Goal: Contribute content: Contribute content

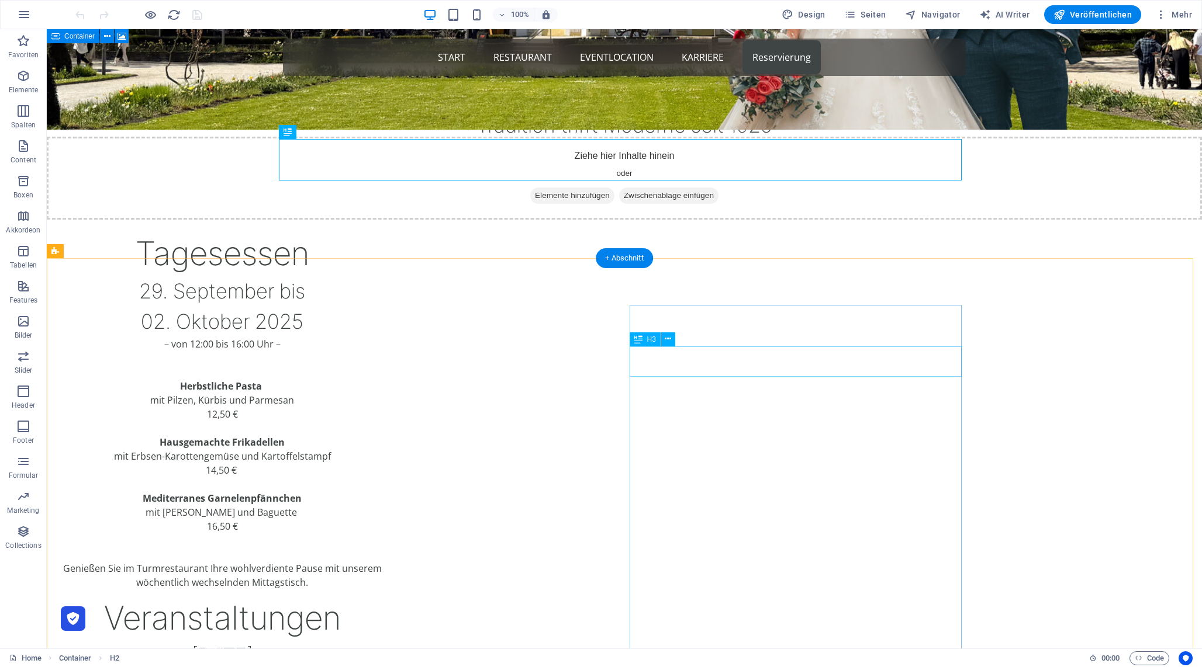
scroll to position [442, 0]
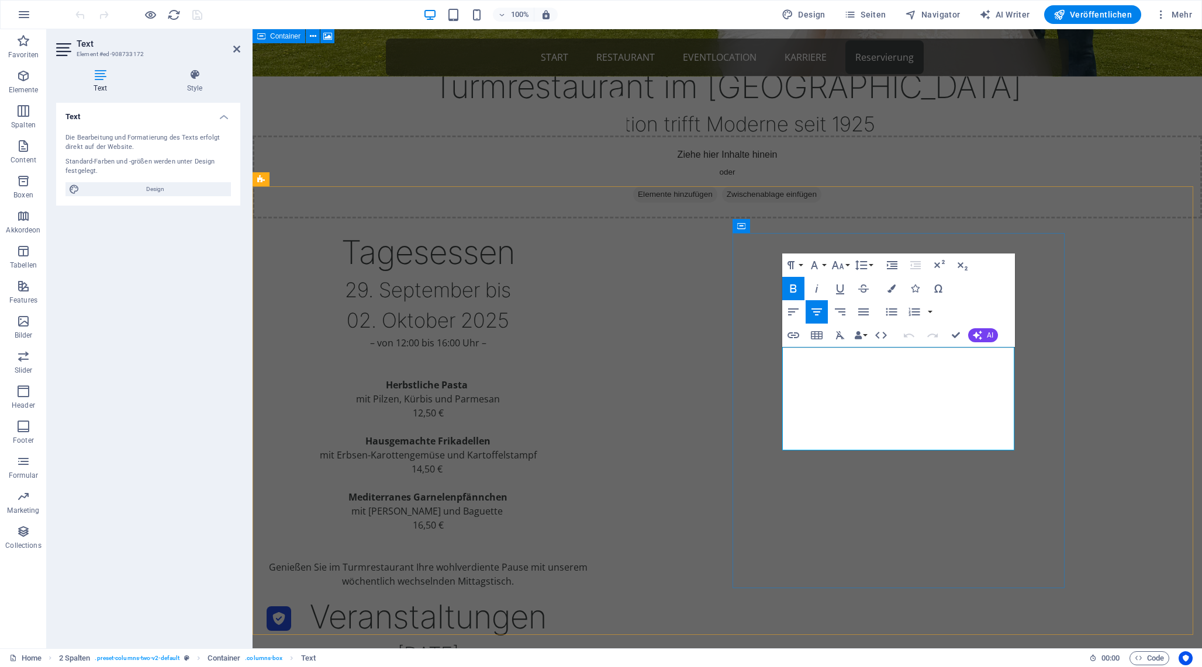
copy strong "[DATE]"
drag, startPoint x: 969, startPoint y: 366, endPoint x: 860, endPoint y: 371, distance: 108.8
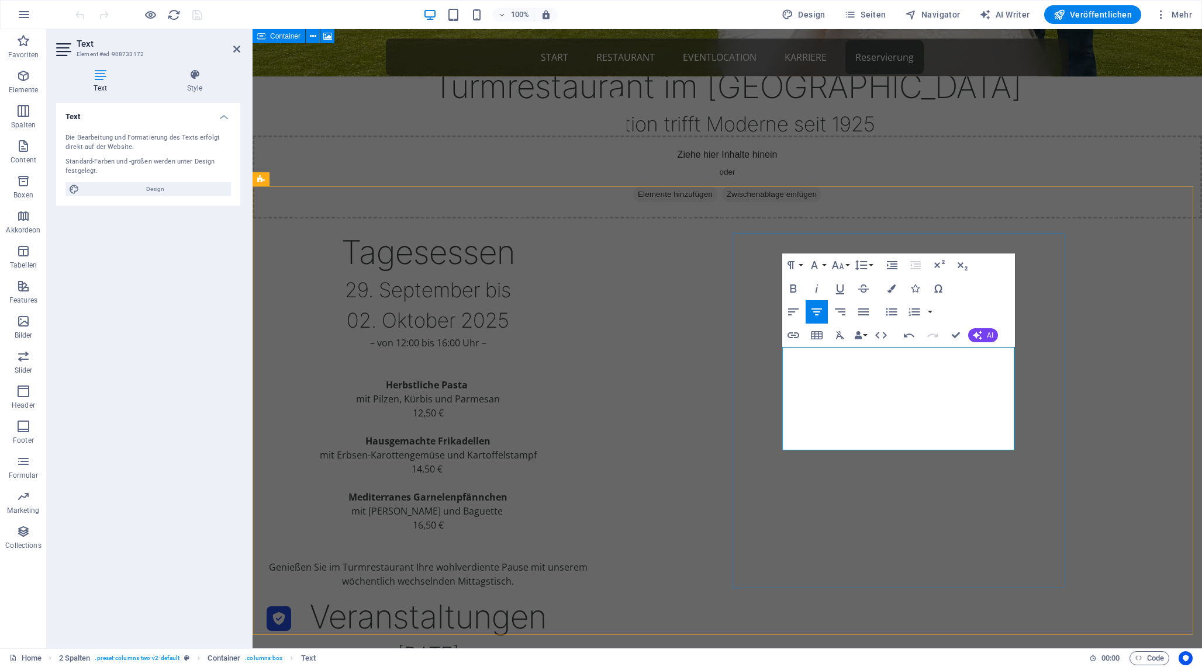
copy h4 "er Performance"
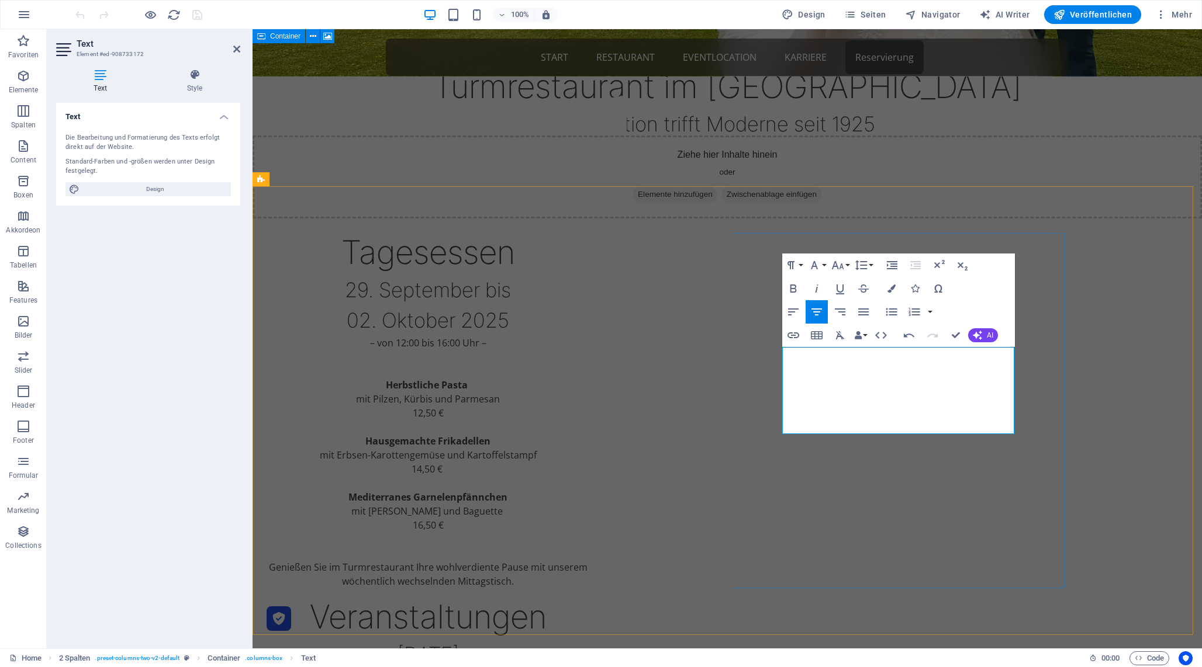
drag, startPoint x: 923, startPoint y: 427, endPoint x: 791, endPoint y: 402, distance: 135.0
copy span "[PERSON_NAME]-Trilogie, 3. Akt: [PERSON_NAME]: Soldat für die Demokratie , von …"
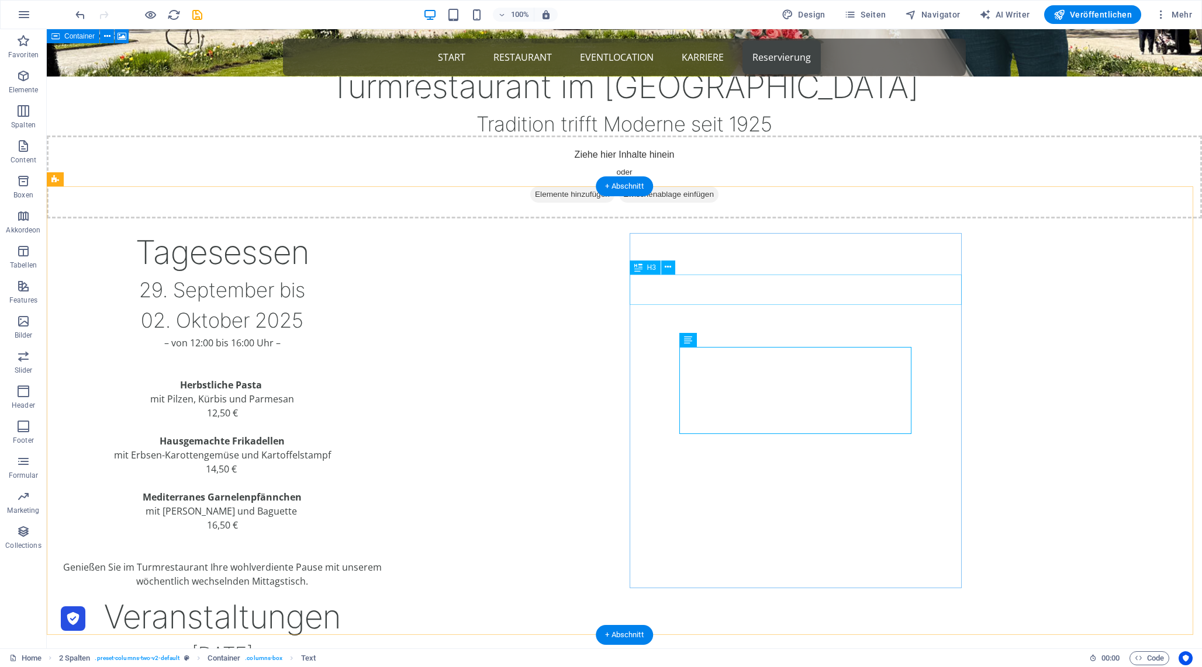
click at [388, 639] on div "[DATE]" at bounding box center [222, 654] width 332 height 31
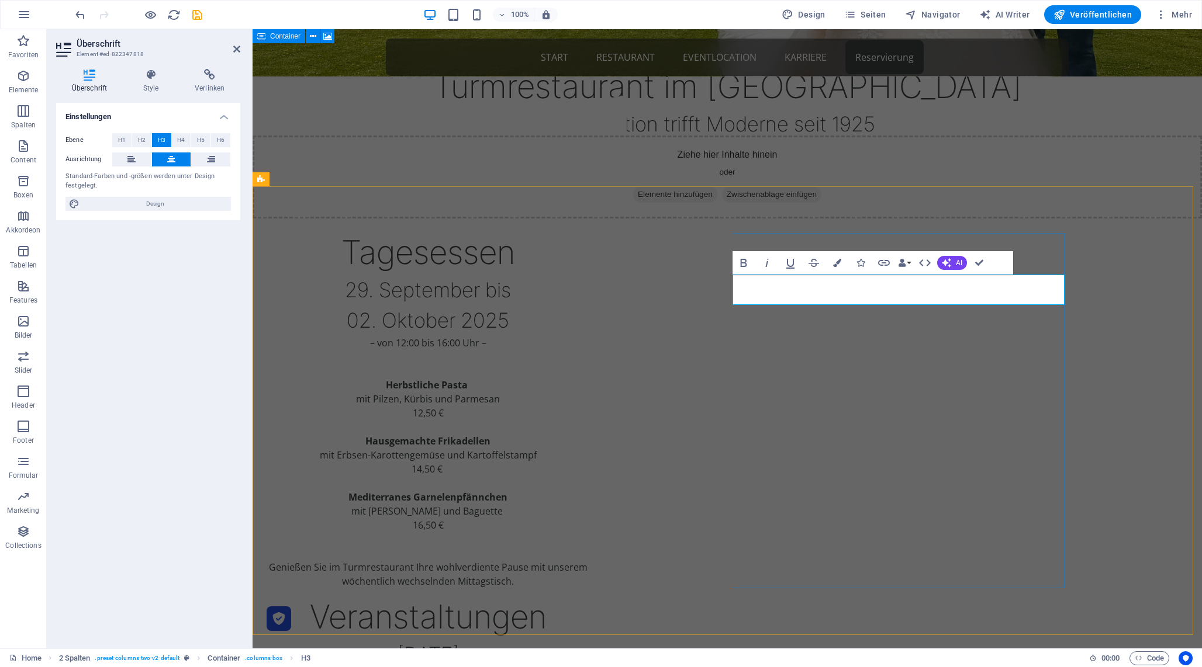
click at [594, 639] on h3 "[DATE]" at bounding box center [428, 654] width 332 height 31
copy h3 "September"
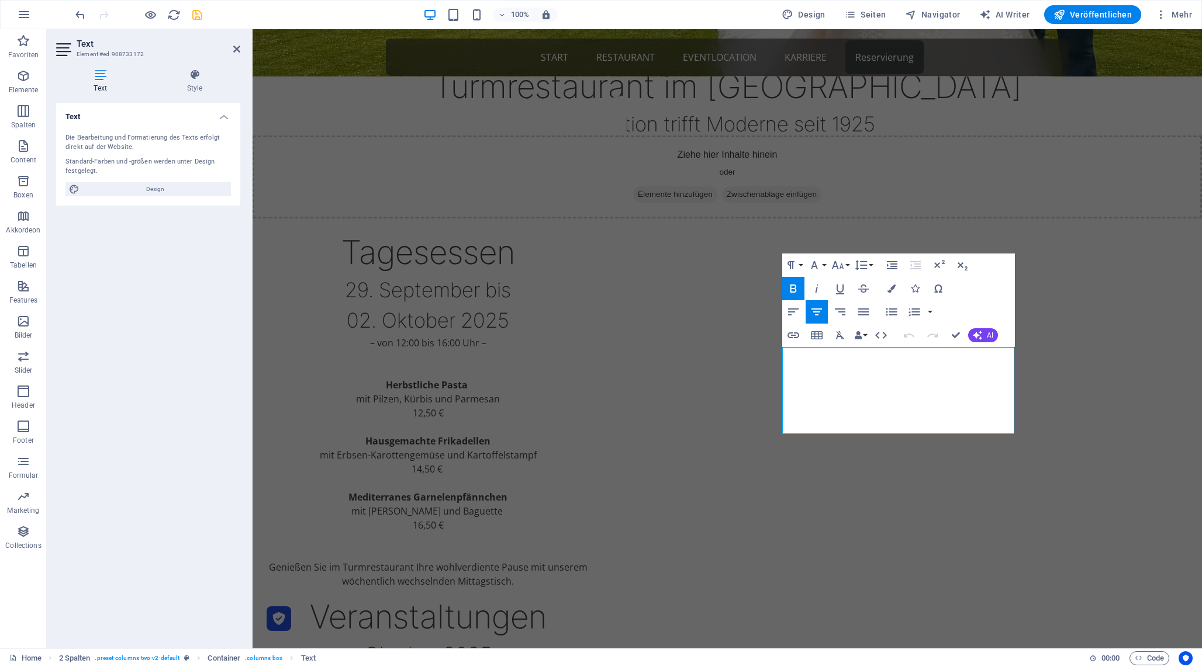
click at [193, 12] on icon "save" at bounding box center [197, 14] width 13 height 13
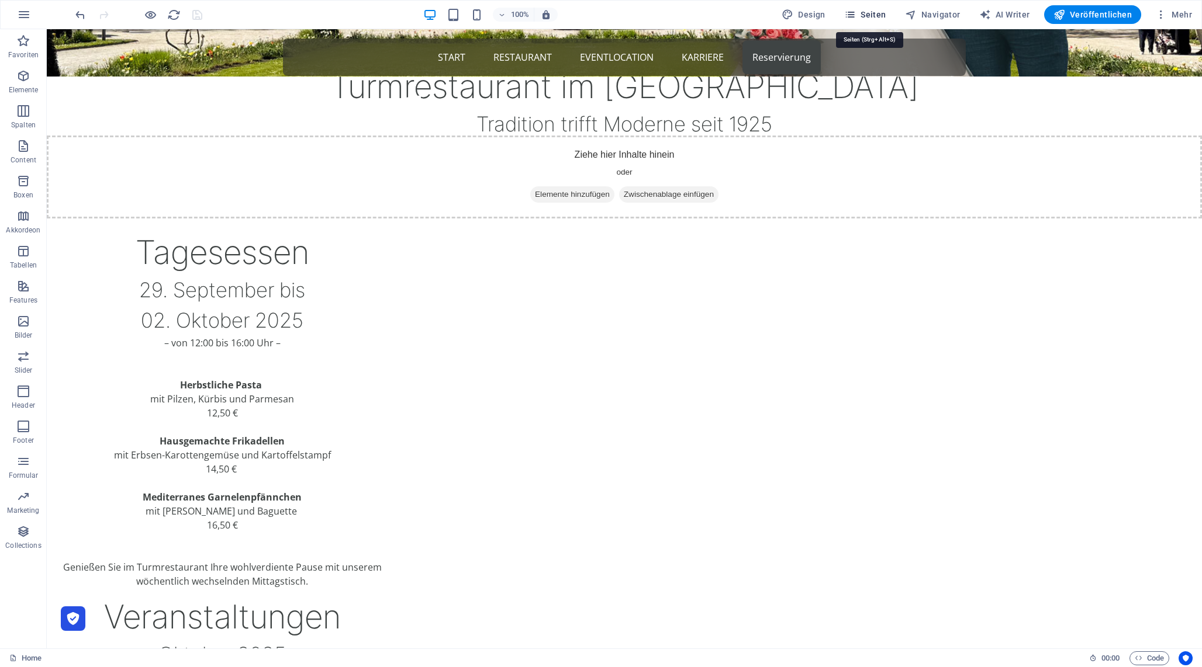
click at [885, 15] on span "Seiten" at bounding box center [865, 15] width 42 height 12
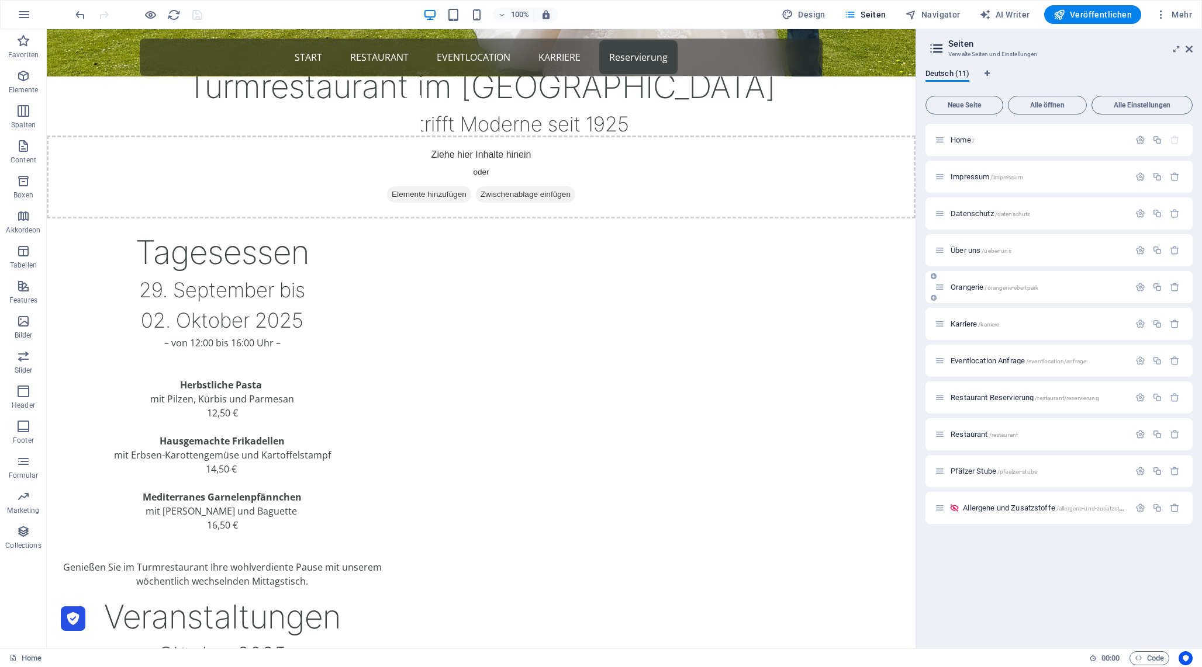
click at [965, 289] on span "Orangerie /orangerie-ebertpark" at bounding box center [994, 287] width 88 height 9
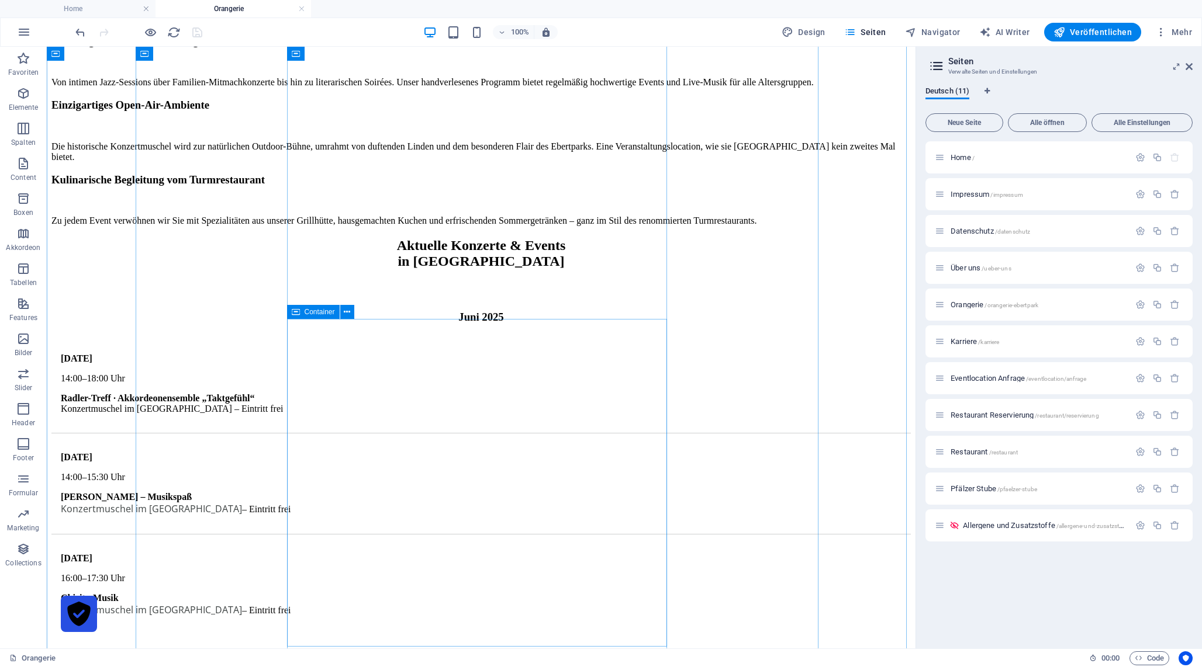
scroll to position [1377, 0]
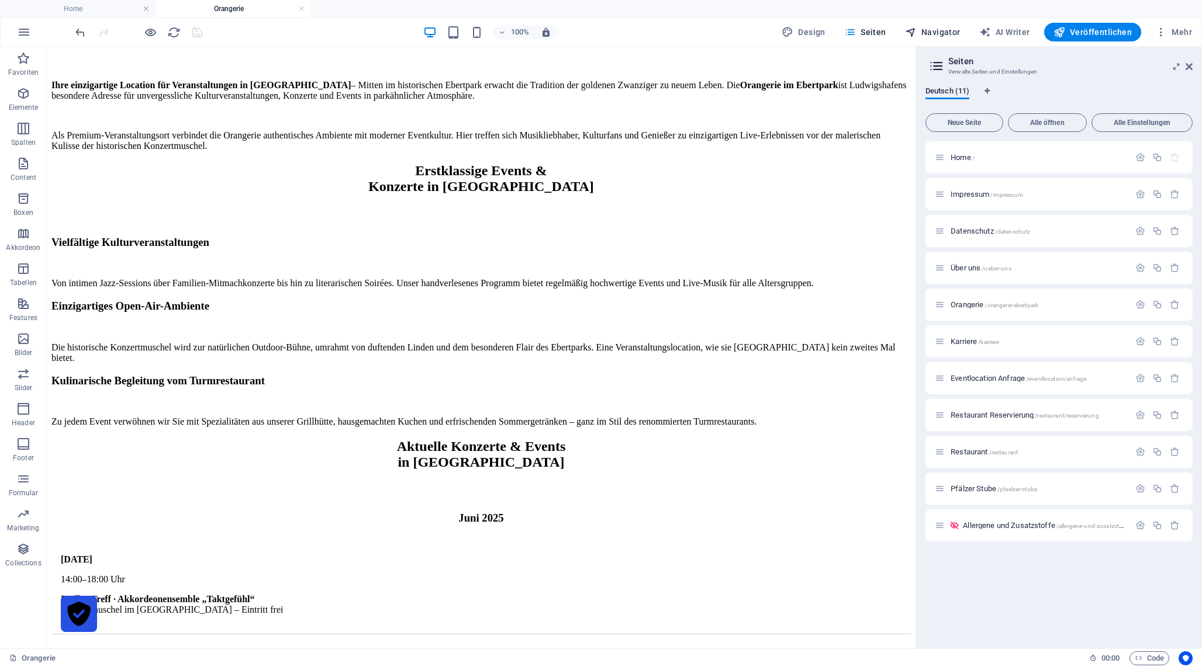
click at [930, 32] on span "Navigator" at bounding box center [933, 32] width 56 height 12
select select "14618919-de"
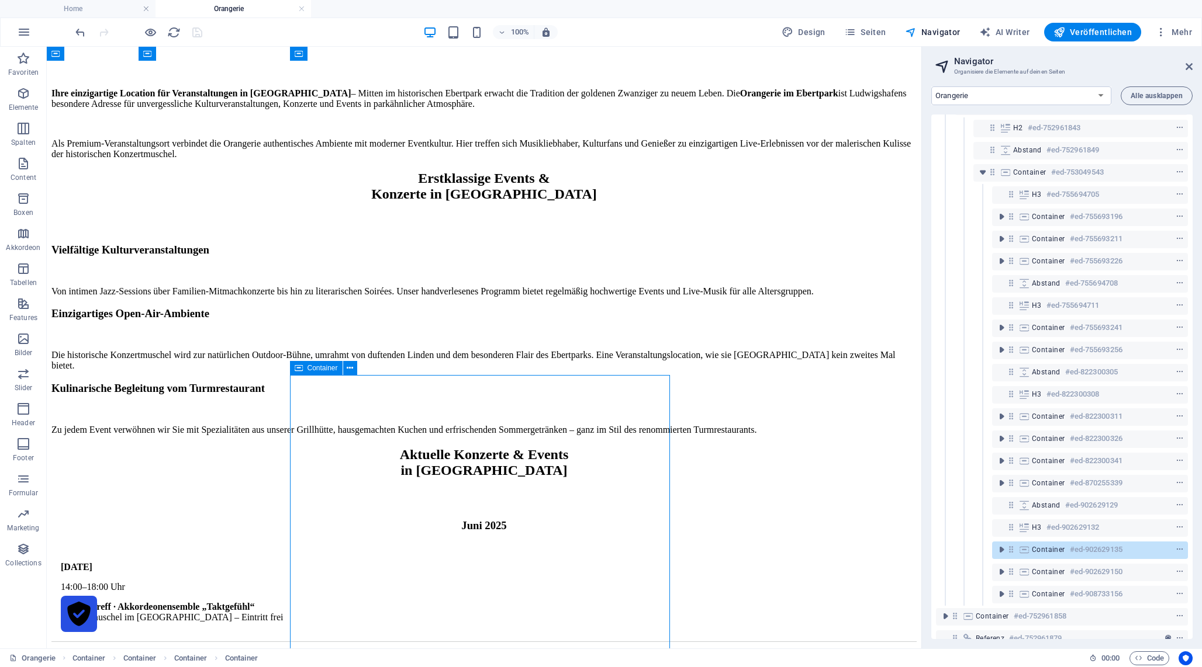
scroll to position [133, 0]
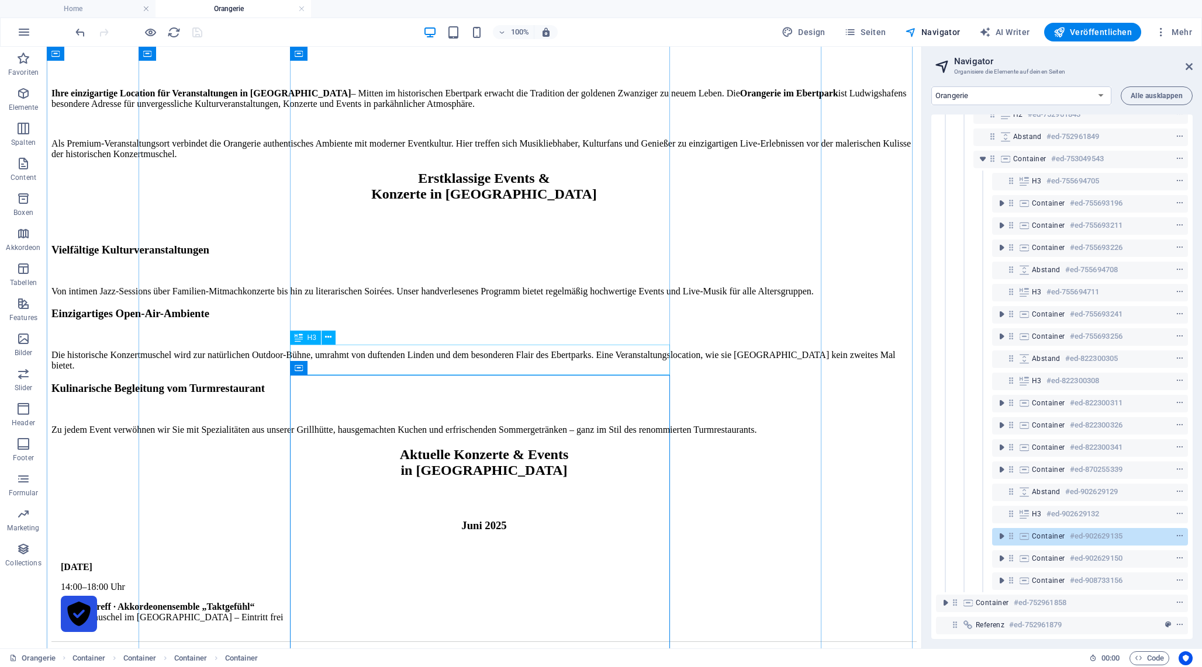
click at [1178, 510] on icon "context-menu" at bounding box center [1179, 514] width 8 height 8
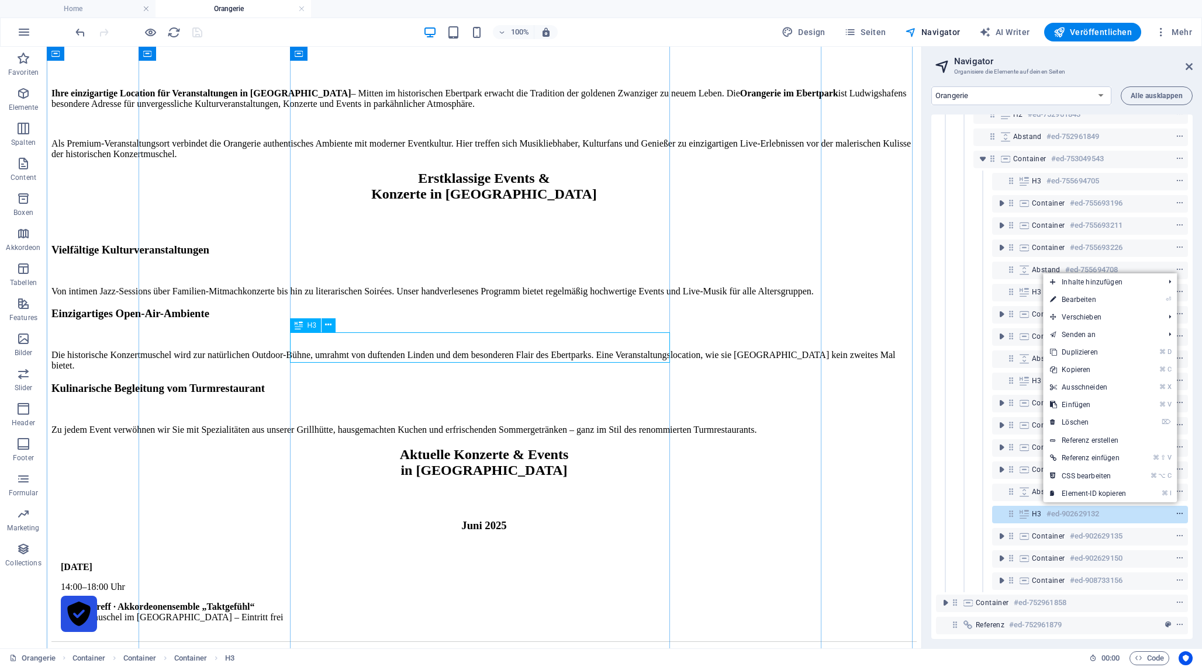
scroll to position [1389, 0]
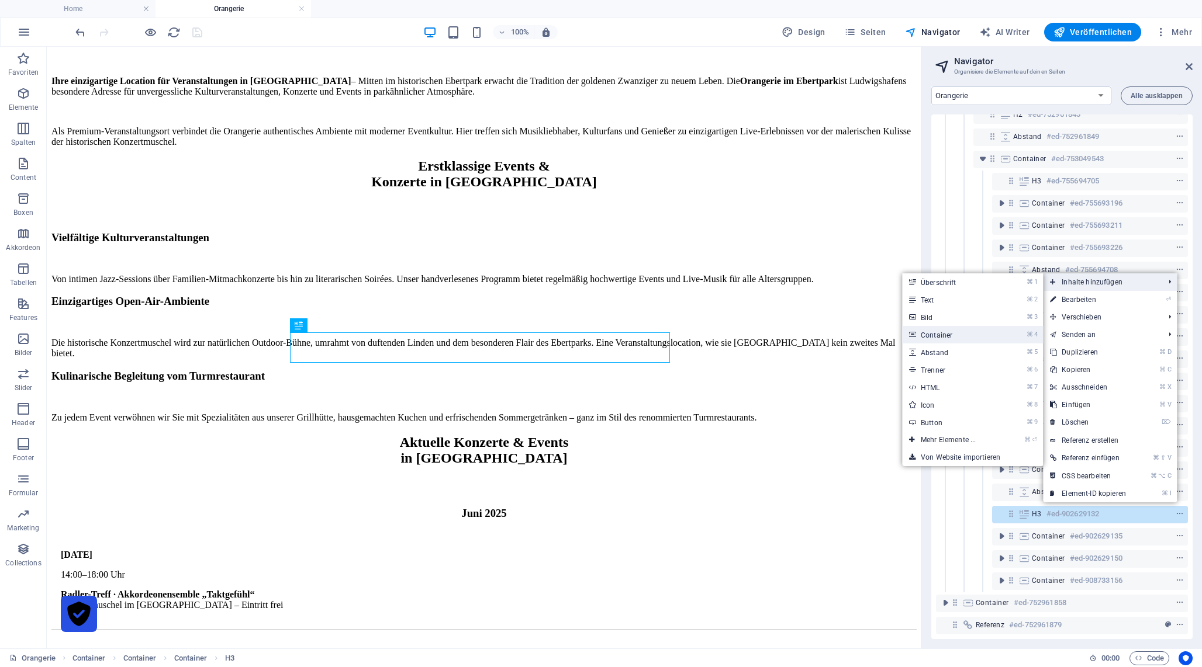
click at [991, 335] on link "⌘ 4 Container" at bounding box center [950, 335] width 97 height 18
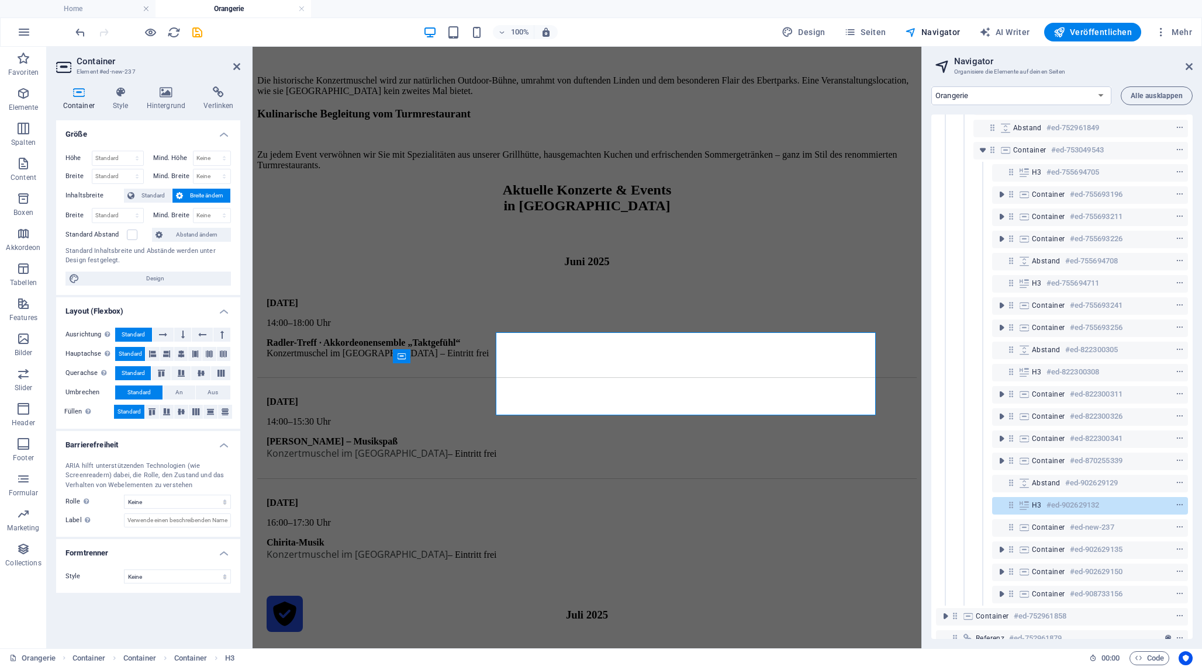
scroll to position [1420, 0]
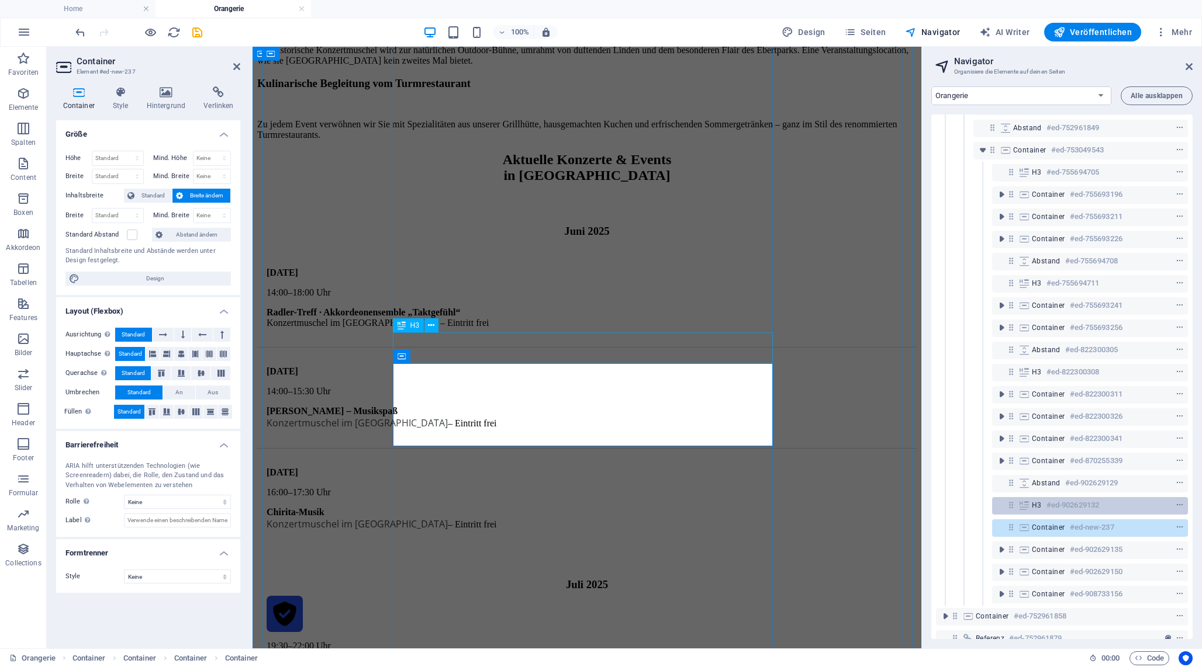
drag, startPoint x: 1020, startPoint y: 504, endPoint x: 1013, endPoint y: 504, distance: 7.6
click at [1046, 508] on div "H3 #ed-902629132" at bounding box center [1090, 506] width 196 height 18
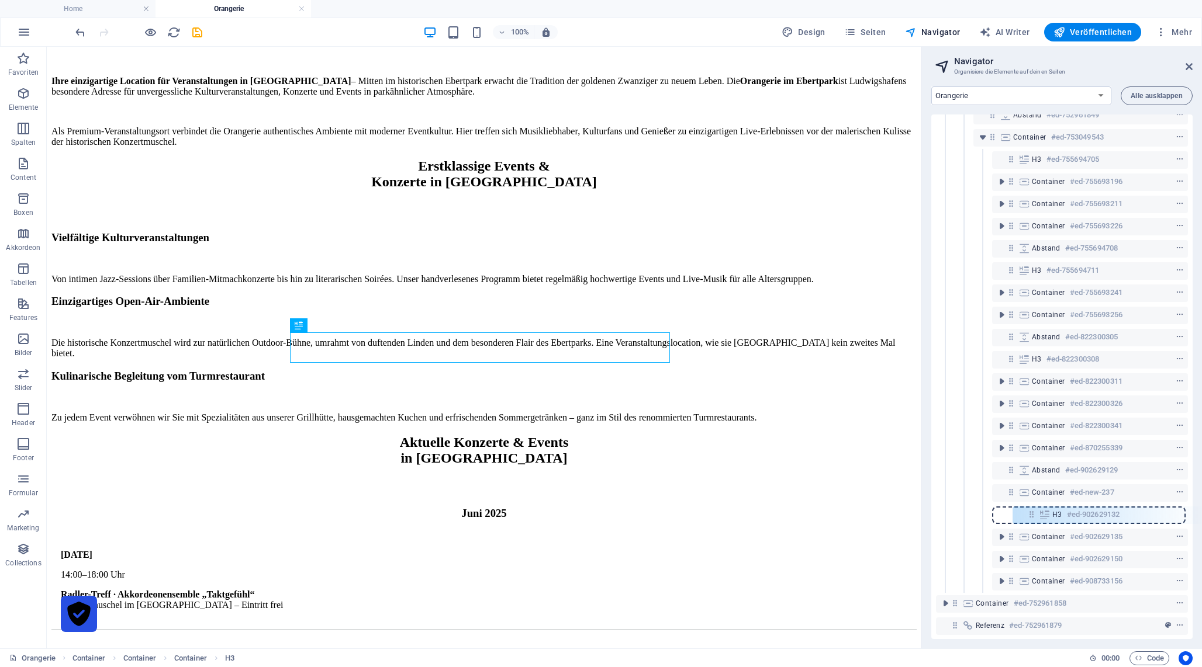
scroll to position [146, 0]
drag, startPoint x: 1011, startPoint y: 503, endPoint x: 1046, endPoint y: 506, distance: 35.1
click at [1046, 506] on div "Referenz #ed-752961792 Container #ed-752961795 Container #ed-752961816 Containe…" at bounding box center [1061, 377] width 261 height 525
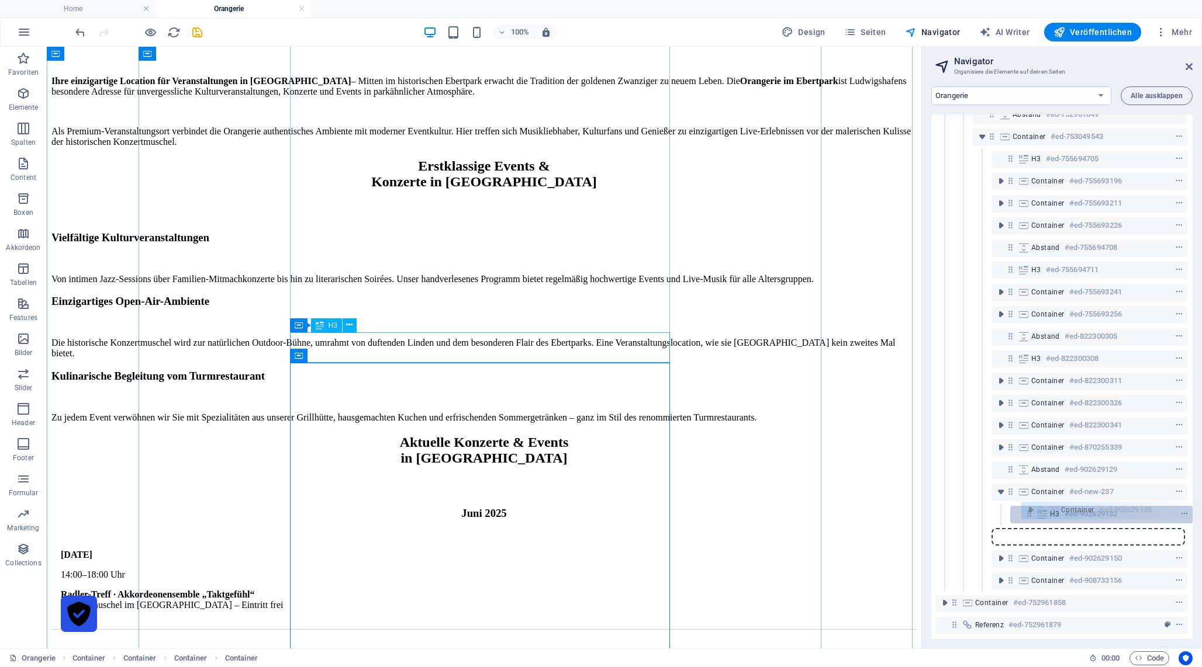
drag, startPoint x: 1008, startPoint y: 527, endPoint x: 1046, endPoint y: 508, distance: 42.1
click at [1046, 508] on div "Referenz #ed-752961792 Container #ed-752961795 Container #ed-752961816 Containe…" at bounding box center [1061, 377] width 261 height 525
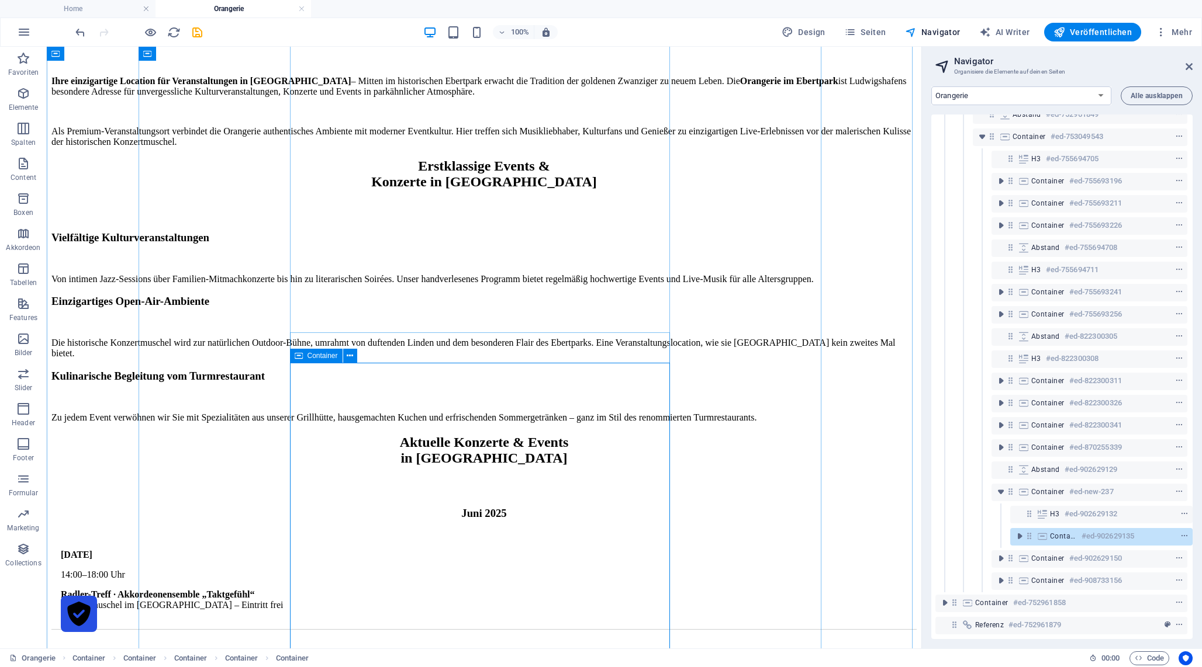
drag, startPoint x: 1004, startPoint y: 551, endPoint x: 1052, endPoint y: 523, distance: 55.2
click at [1052, 522] on div "Referenz #ed-752961792 Container #ed-752961795 Container #ed-752961816 Containe…" at bounding box center [1061, 377] width 261 height 525
click at [1004, 553] on span "toggle-expand" at bounding box center [1001, 559] width 14 height 12
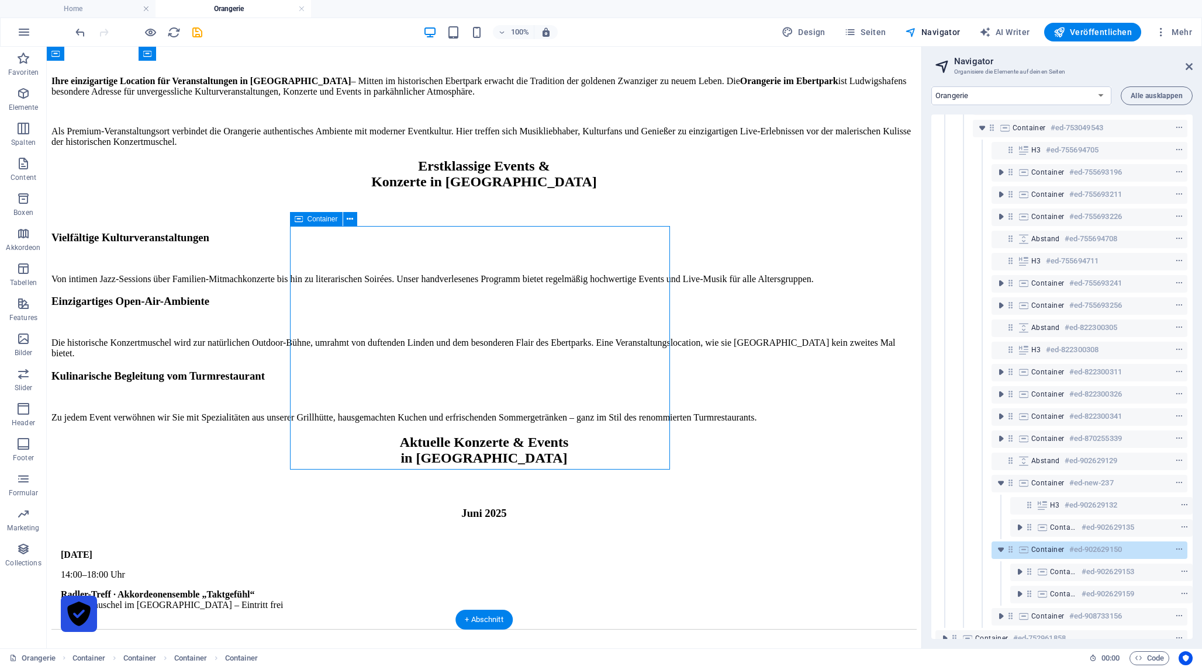
scroll to position [1854, 0]
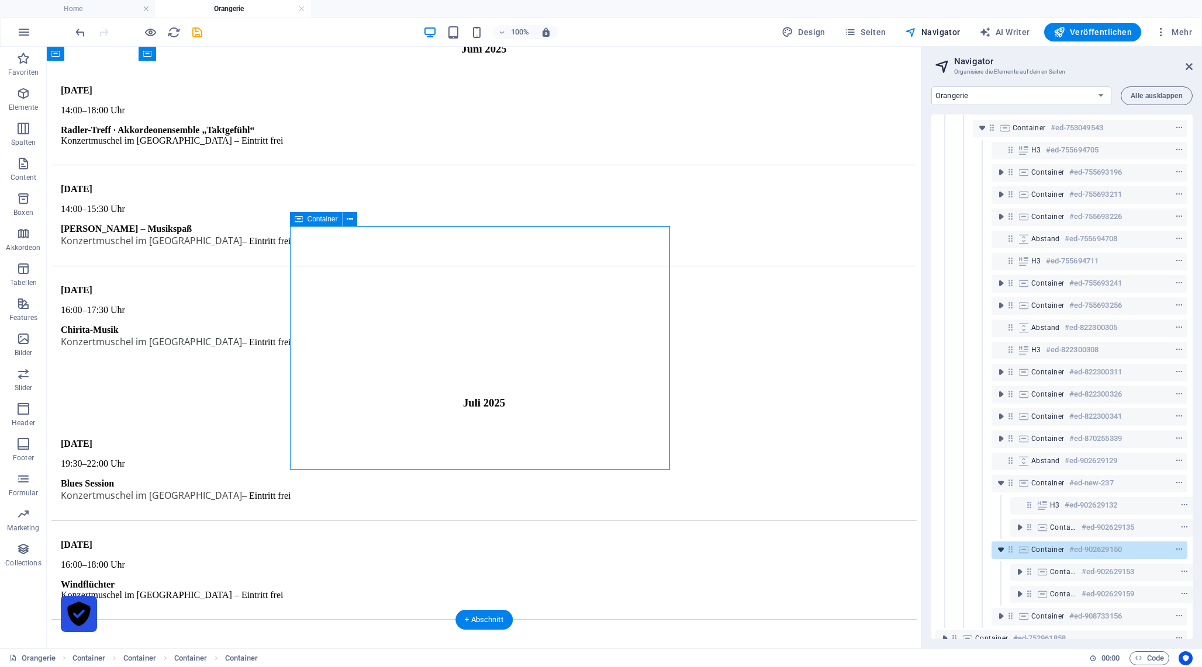
click at [1001, 551] on icon "toggle-expand" at bounding box center [1001, 550] width 12 height 12
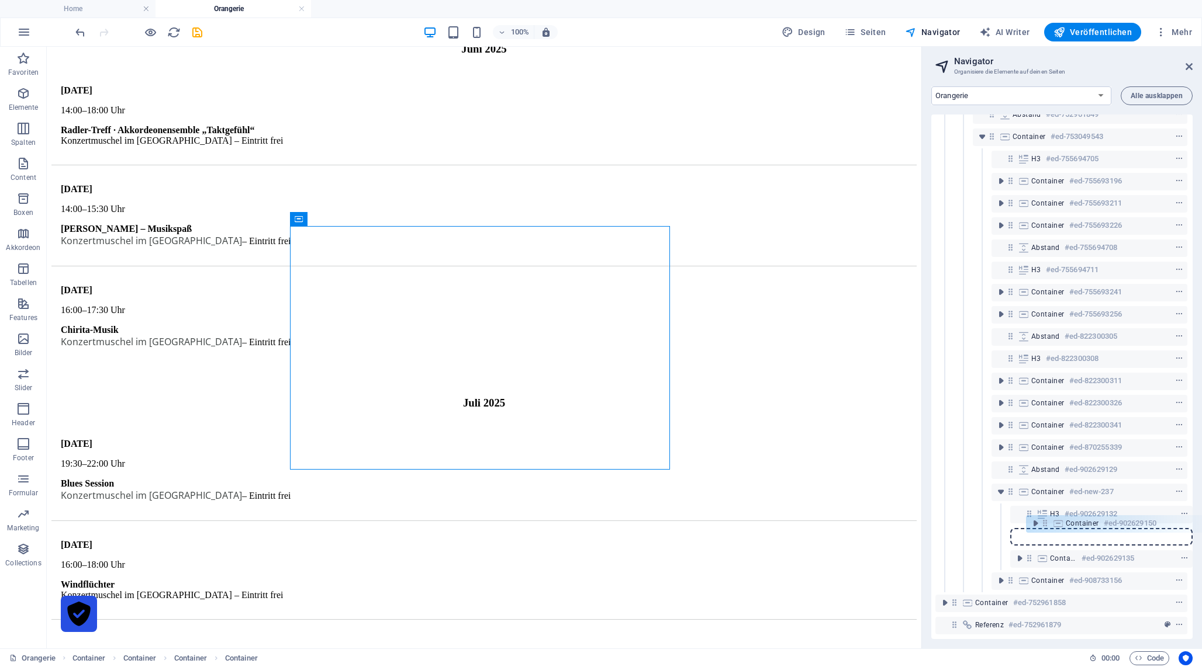
drag, startPoint x: 1010, startPoint y: 551, endPoint x: 1051, endPoint y: 523, distance: 49.8
click at [1051, 523] on div "Referenz #ed-752961792 Container #ed-752961795 Container #ed-752961816 Containe…" at bounding box center [1061, 377] width 261 height 525
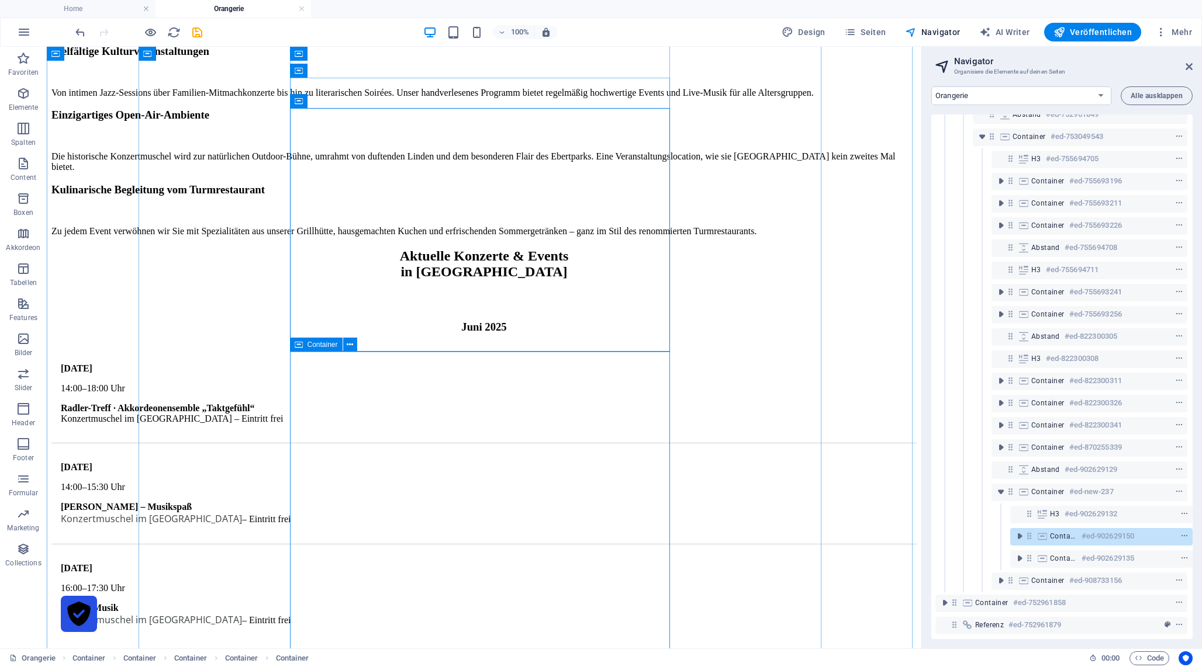
scroll to position [1527, 0]
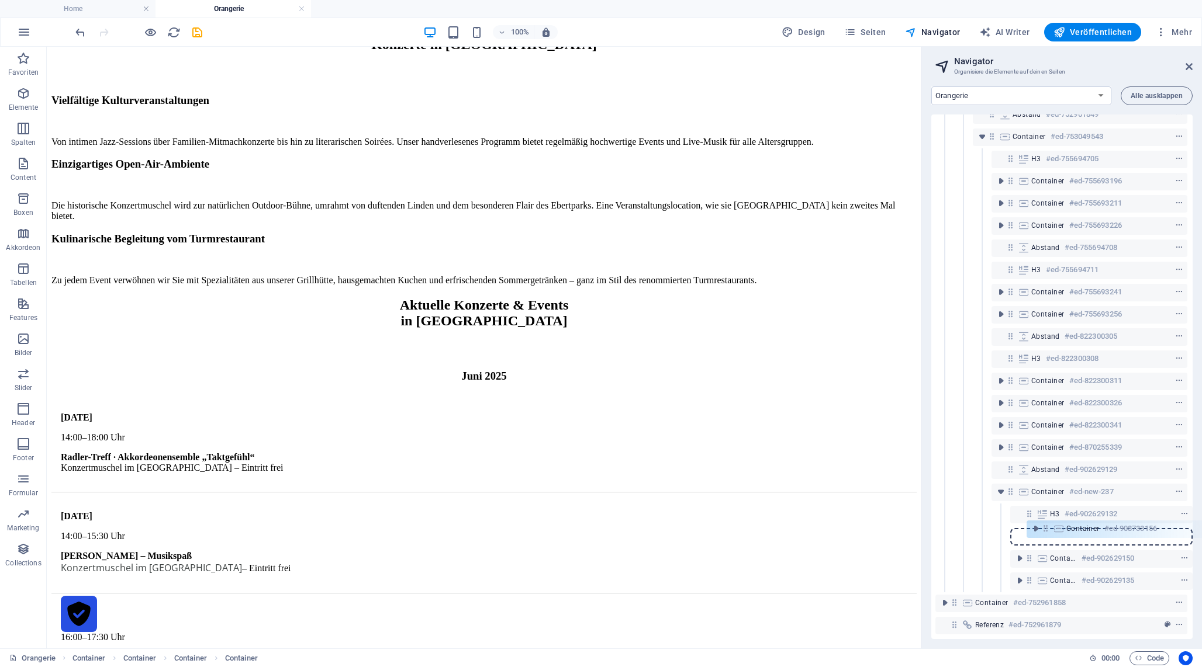
drag, startPoint x: 1007, startPoint y: 571, endPoint x: 1047, endPoint y: 526, distance: 60.4
click at [1047, 526] on div "Referenz #ed-752961792 Container #ed-752961795 Container #ed-752961816 Containe…" at bounding box center [1061, 377] width 261 height 525
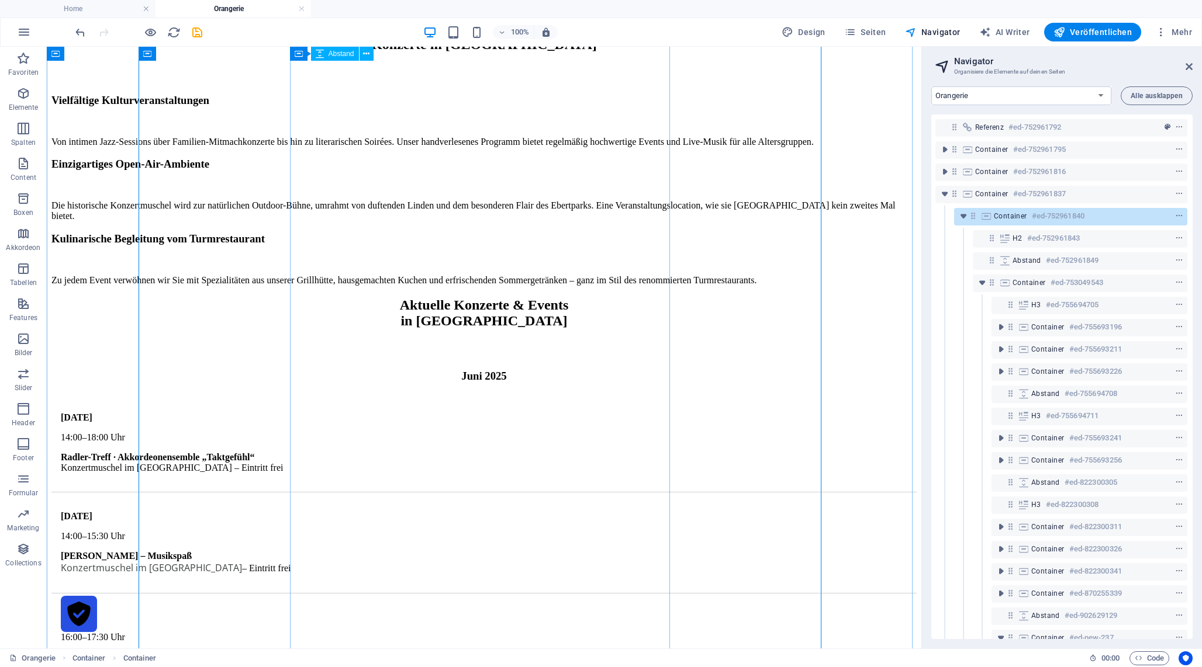
scroll to position [9, 3]
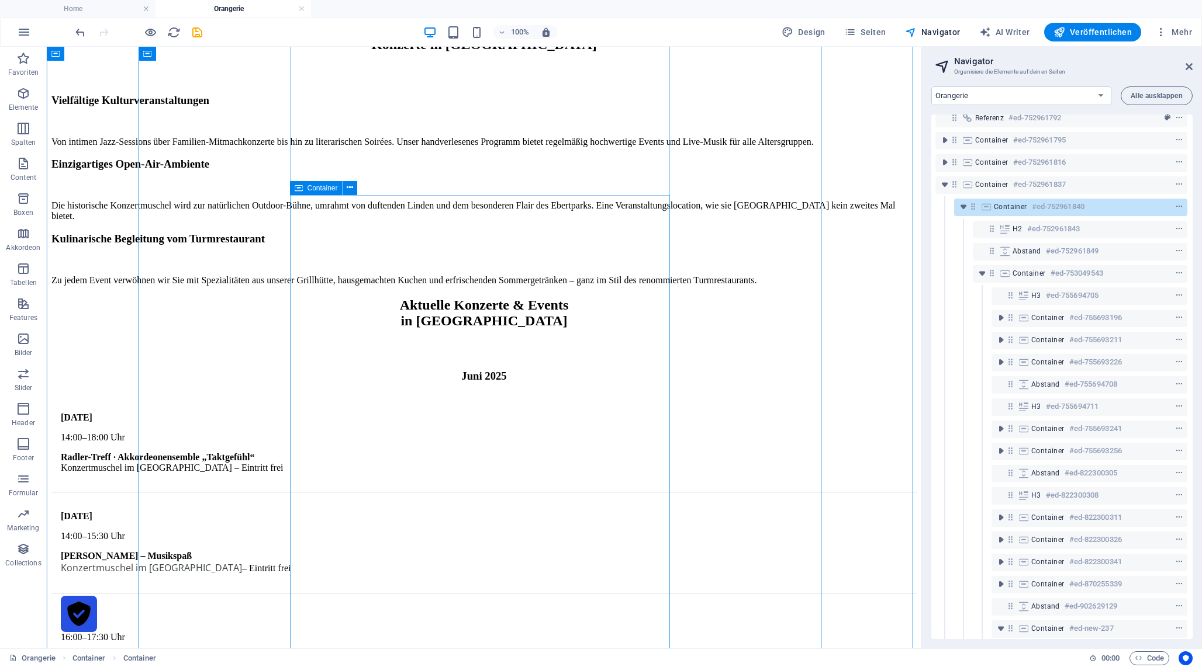
click at [300, 189] on icon at bounding box center [299, 188] width 8 height 14
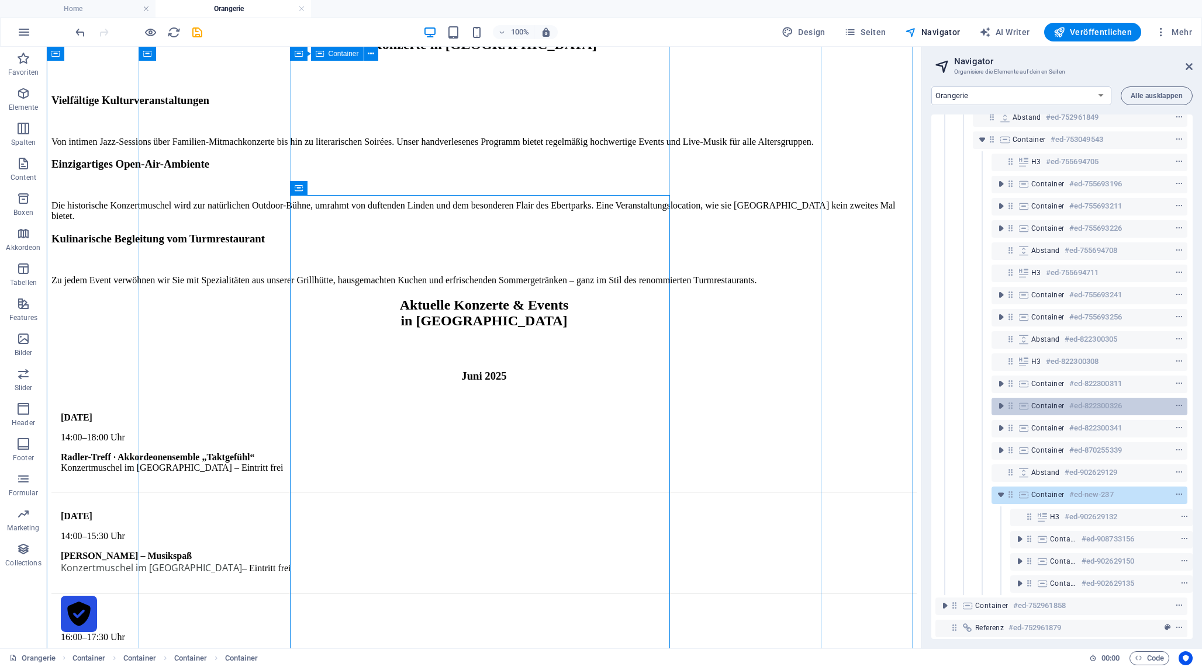
scroll to position [144, 3]
click at [999, 493] on icon "toggle-expand" at bounding box center [1001, 495] width 12 height 12
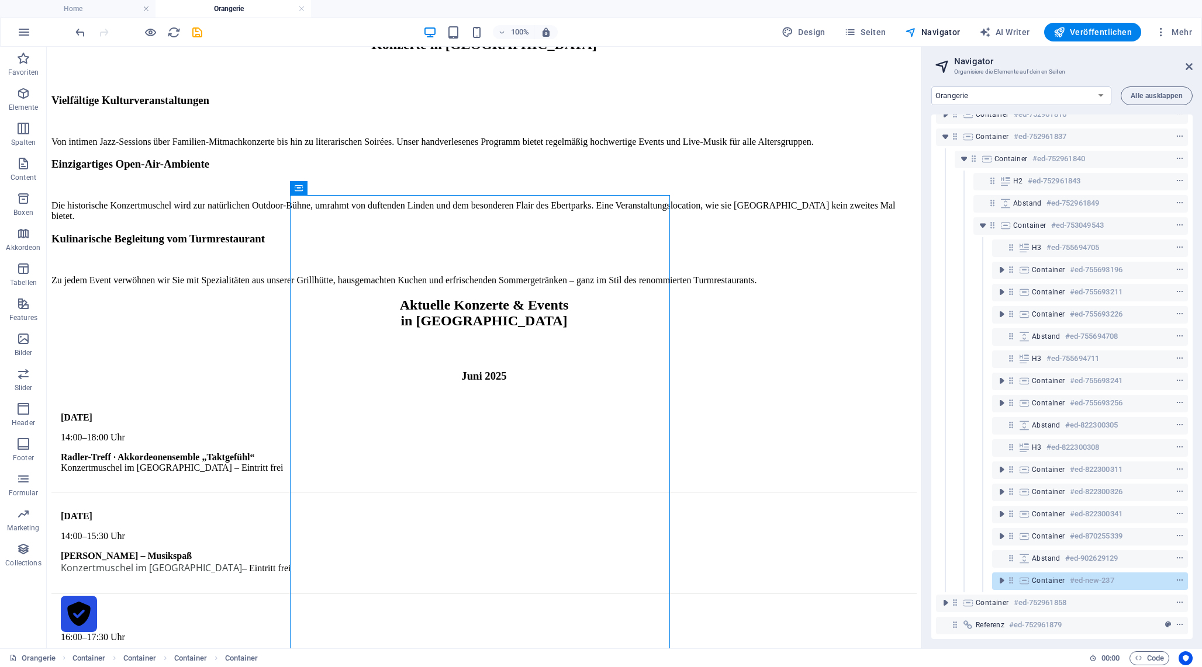
scroll to position [66, 0]
click at [1146, 441] on div at bounding box center [1157, 448] width 55 height 14
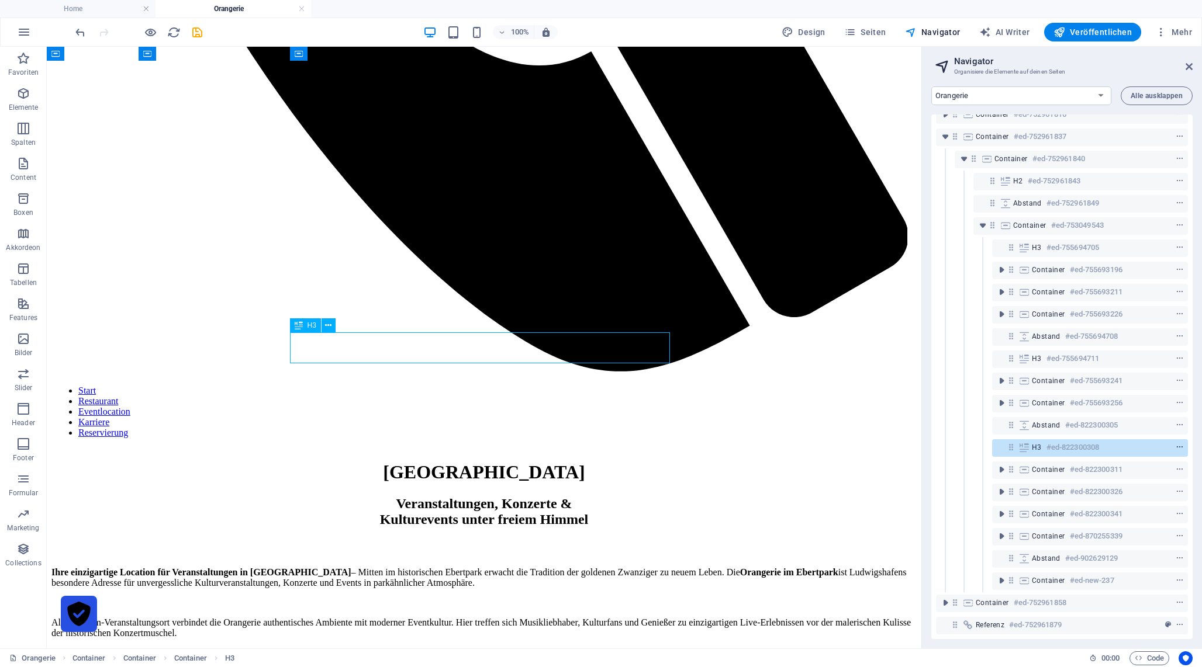
click at [1176, 444] on icon "context-menu" at bounding box center [1179, 448] width 8 height 8
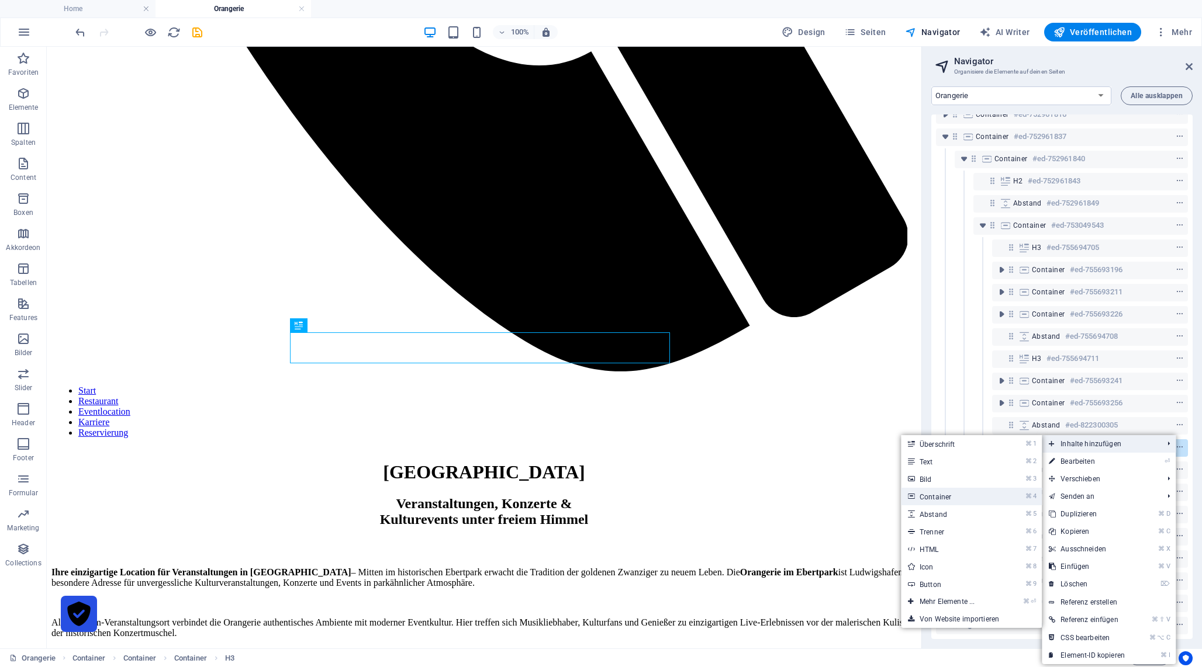
click at [962, 501] on link "⌘ 4 Container" at bounding box center [949, 497] width 97 height 18
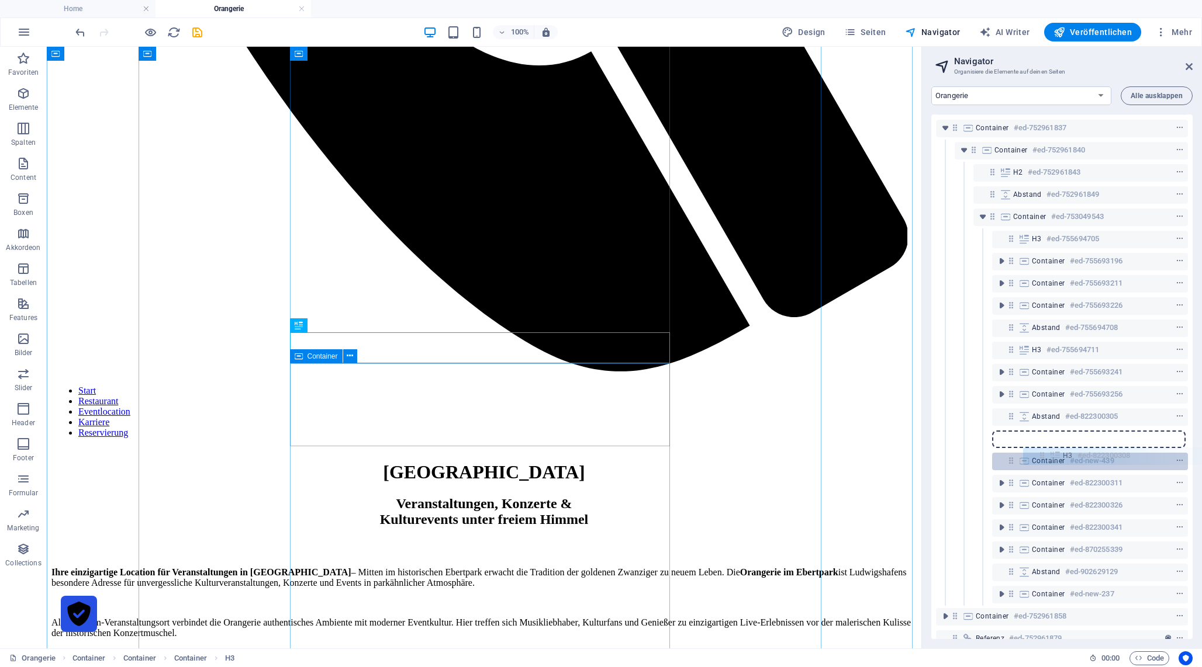
drag, startPoint x: 1010, startPoint y: 437, endPoint x: 1044, endPoint y: 455, distance: 38.4
click at [1044, 455] on div "Referenz #ed-752961792 Container #ed-752961795 Container #ed-752961816 Containe…" at bounding box center [1061, 377] width 261 height 525
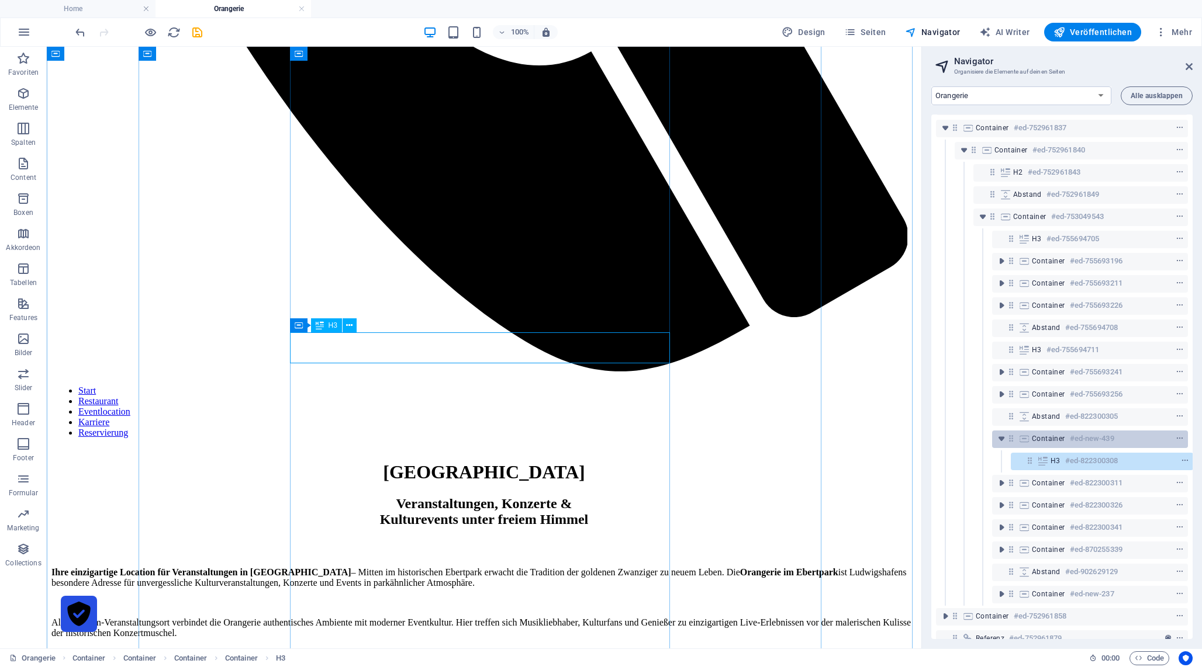
scroll to position [88, 3]
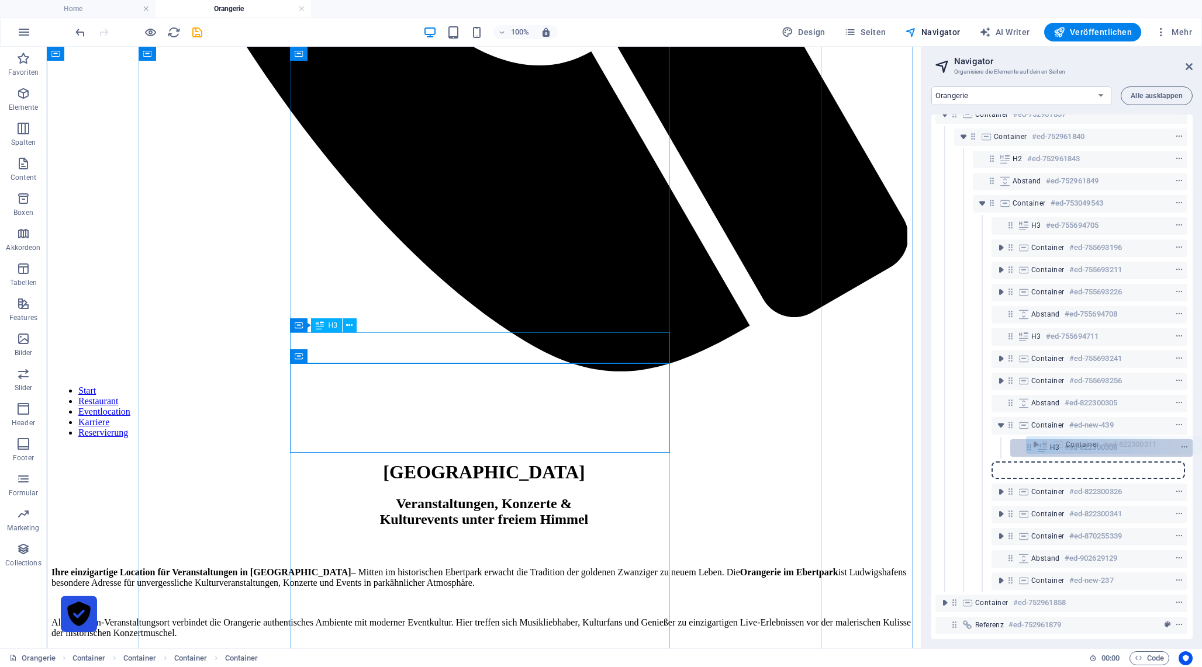
drag, startPoint x: 1008, startPoint y: 461, endPoint x: 1049, endPoint y: 444, distance: 44.8
click at [1049, 444] on div "Referenz #ed-752961792 Container #ed-752961795 Container #ed-752961816 Containe…" at bounding box center [1061, 377] width 261 height 525
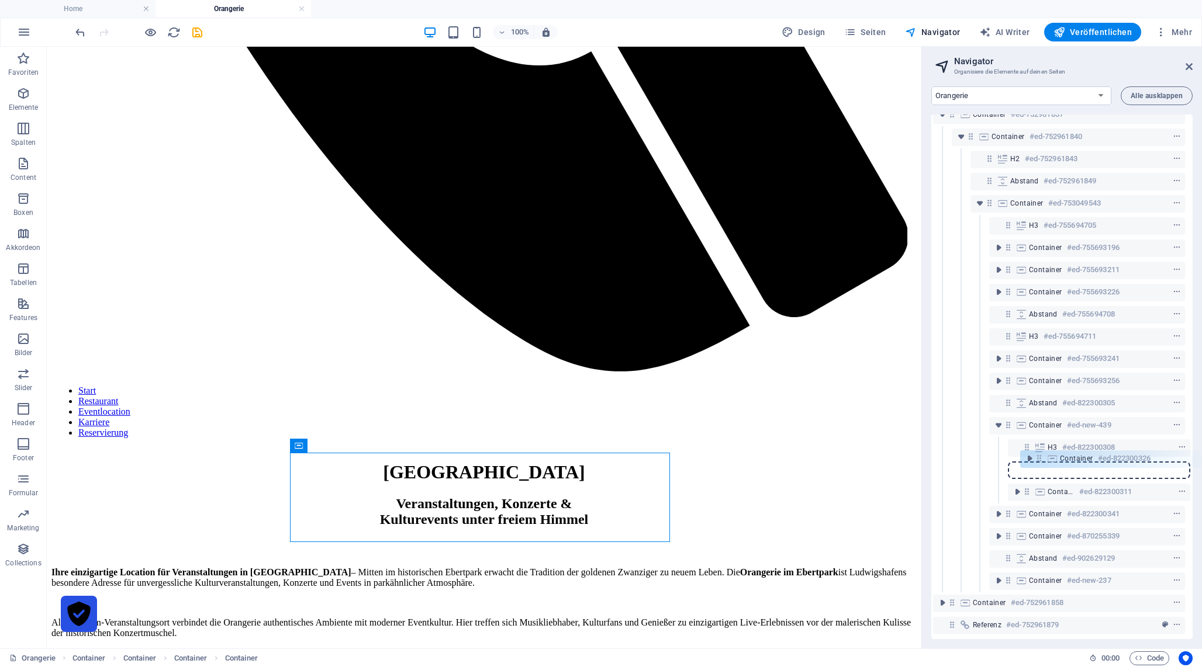
drag, startPoint x: 1008, startPoint y: 486, endPoint x: 1043, endPoint y: 458, distance: 44.5
click at [1043, 458] on div "Referenz #ed-752961792 Container #ed-752961795 Container #ed-752961816 Containe…" at bounding box center [1061, 377] width 261 height 525
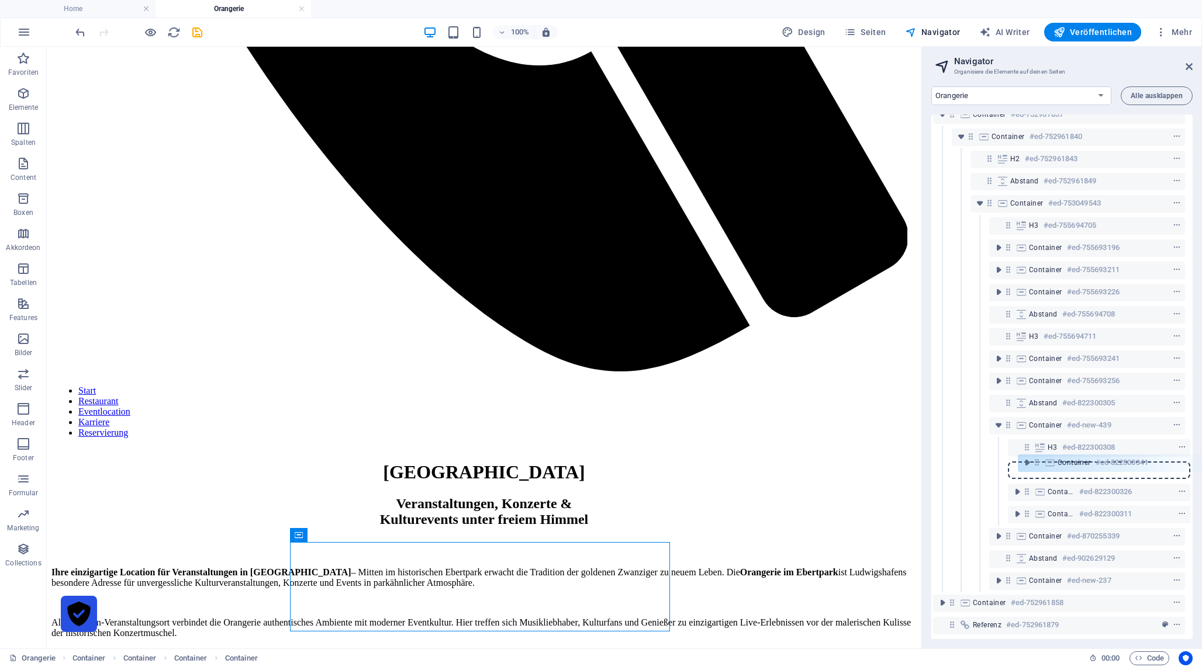
drag, startPoint x: 1008, startPoint y: 508, endPoint x: 1040, endPoint y: 463, distance: 55.0
click at [1040, 463] on div "Referenz #ed-752961792 Container #ed-752961795 Container #ed-752961816 Containe…" at bounding box center [1061, 377] width 261 height 525
drag, startPoint x: 1006, startPoint y: 527, endPoint x: 1039, endPoint y: 458, distance: 76.6
click at [1039, 458] on div "Referenz #ed-752961792 Container #ed-752961795 Container #ed-752961816 Containe…" at bounding box center [1061, 377] width 261 height 525
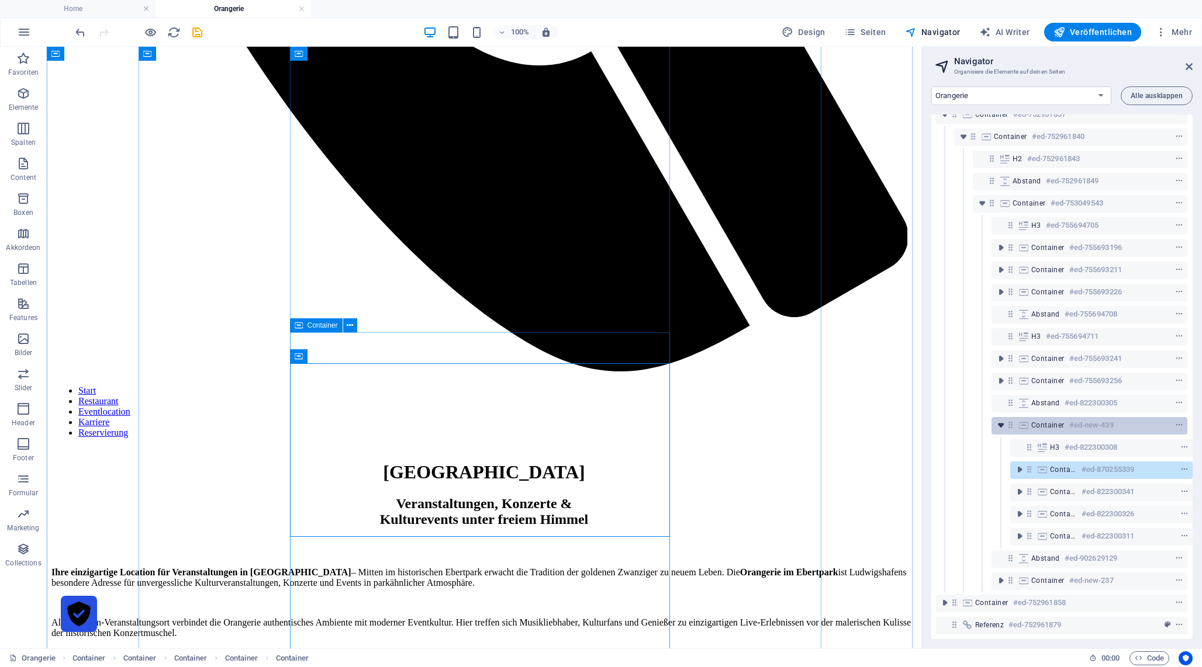
click at [996, 420] on icon "toggle-expand" at bounding box center [1001, 426] width 12 height 12
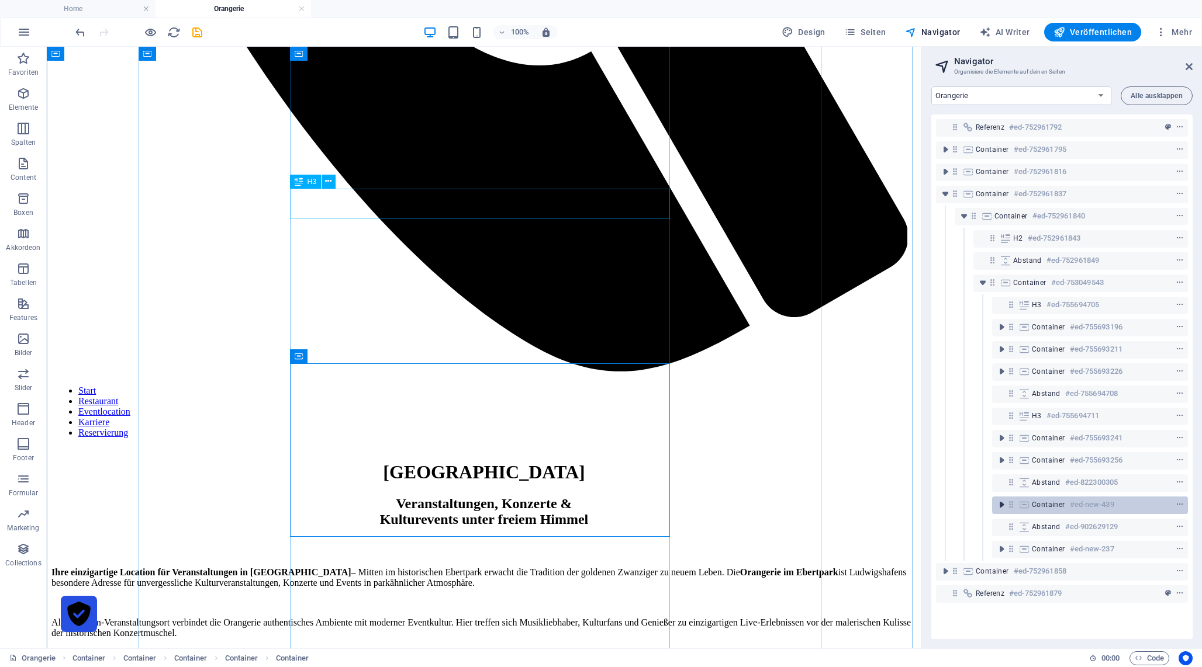
scroll to position [0, 0]
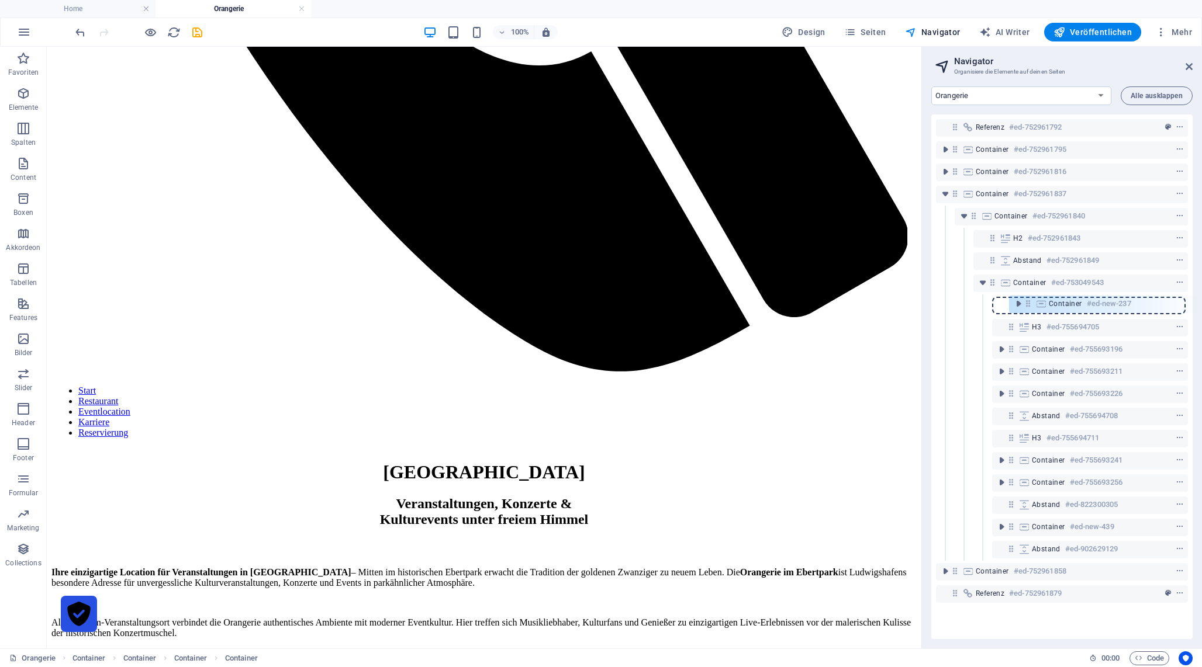
drag, startPoint x: 1010, startPoint y: 550, endPoint x: 1027, endPoint y: 301, distance: 249.5
click at [1027, 301] on div "Referenz #ed-752961792 Container #ed-752961795 Container #ed-752961816 Containe…" at bounding box center [1061, 377] width 261 height 525
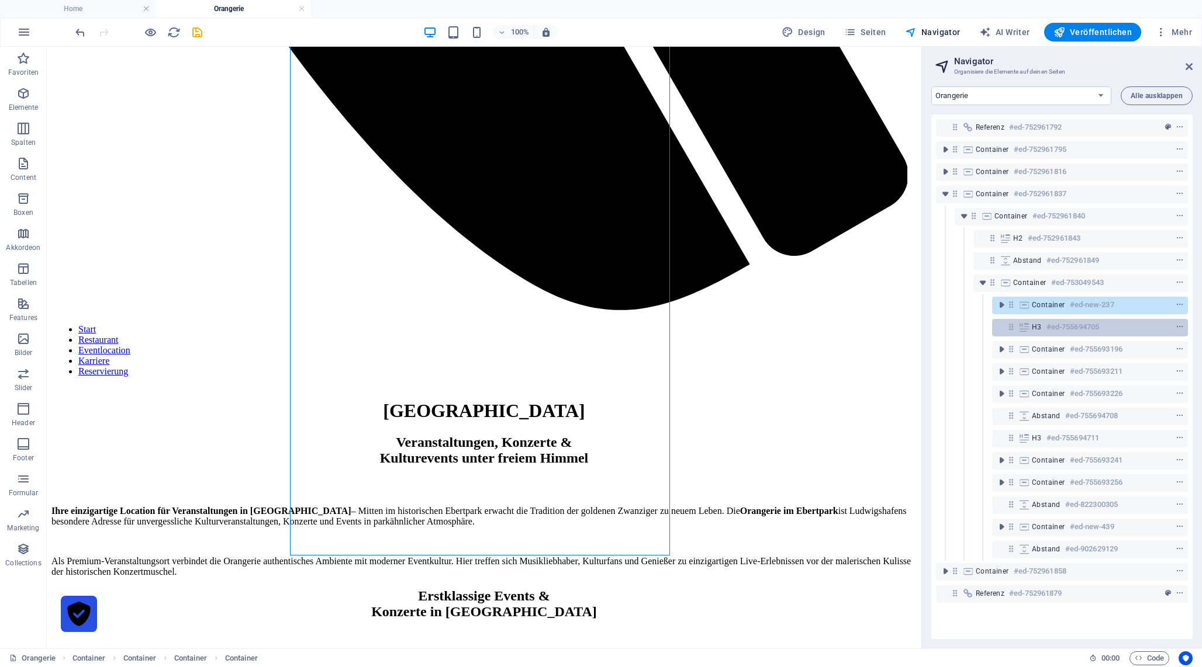
scroll to position [901, 0]
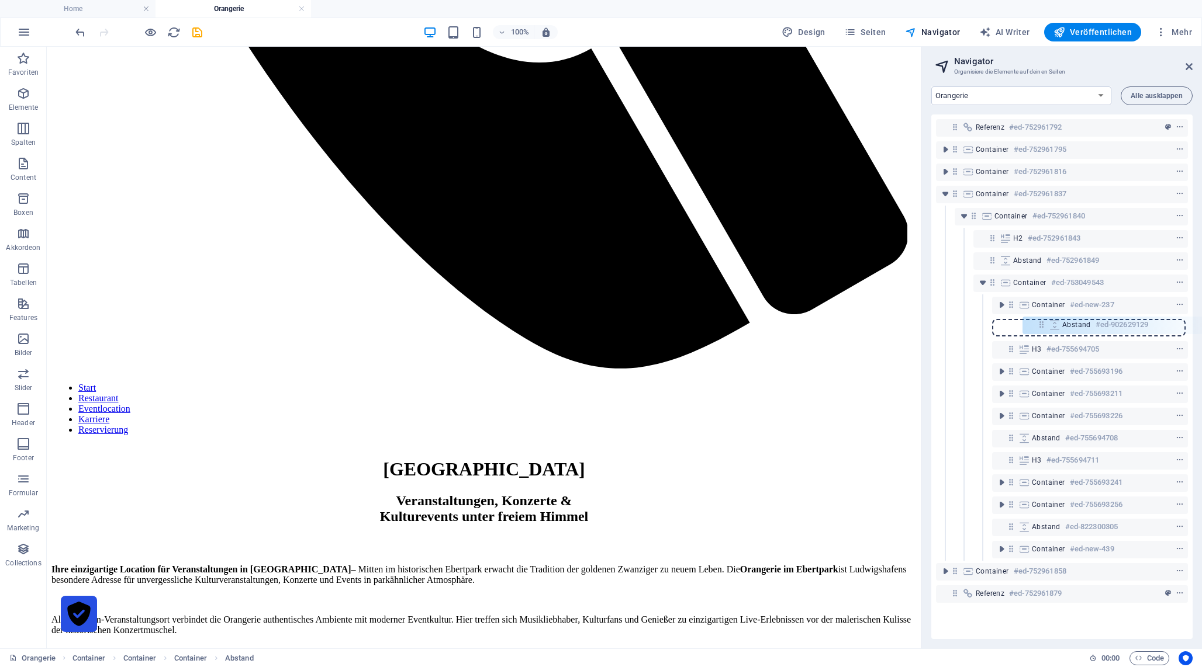
drag, startPoint x: 1008, startPoint y: 548, endPoint x: 1041, endPoint y: 320, distance: 230.8
click at [1041, 320] on div "Referenz #ed-752961792 Container #ed-752961795 Container #ed-752961816 Containe…" at bounding box center [1061, 377] width 261 height 525
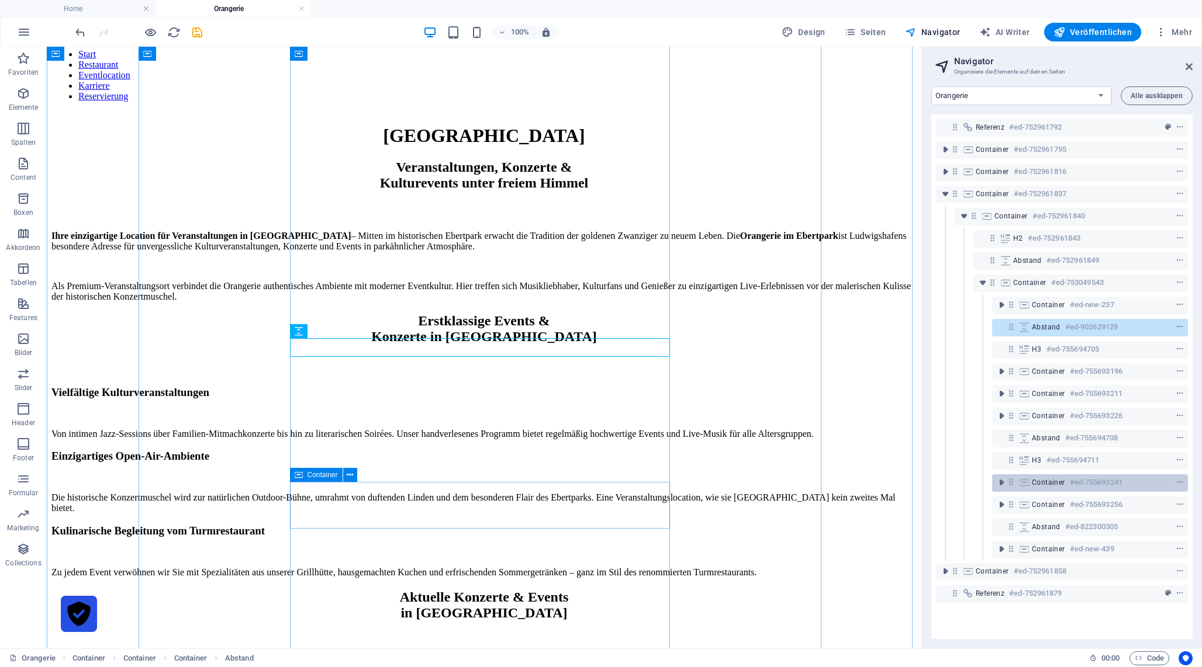
scroll to position [1263, 0]
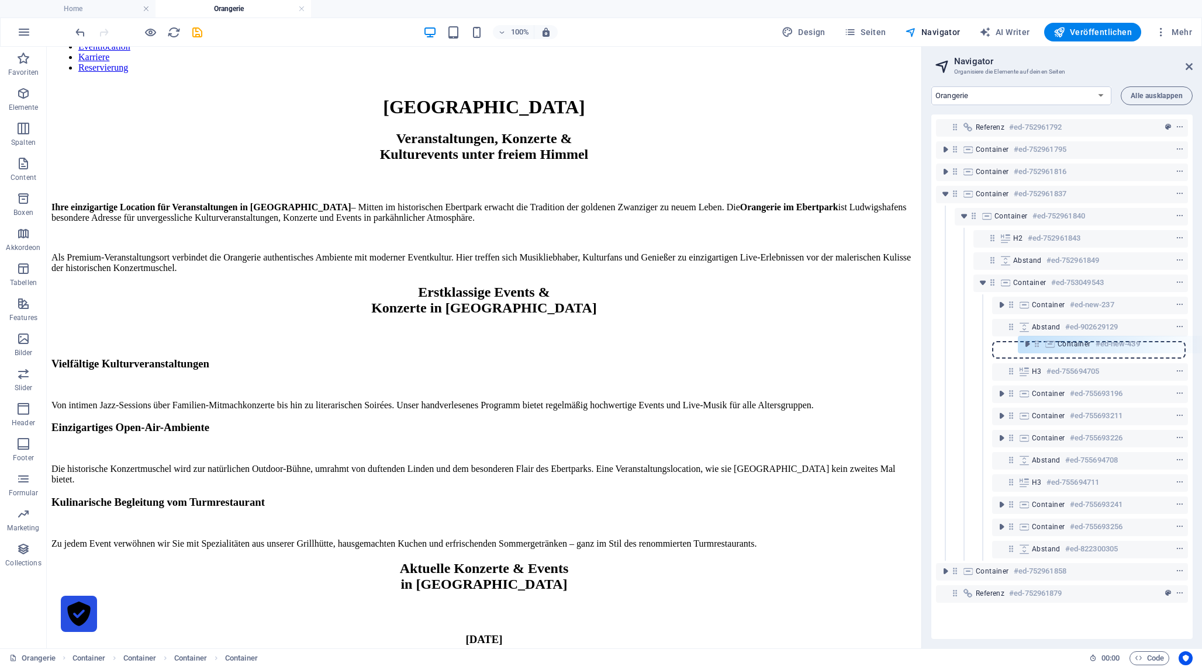
drag, startPoint x: 1010, startPoint y: 549, endPoint x: 1038, endPoint y: 341, distance: 210.4
click at [1038, 341] on div "Referenz #ed-752961792 Container #ed-752961795 Container #ed-752961816 Containe…" at bounding box center [1061, 377] width 261 height 525
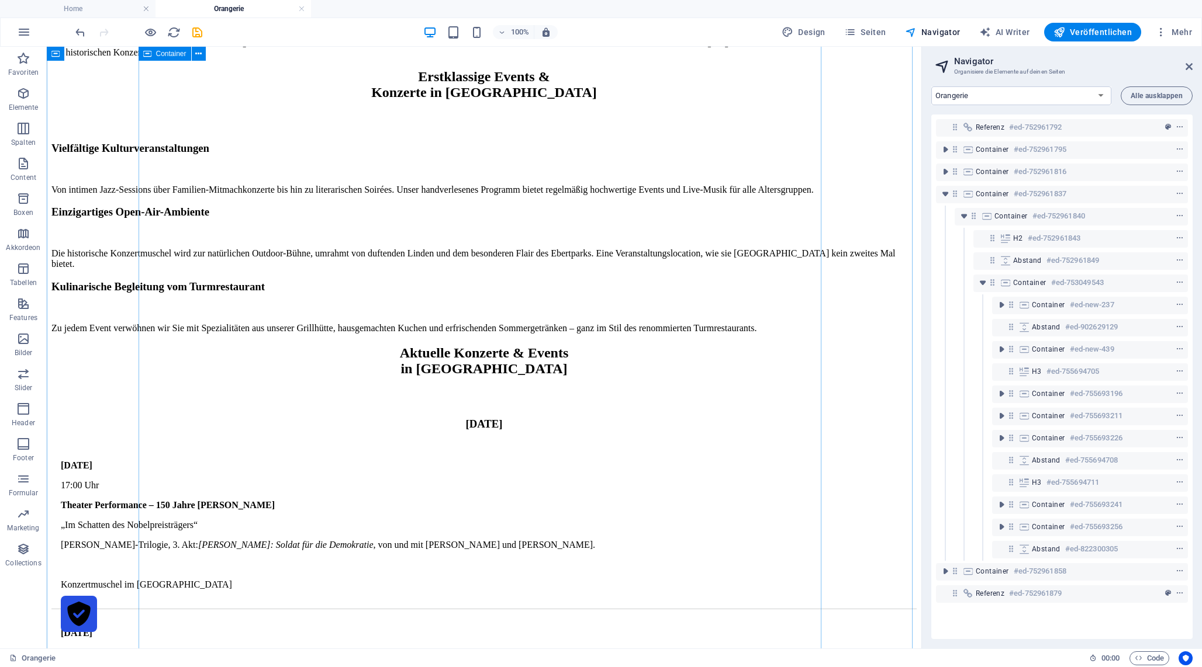
scroll to position [1511, 0]
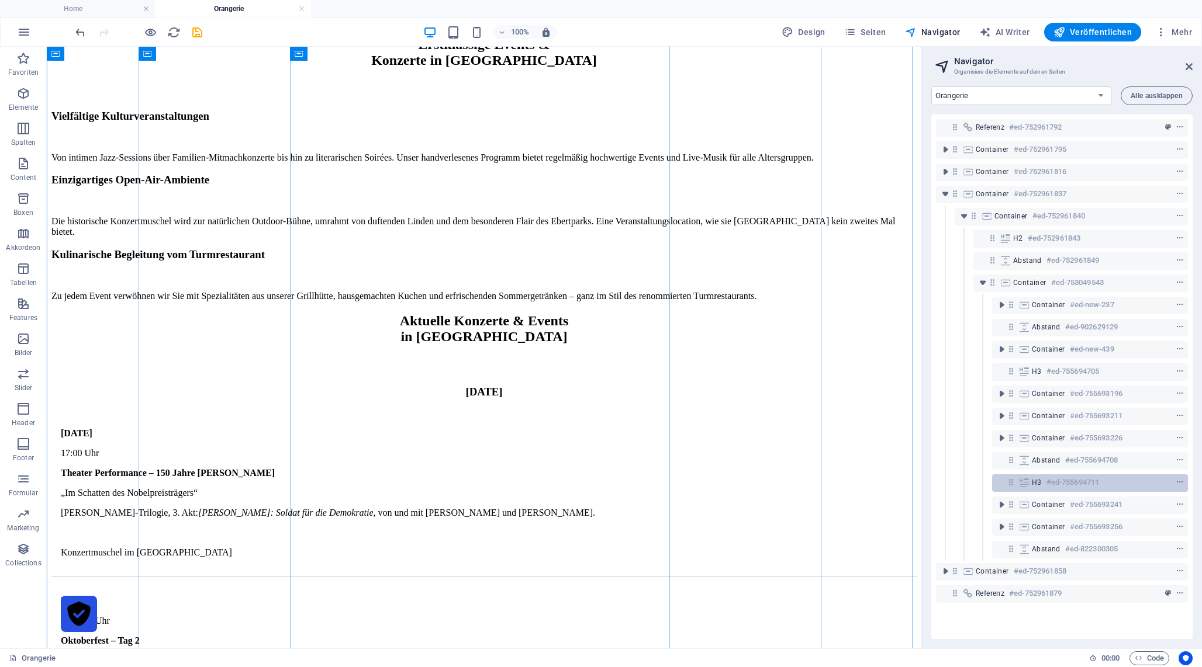
click at [1116, 482] on div "H3 #ed-755694711" at bounding box center [1081, 483] width 98 height 14
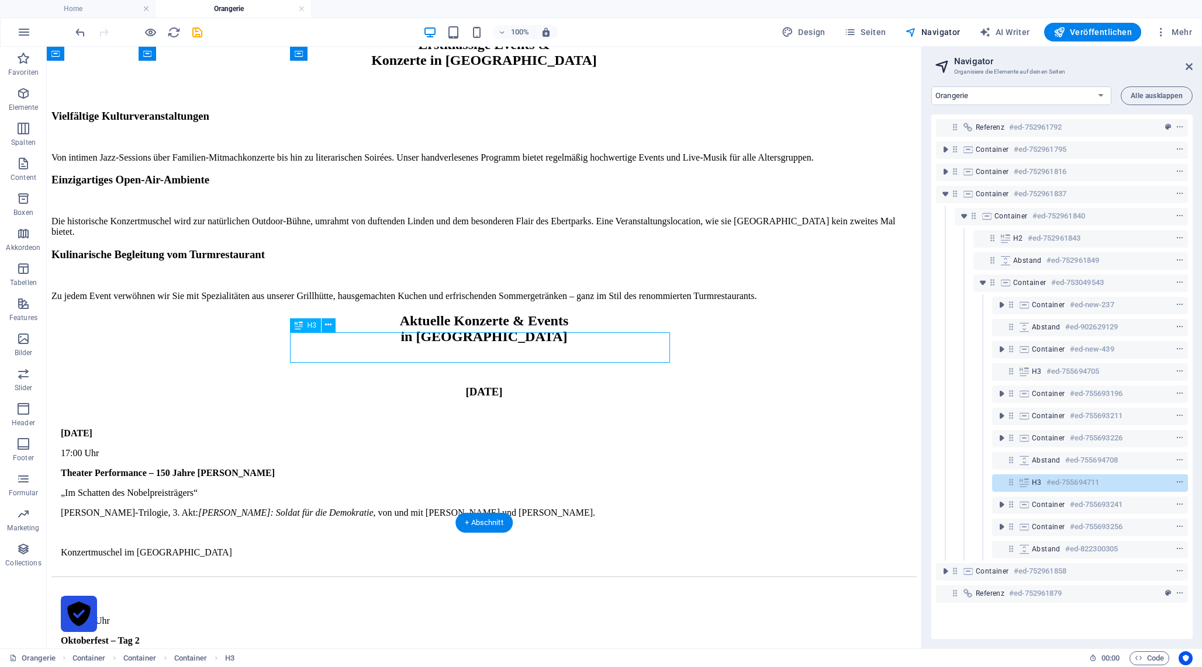
scroll to position [1951, 0]
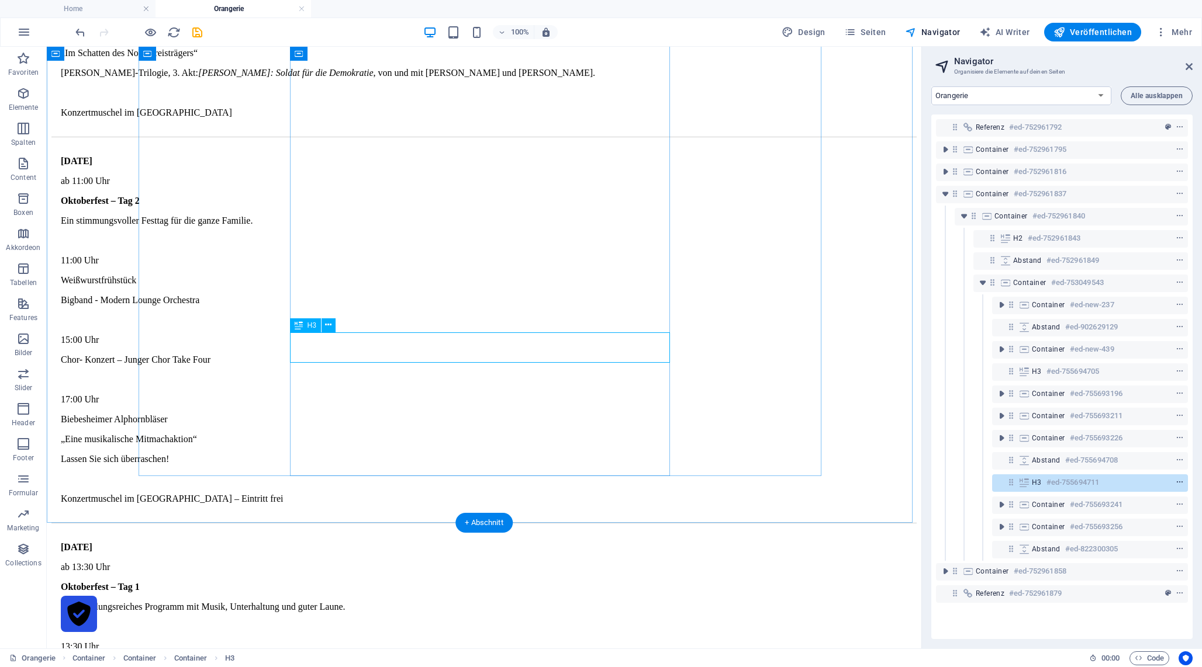
click at [1181, 483] on icon "context-menu" at bounding box center [1179, 483] width 8 height 8
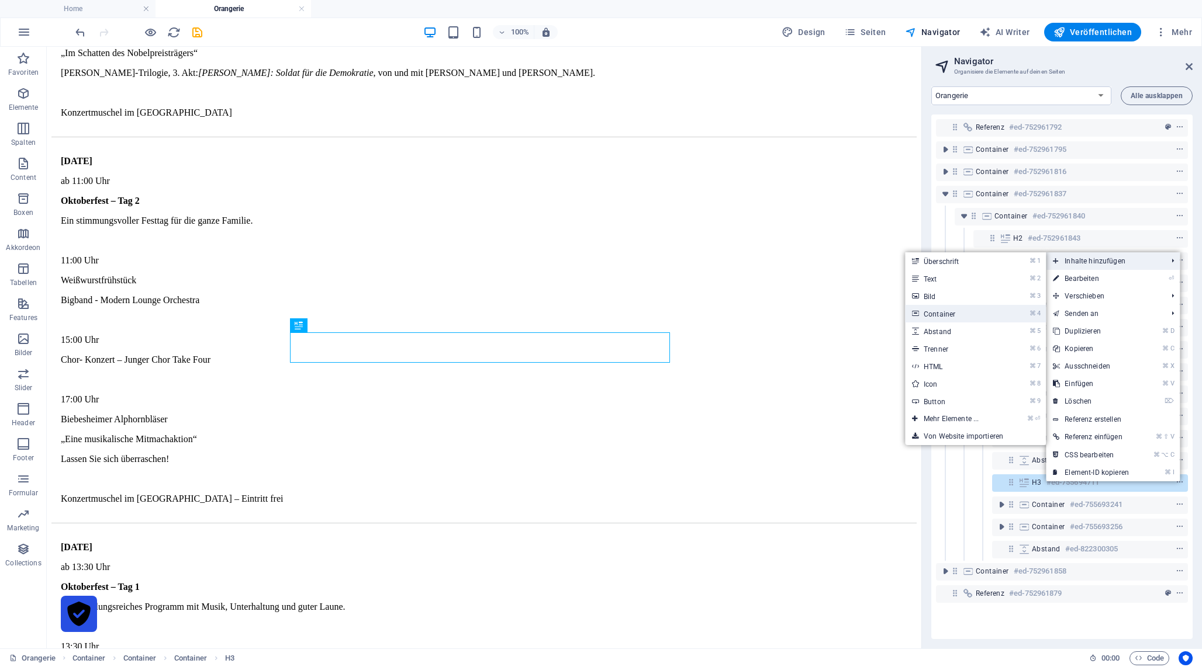
click at [996, 310] on link "⌘ 4 Container" at bounding box center [953, 314] width 97 height 18
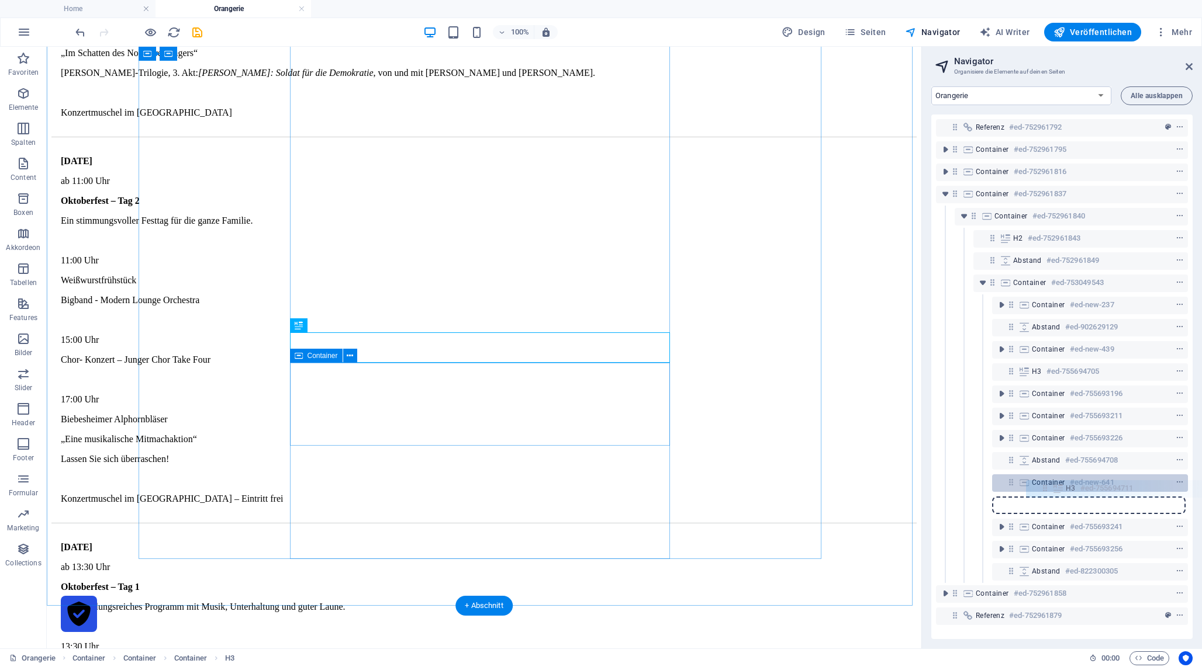
drag, startPoint x: 1009, startPoint y: 481, endPoint x: 1047, endPoint y: 487, distance: 38.0
click at [1047, 487] on div "Referenz #ed-752961792 Container #ed-752961795 Container #ed-752961816 Containe…" at bounding box center [1061, 377] width 261 height 525
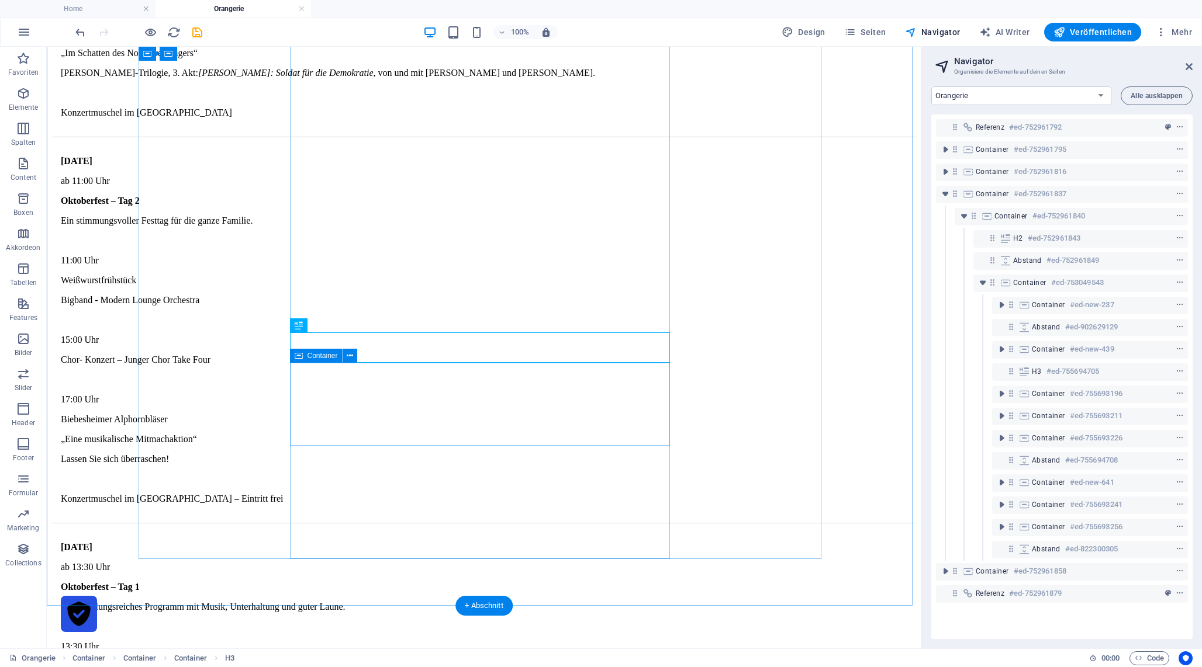
scroll to position [0, 3]
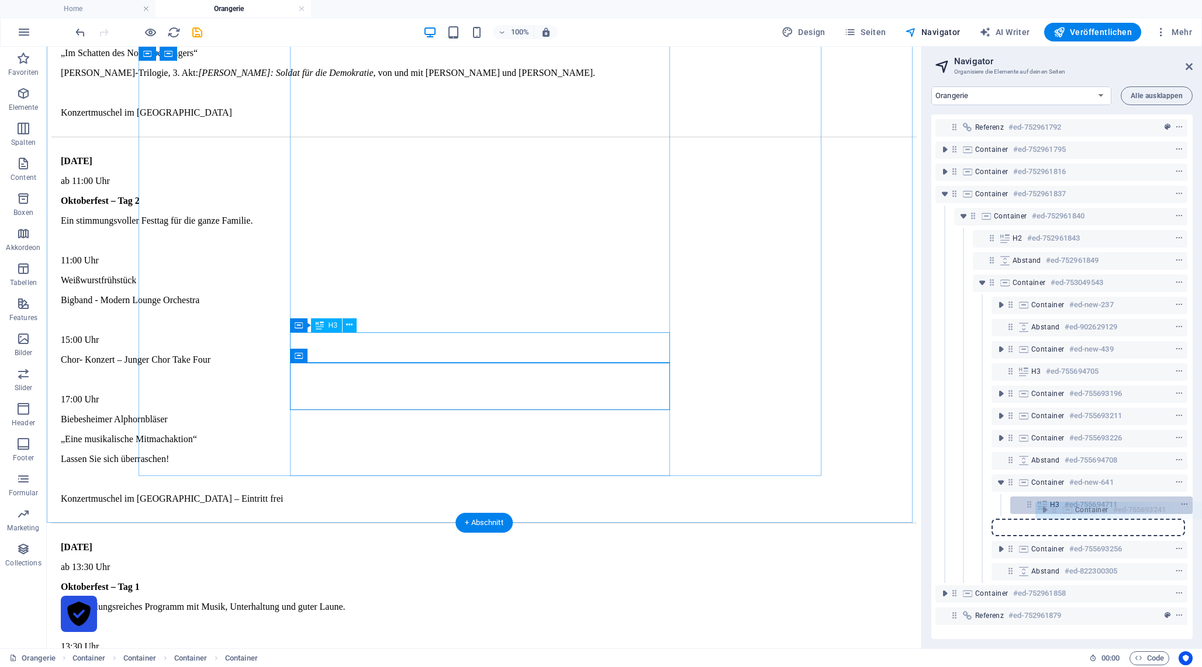
drag, startPoint x: 1006, startPoint y: 527, endPoint x: 1058, endPoint y: 510, distance: 54.2
click at [1058, 510] on div "Referenz #ed-752961792 Container #ed-752961795 Container #ed-752961816 Containe…" at bounding box center [1061, 377] width 261 height 525
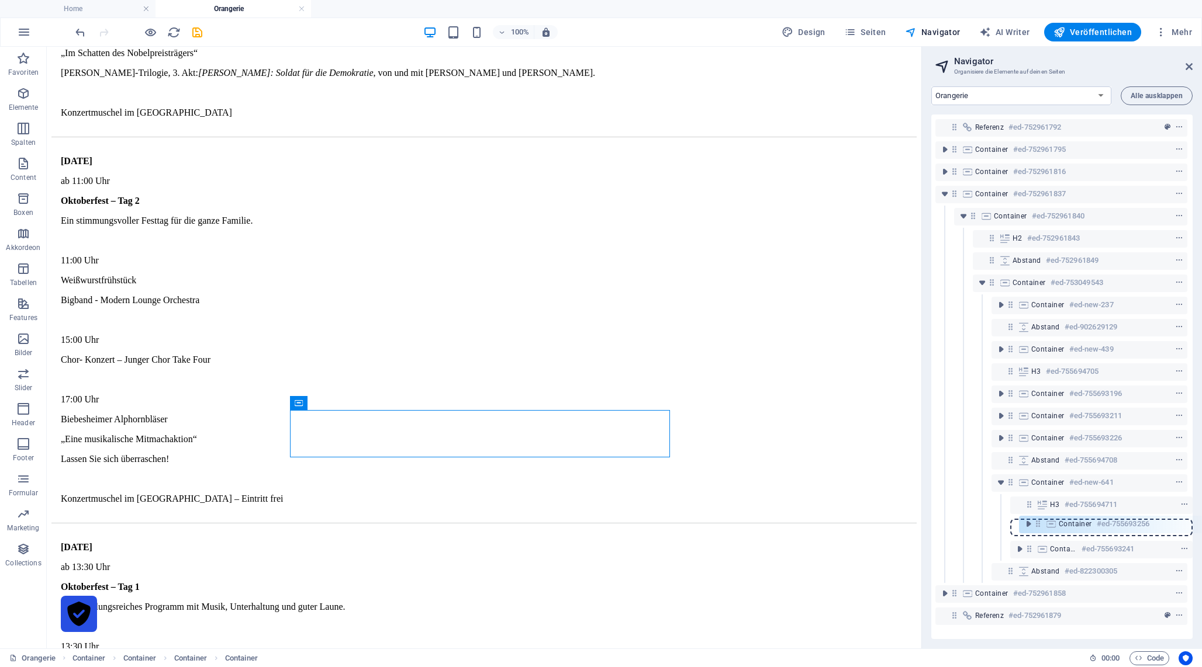
drag, startPoint x: 1009, startPoint y: 549, endPoint x: 1044, endPoint y: 521, distance: 45.4
click at [1044, 521] on div "Referenz #ed-752961792 Container #ed-752961795 Container #ed-752961816 Containe…" at bounding box center [1061, 377] width 261 height 525
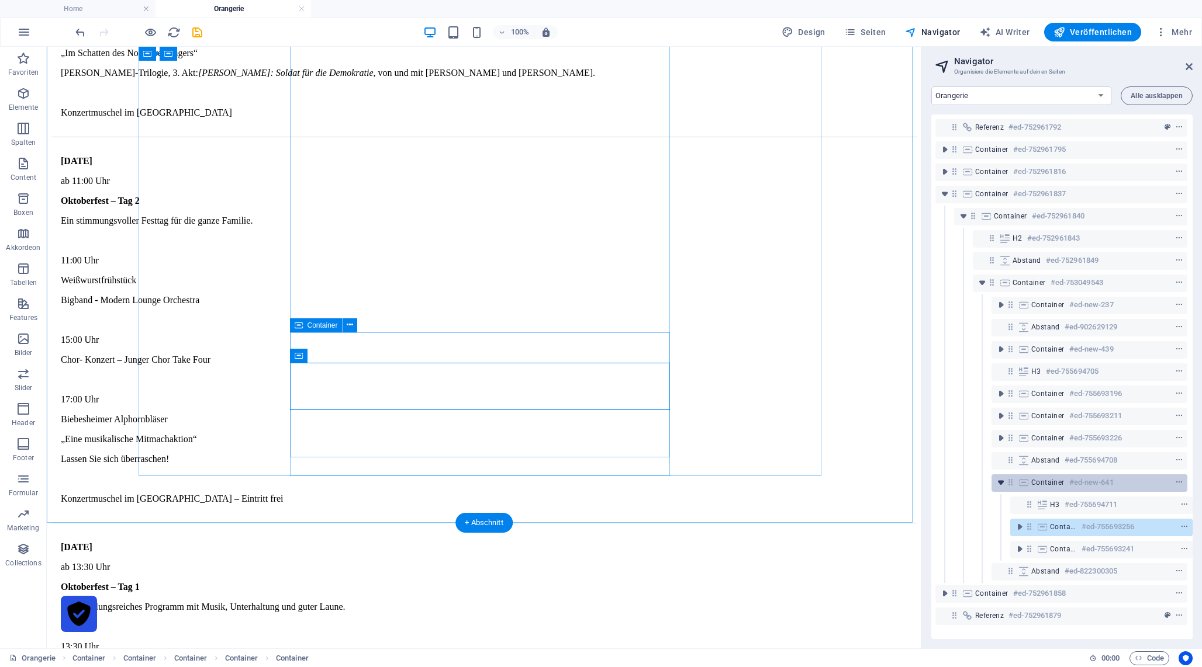
click at [1002, 483] on icon "toggle-expand" at bounding box center [1001, 483] width 12 height 12
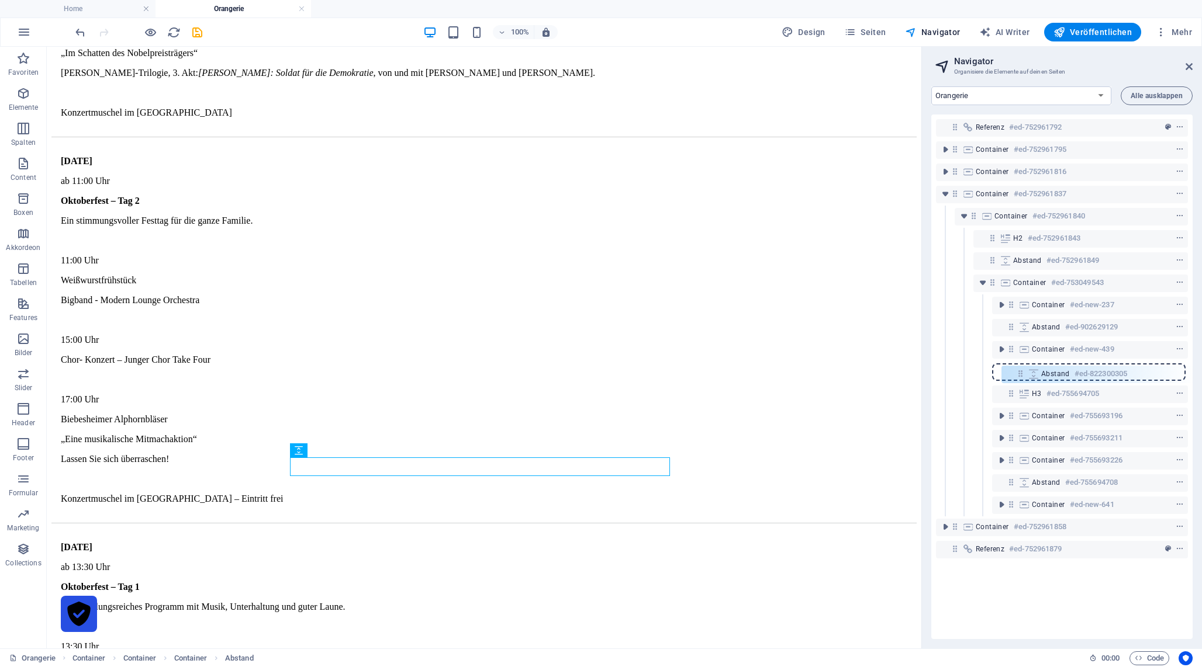
drag, startPoint x: 1014, startPoint y: 506, endPoint x: 1026, endPoint y: 371, distance: 135.0
click at [1026, 371] on div "Referenz #ed-752961792 Container #ed-752961795 Container #ed-752961816 Containe…" at bounding box center [1061, 377] width 261 height 525
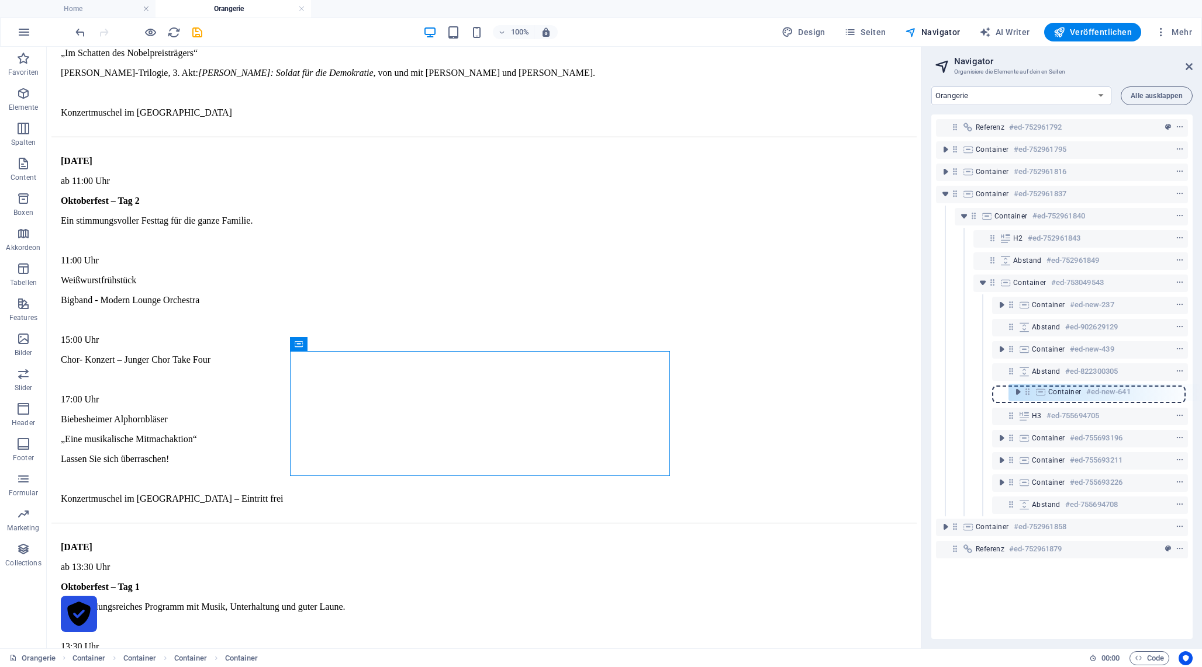
drag, startPoint x: 1009, startPoint y: 507, endPoint x: 1026, endPoint y: 391, distance: 117.0
click at [1026, 391] on div "Referenz #ed-752961792 Container #ed-752961795 Container #ed-752961816 Containe…" at bounding box center [1061, 377] width 261 height 525
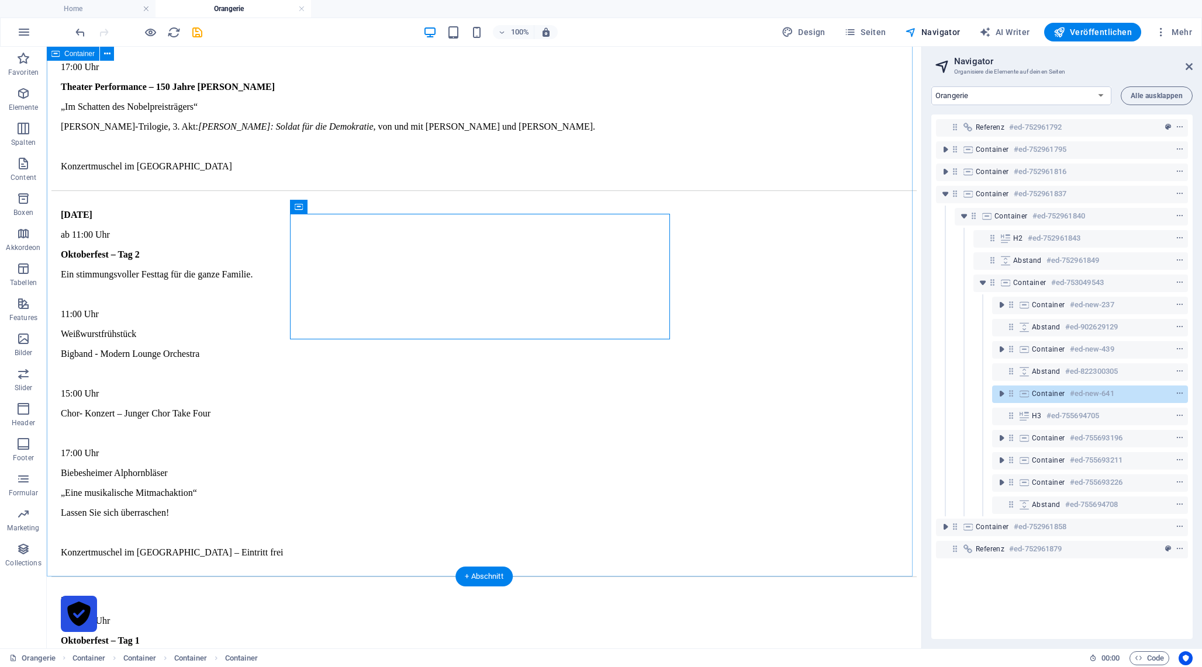
scroll to position [1898, 0]
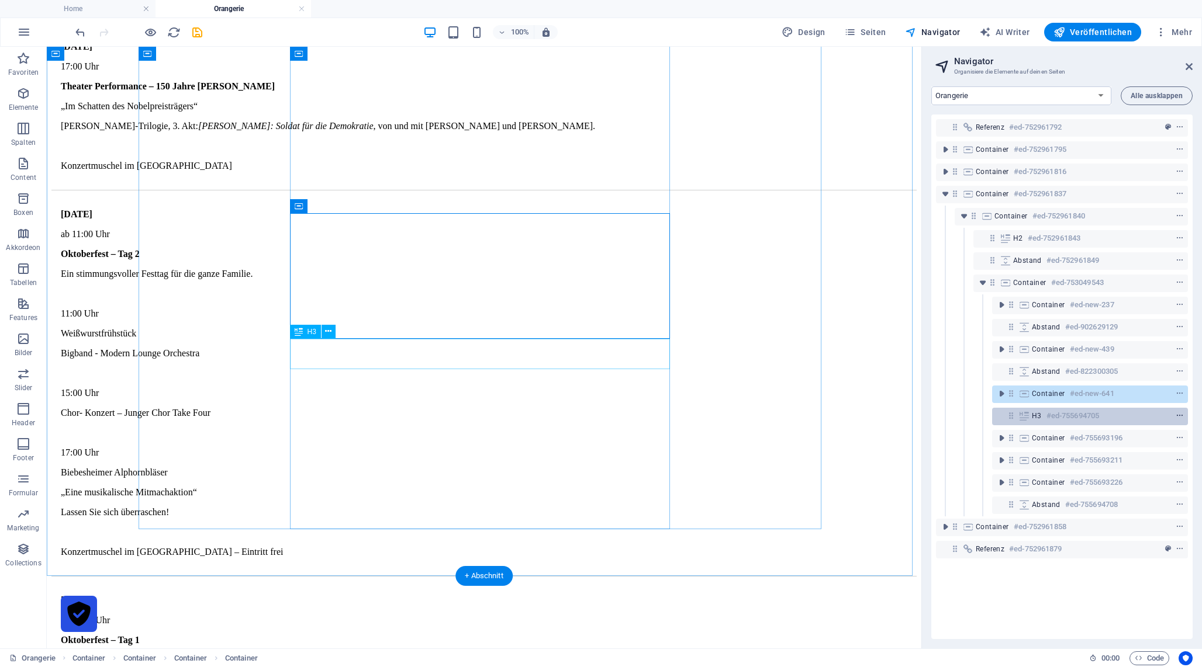
click at [1179, 414] on icon "context-menu" at bounding box center [1179, 416] width 8 height 8
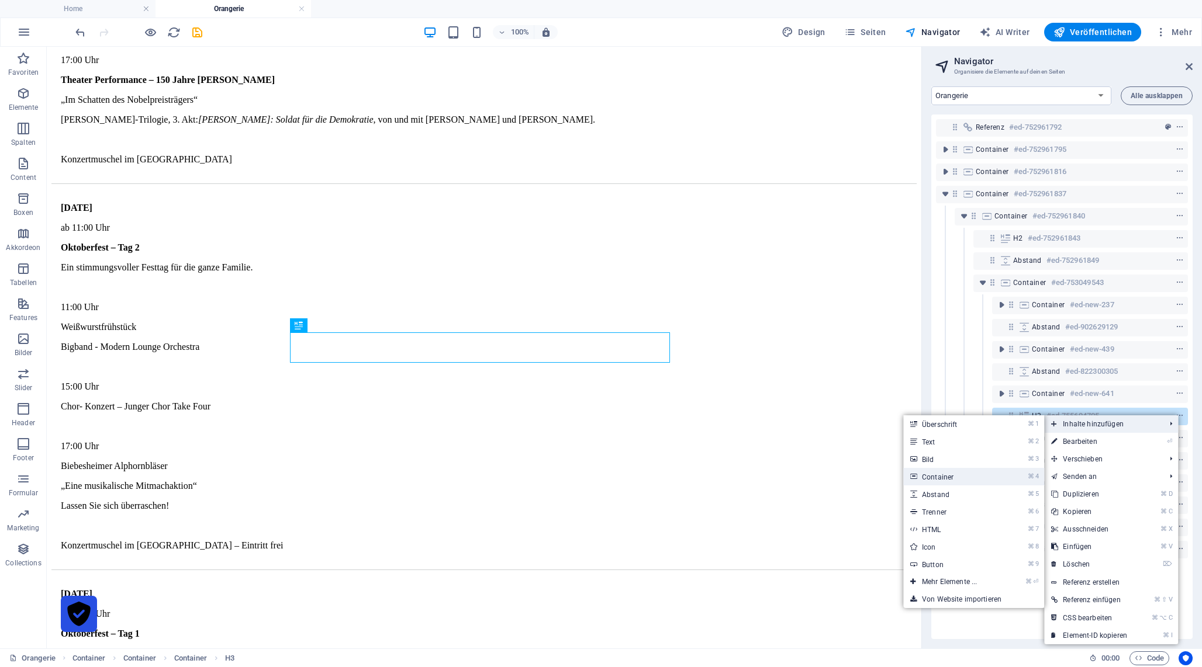
click at [954, 477] on link "⌘ 4 Container" at bounding box center [951, 477] width 97 height 18
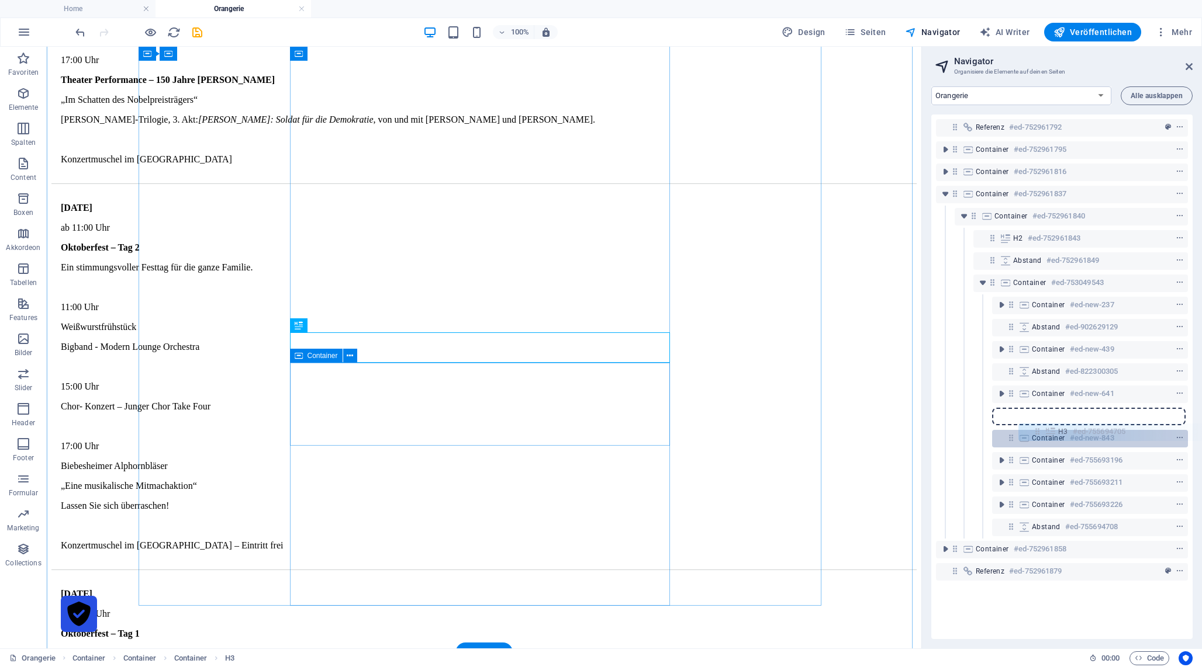
drag, startPoint x: 1010, startPoint y: 416, endPoint x: 1041, endPoint y: 432, distance: 35.0
click at [1041, 432] on div "Referenz #ed-752961792 Container #ed-752961795 Container #ed-752961816 Containe…" at bounding box center [1061, 377] width 261 height 525
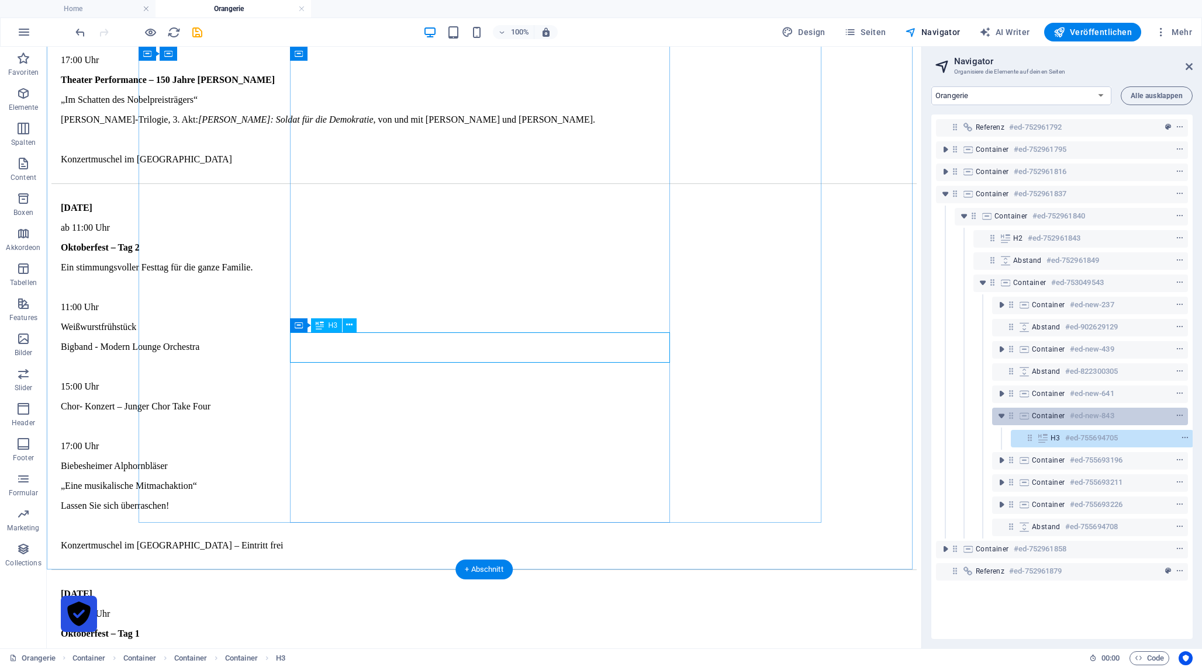
scroll to position [0, 3]
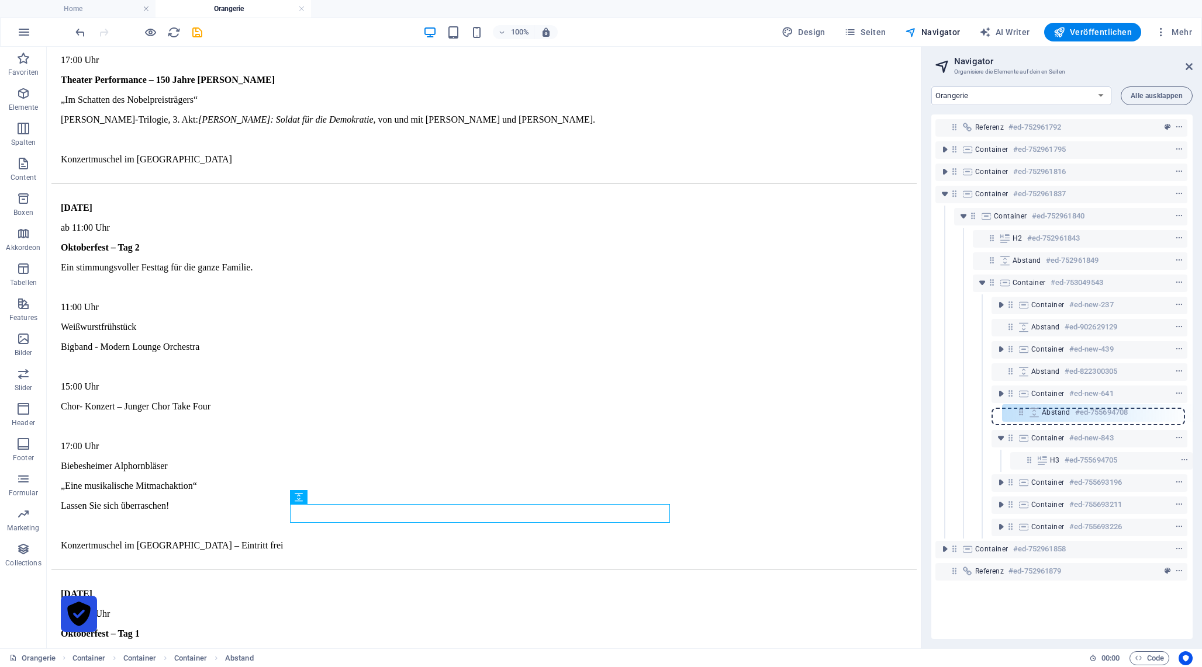
drag, startPoint x: 1008, startPoint y: 527, endPoint x: 1024, endPoint y: 410, distance: 118.6
click at [1024, 410] on div "Referenz #ed-752961792 Container #ed-752961795 Container #ed-752961816 Containe…" at bounding box center [1061, 377] width 261 height 525
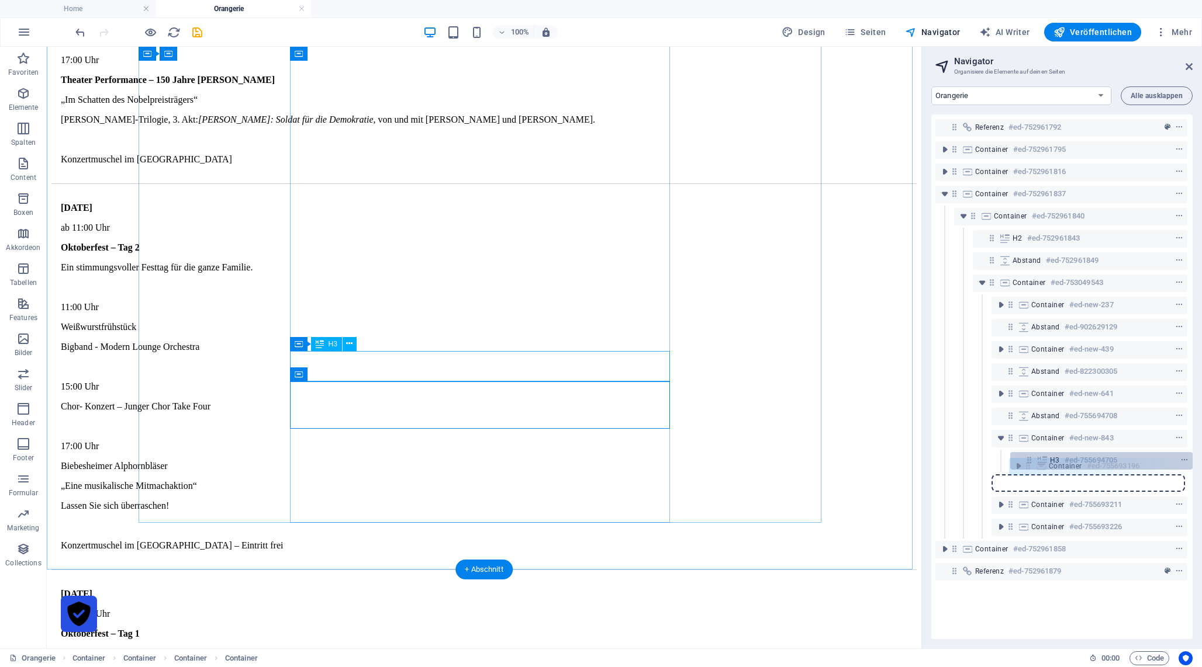
drag, startPoint x: 1008, startPoint y: 485, endPoint x: 1031, endPoint y: 466, distance: 29.9
click at [1031, 466] on div "Referenz #ed-752961792 Container #ed-752961795 Container #ed-752961816 Containe…" at bounding box center [1061, 377] width 261 height 525
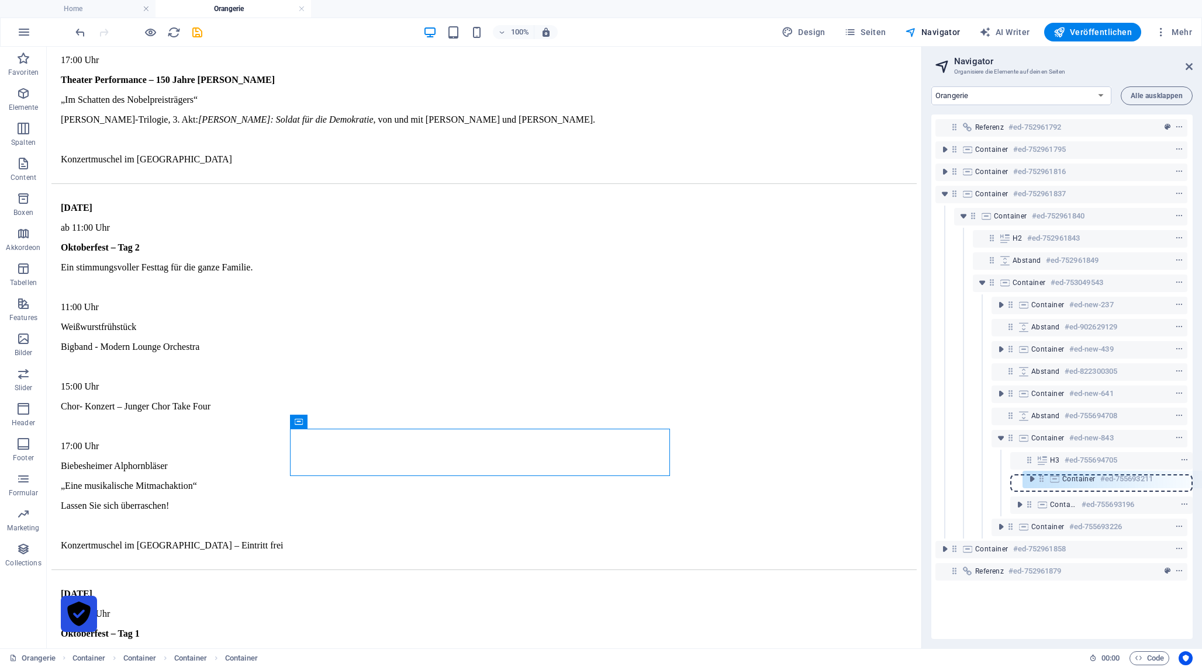
drag, startPoint x: 1007, startPoint y: 506, endPoint x: 1044, endPoint y: 477, distance: 46.3
click at [1044, 477] on div "Referenz #ed-752961792 Container #ed-752961795 Container #ed-752961816 Containe…" at bounding box center [1061, 377] width 261 height 525
drag, startPoint x: 1005, startPoint y: 527, endPoint x: 1045, endPoint y: 480, distance: 61.4
click at [1045, 480] on div "Referenz #ed-752961792 Container #ed-752961795 Container #ed-752961816 Containe…" at bounding box center [1061, 377] width 261 height 525
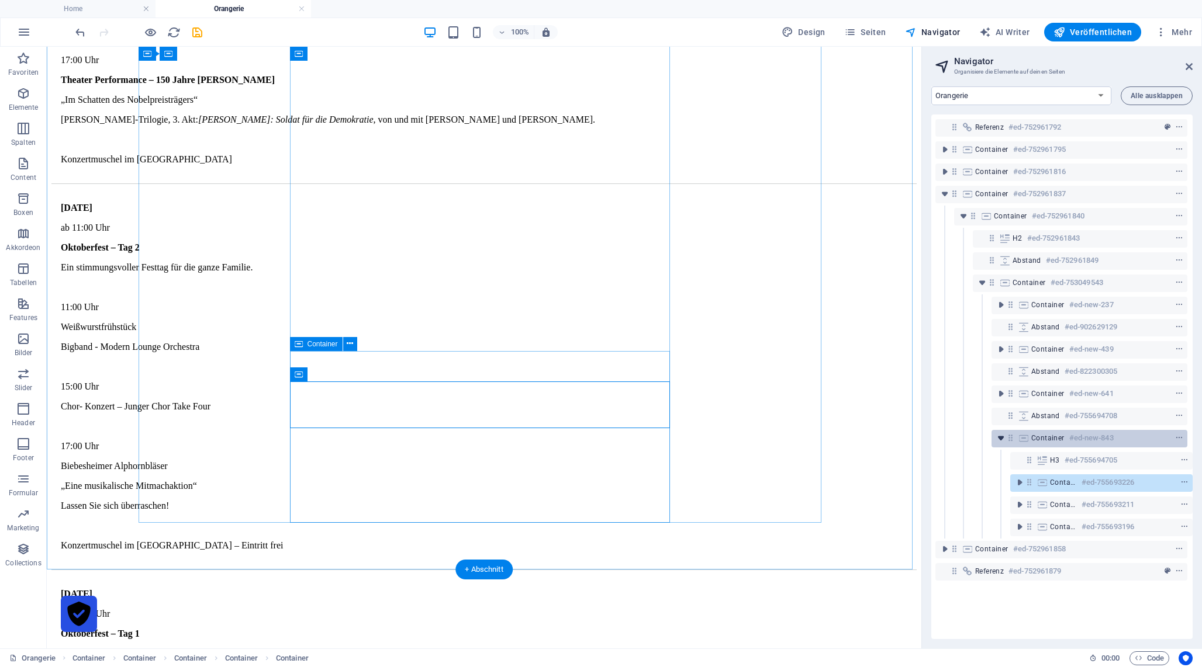
click at [1001, 438] on icon "toggle-expand" at bounding box center [1001, 438] width 12 height 12
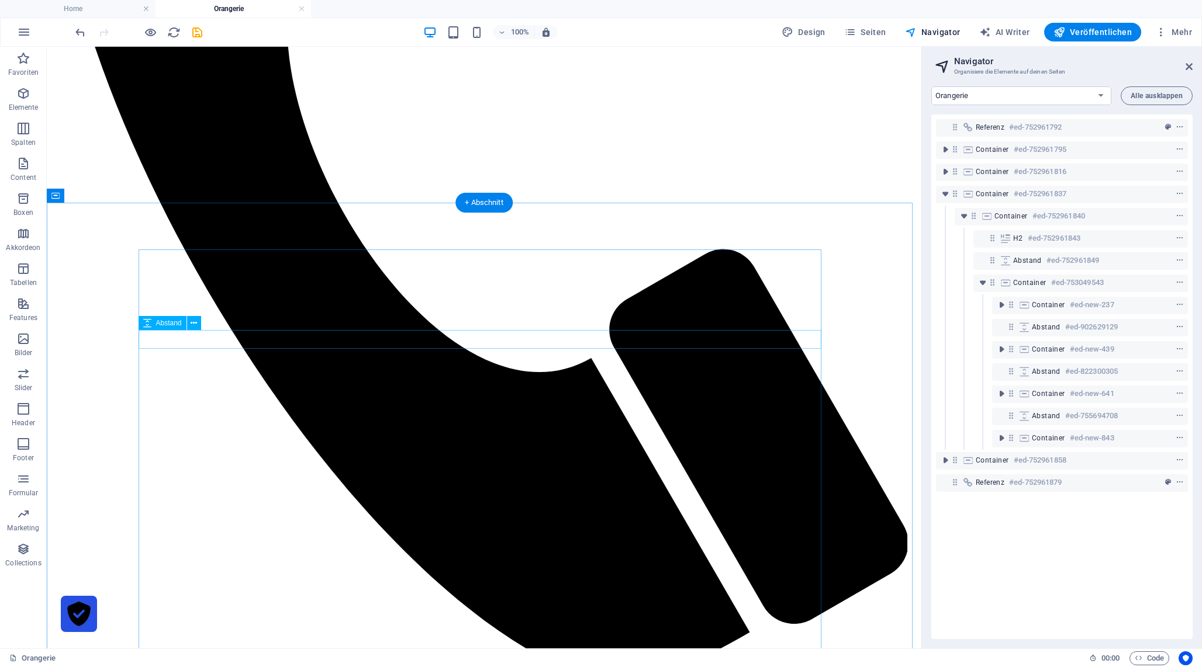
scroll to position [583, 0]
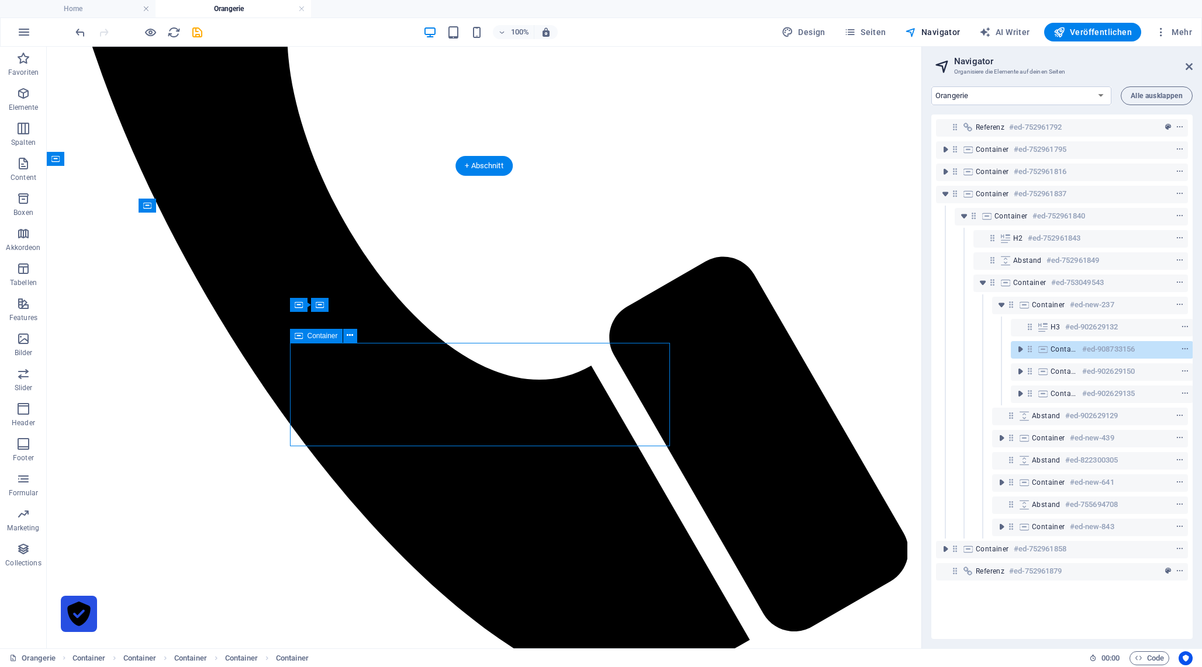
scroll to position [0, 3]
click at [995, 307] on icon "toggle-expand" at bounding box center [1001, 305] width 12 height 12
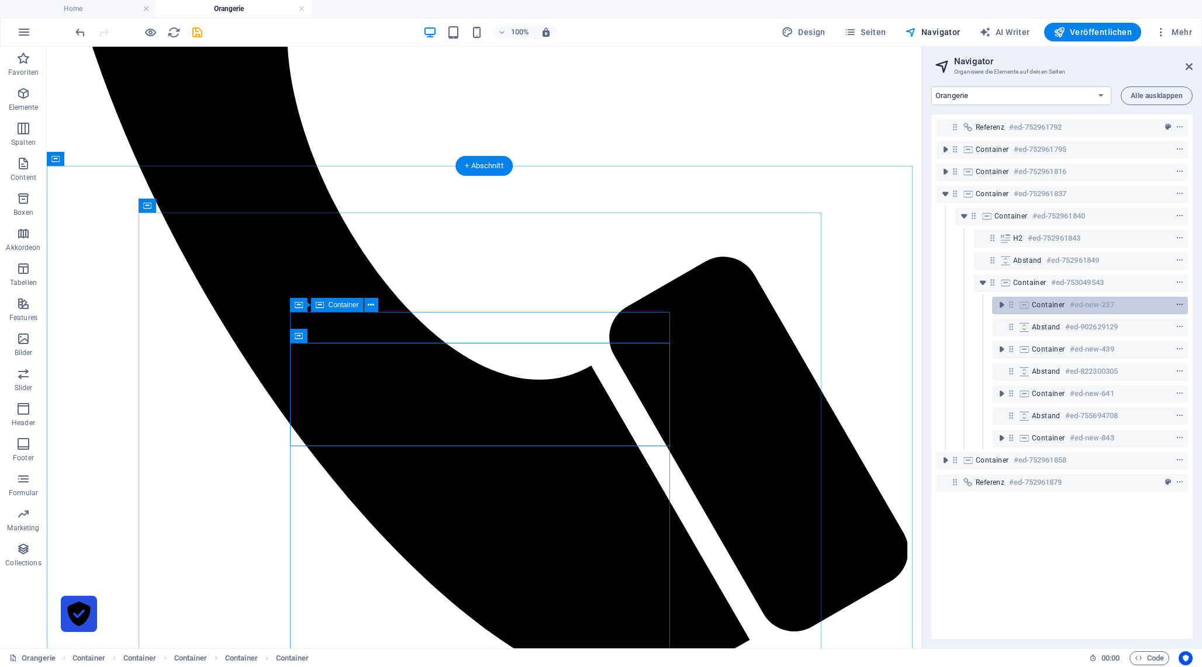
click at [1178, 301] on icon "context-menu" at bounding box center [1179, 305] width 8 height 8
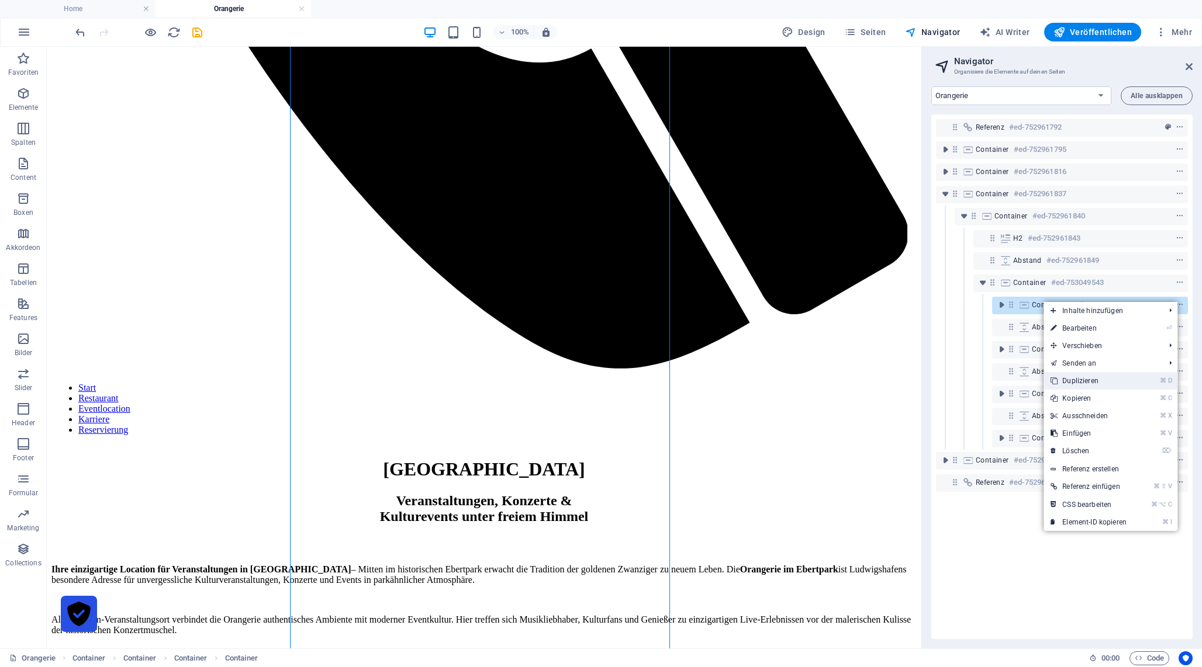
click at [1120, 381] on link "⌘ D Duplizieren" at bounding box center [1088, 381] width 90 height 18
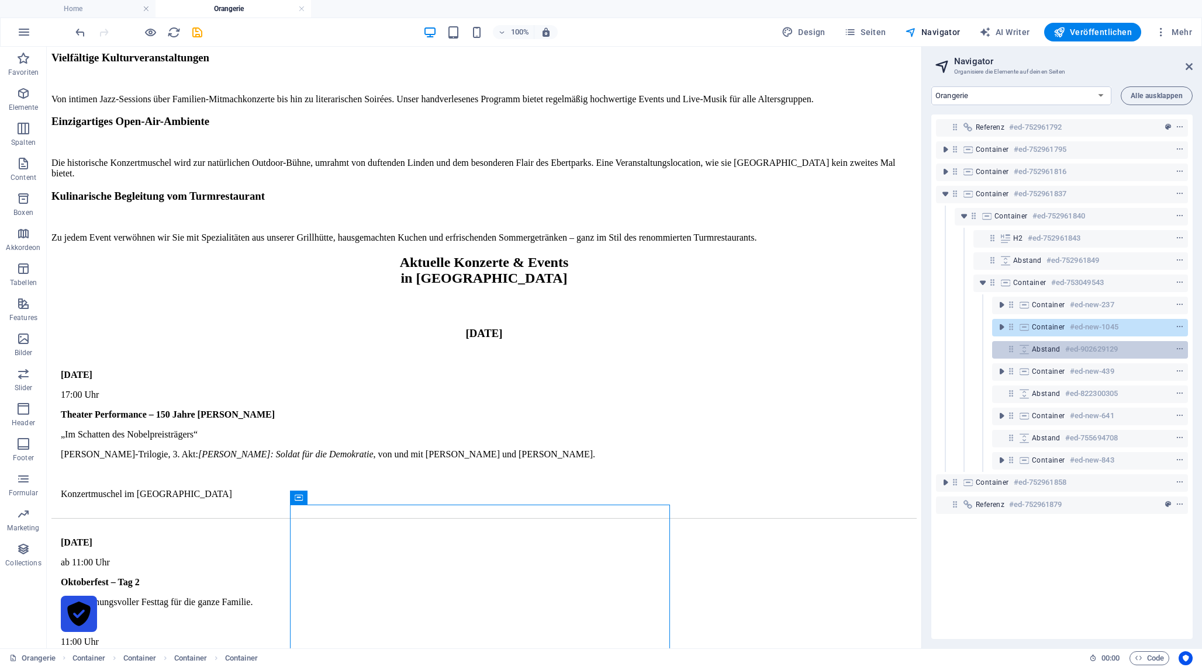
scroll to position [1606, 0]
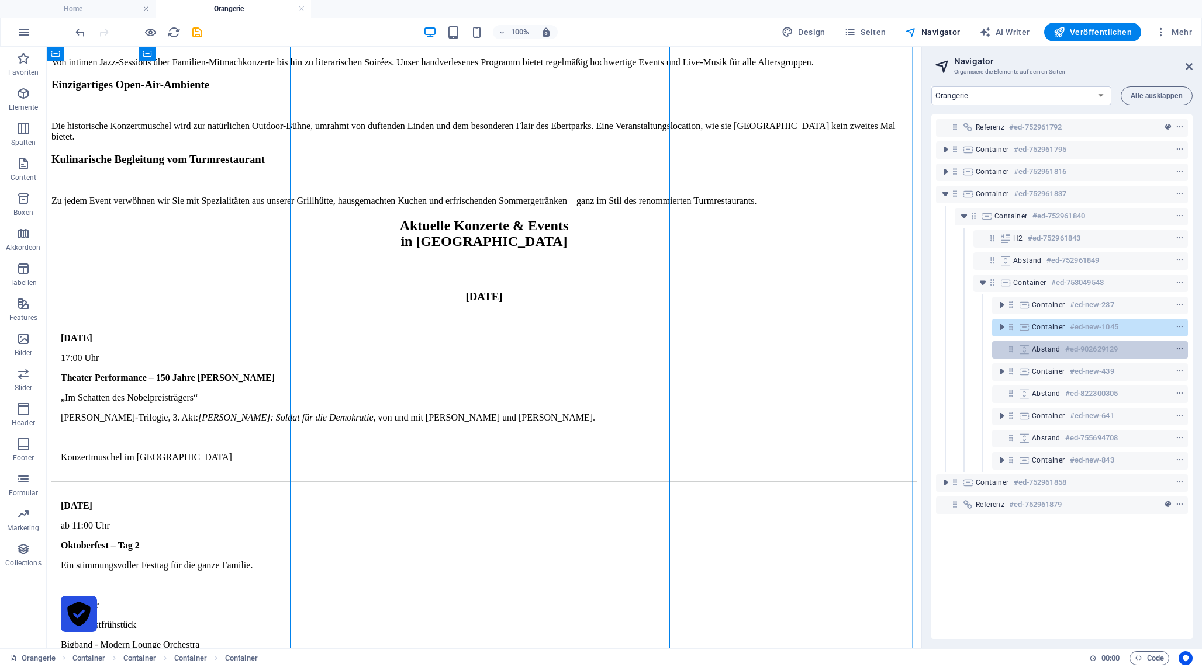
click at [1180, 348] on icon "context-menu" at bounding box center [1179, 349] width 8 height 8
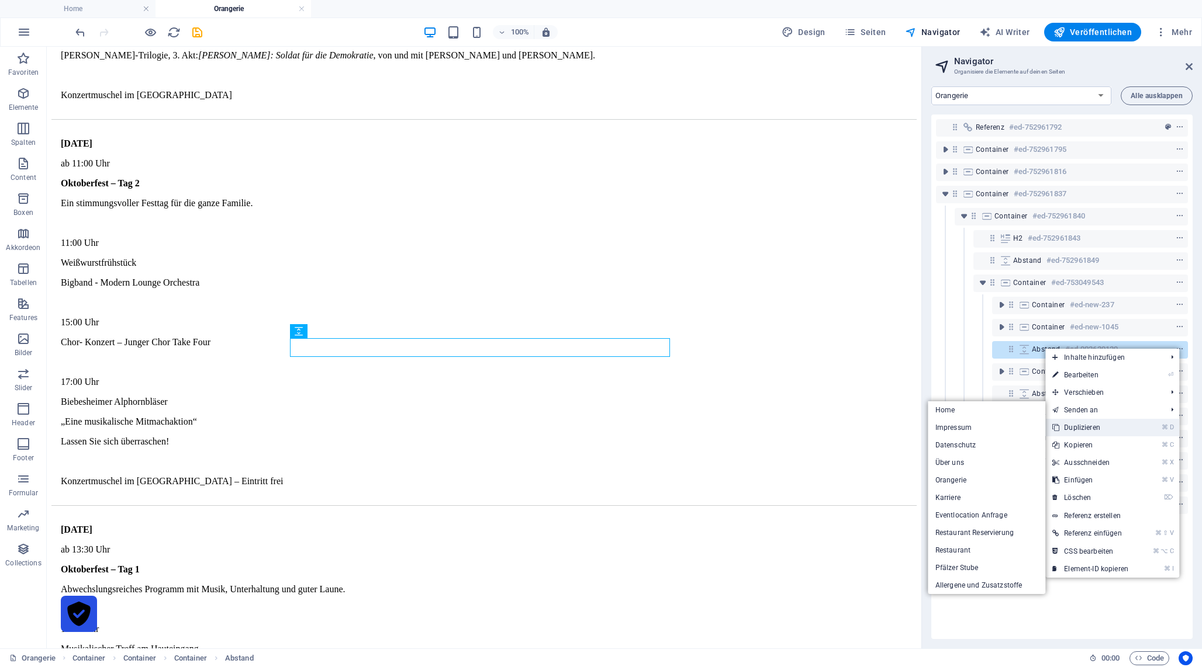
click at [1119, 434] on link "⌘ D Duplizieren" at bounding box center [1090, 428] width 90 height 18
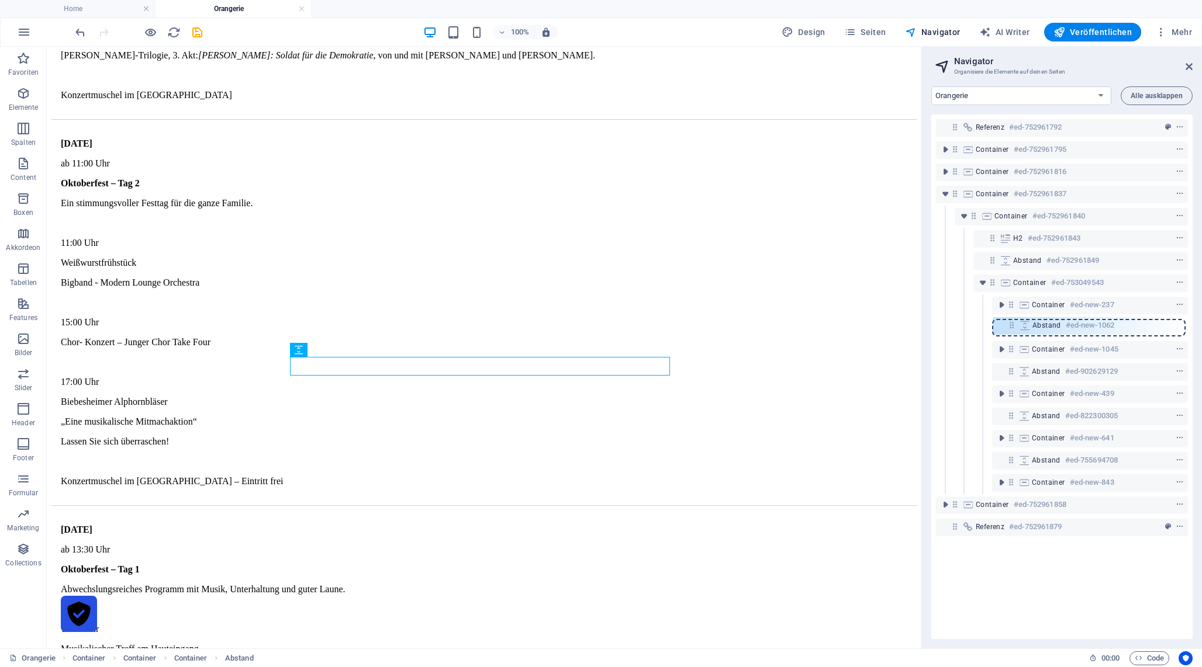
drag, startPoint x: 1011, startPoint y: 370, endPoint x: 1012, endPoint y: 321, distance: 49.1
click at [1012, 321] on div "Referenz #ed-752961792 Container #ed-752961795 Container #ed-752961816 Containe…" at bounding box center [1061, 377] width 261 height 525
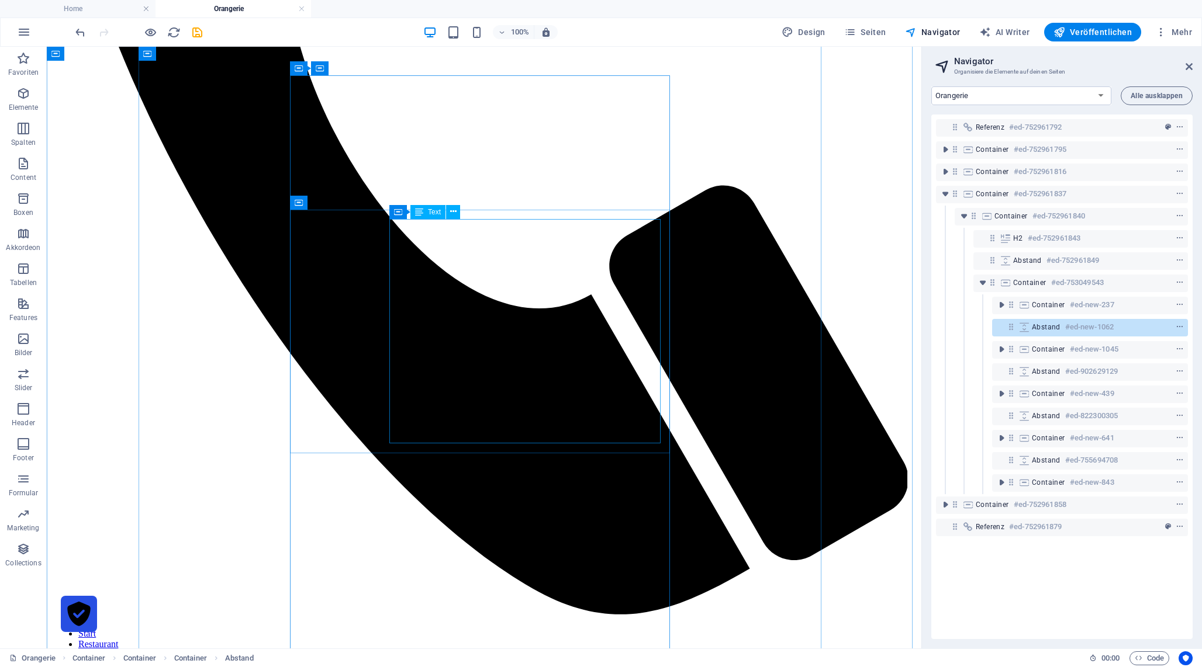
scroll to position [657, 0]
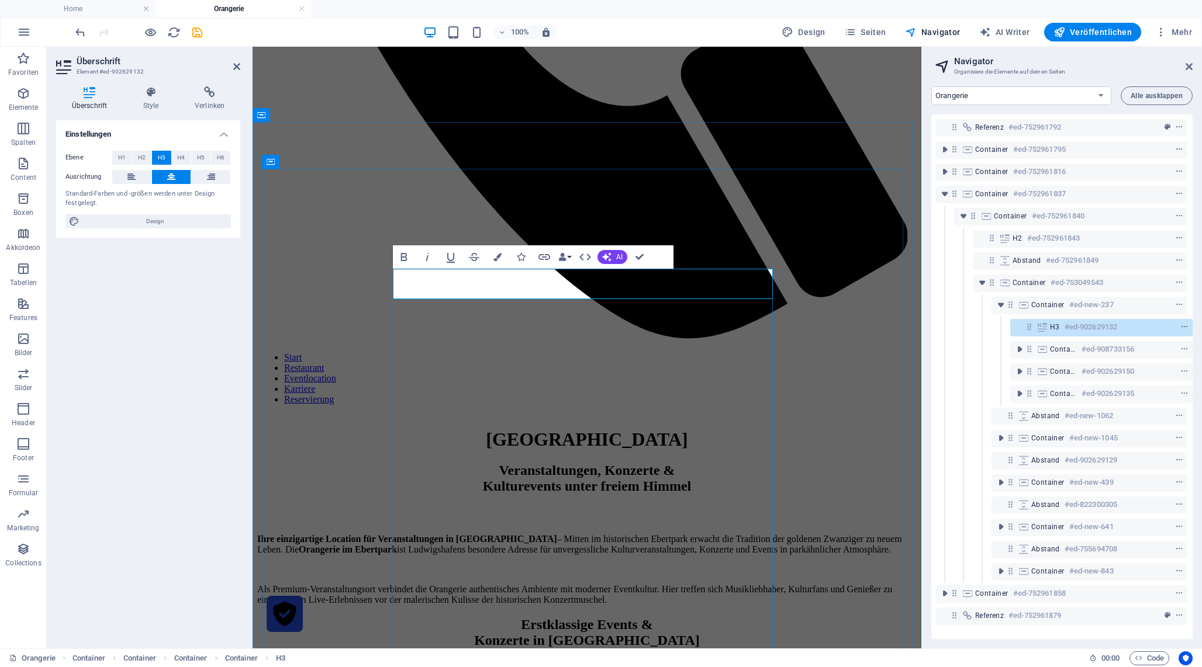
copy h3 "September"
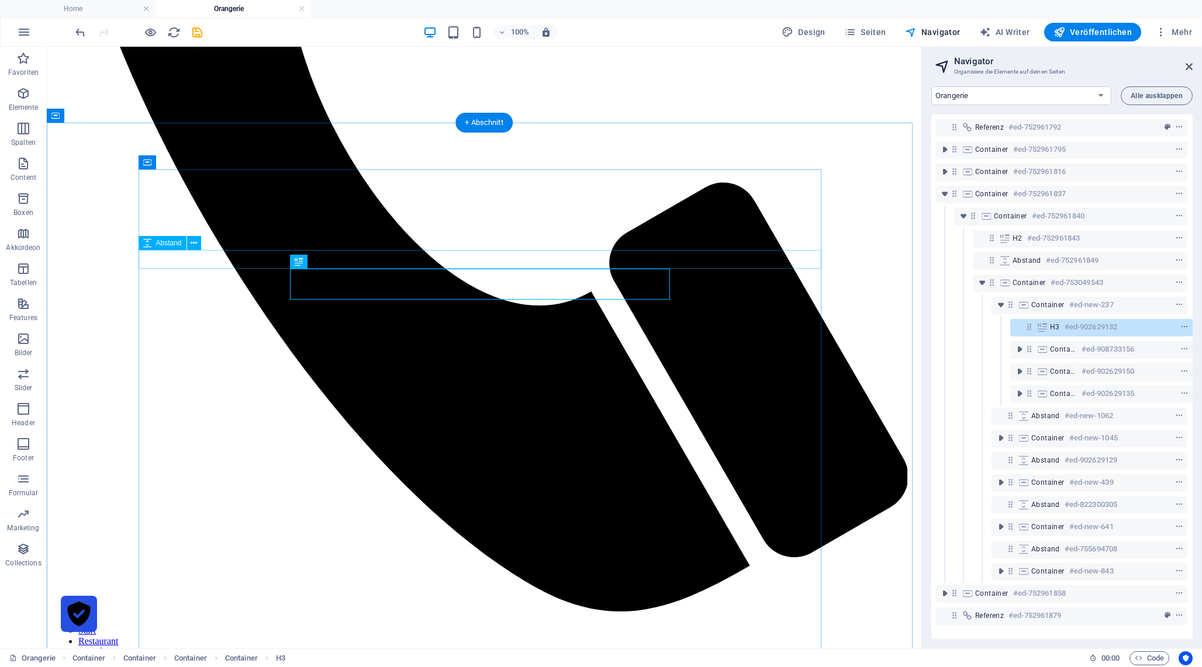
scroll to position [627, 0]
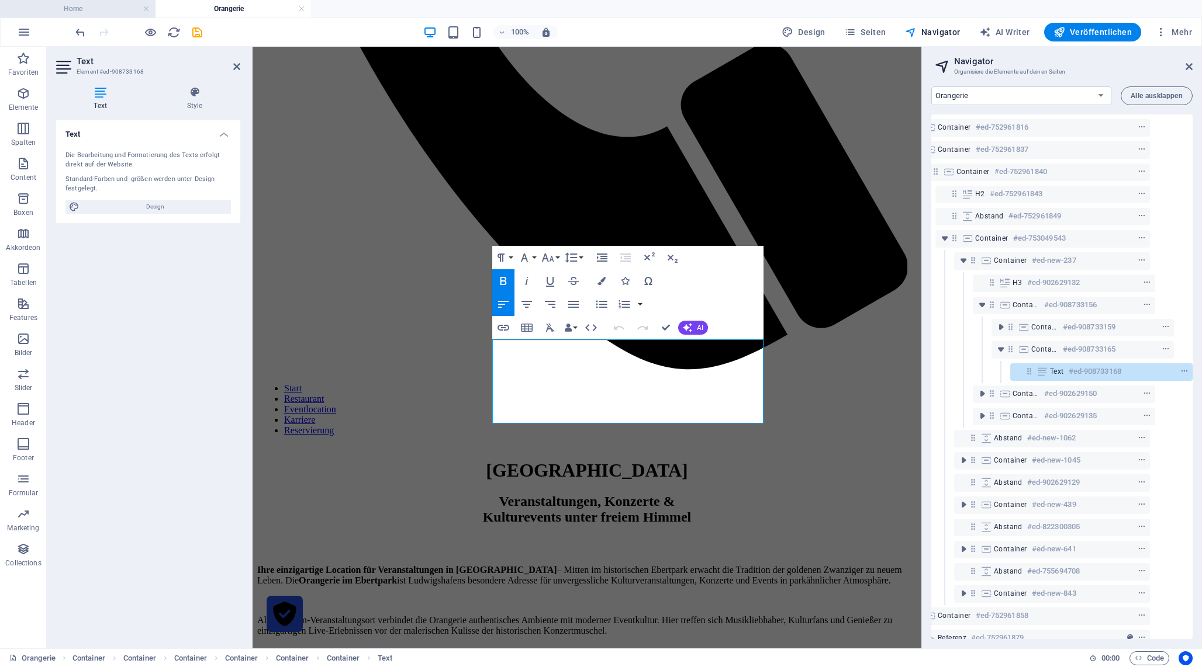
click at [109, 8] on h4 "Home" at bounding box center [77, 8] width 155 height 13
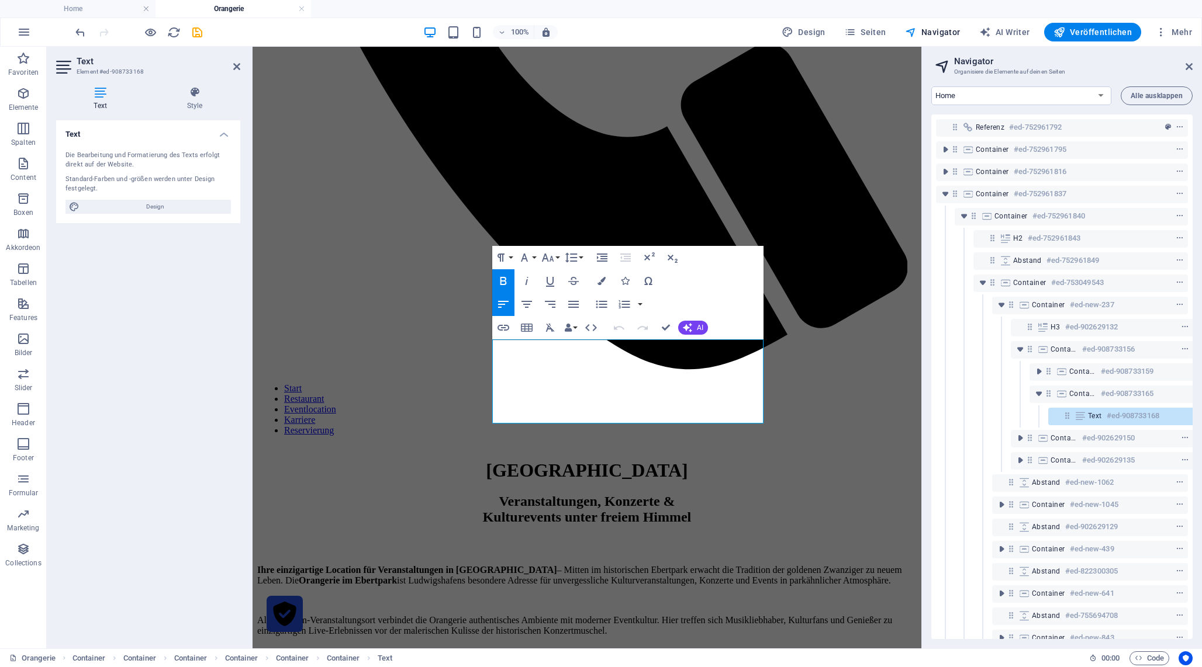
scroll to position [0, 0]
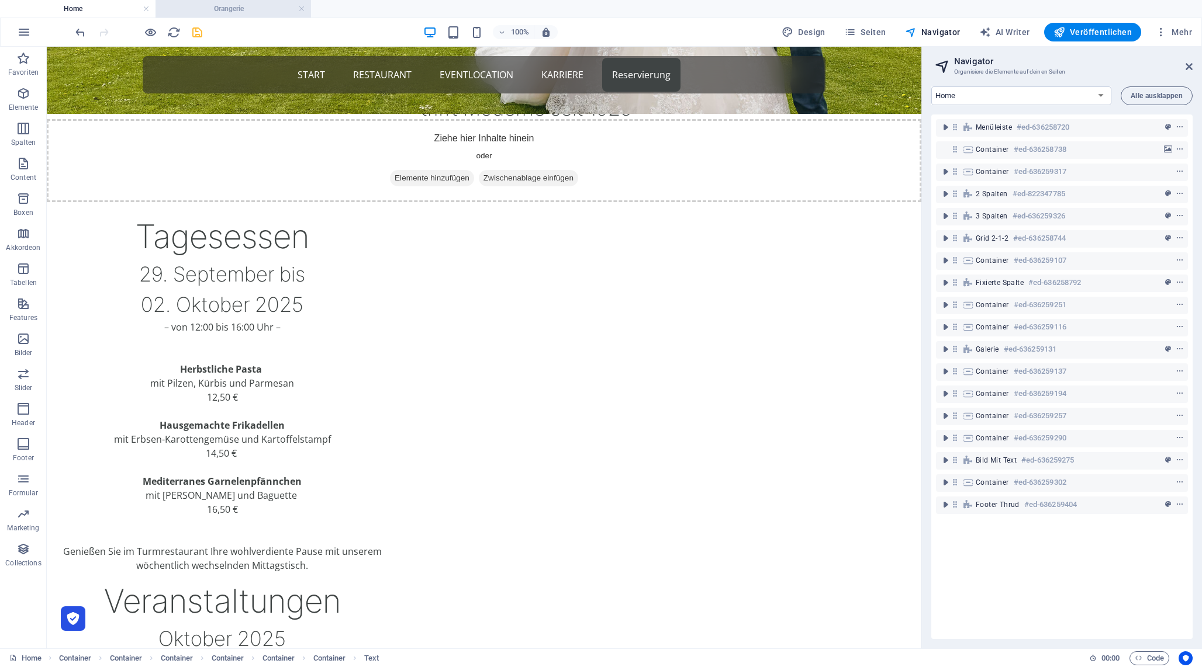
click at [217, 11] on h4 "Orangerie" at bounding box center [232, 8] width 155 height 13
select select "14618919-de"
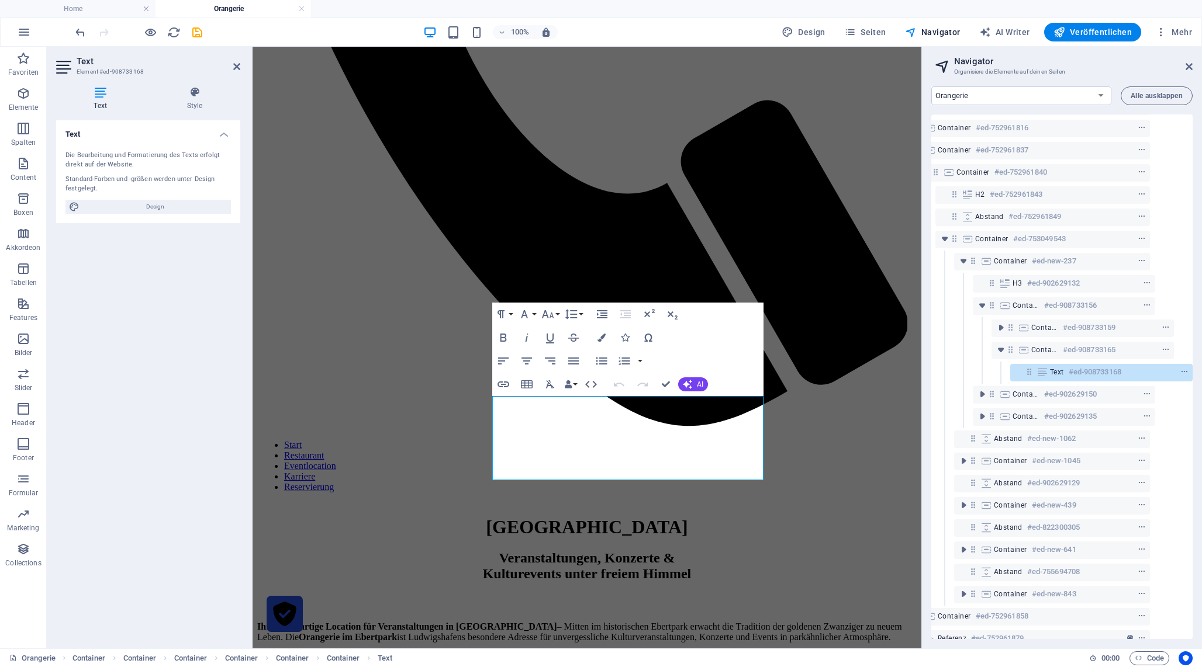
scroll to position [44, 40]
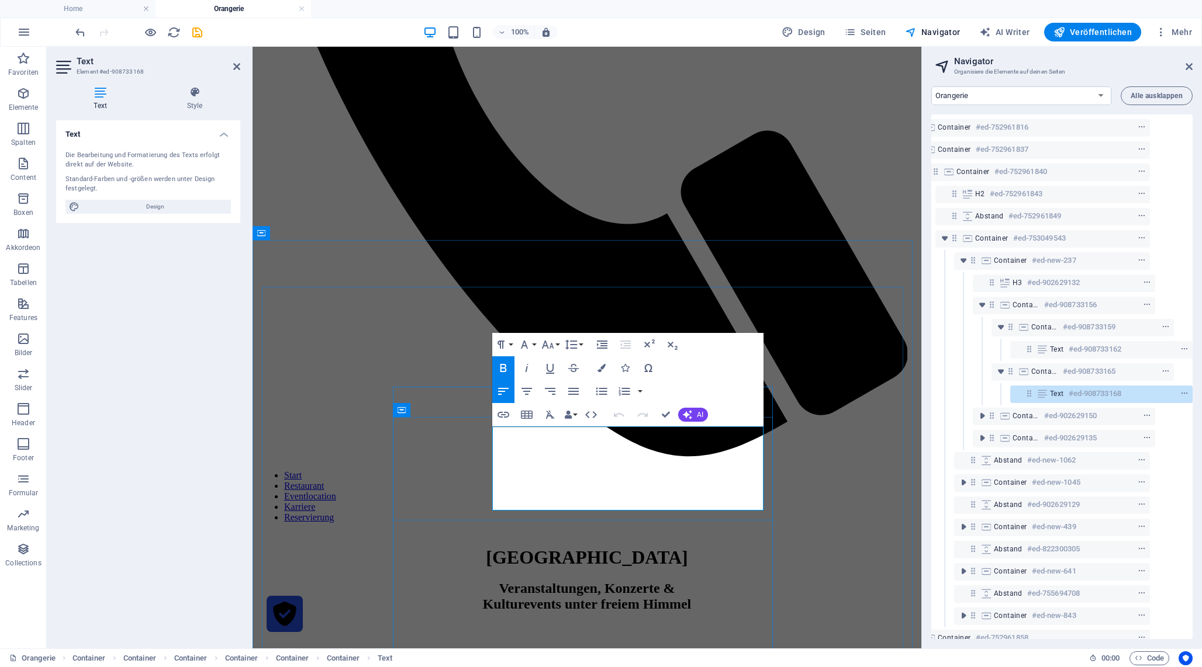
drag, startPoint x: 714, startPoint y: 432, endPoint x: 742, endPoint y: 473, distance: 50.4
copy strong "Theater Performance – 150 Jahre [PERSON_NAME]"
click at [100, 4] on h4 "Home" at bounding box center [77, 8] width 155 height 13
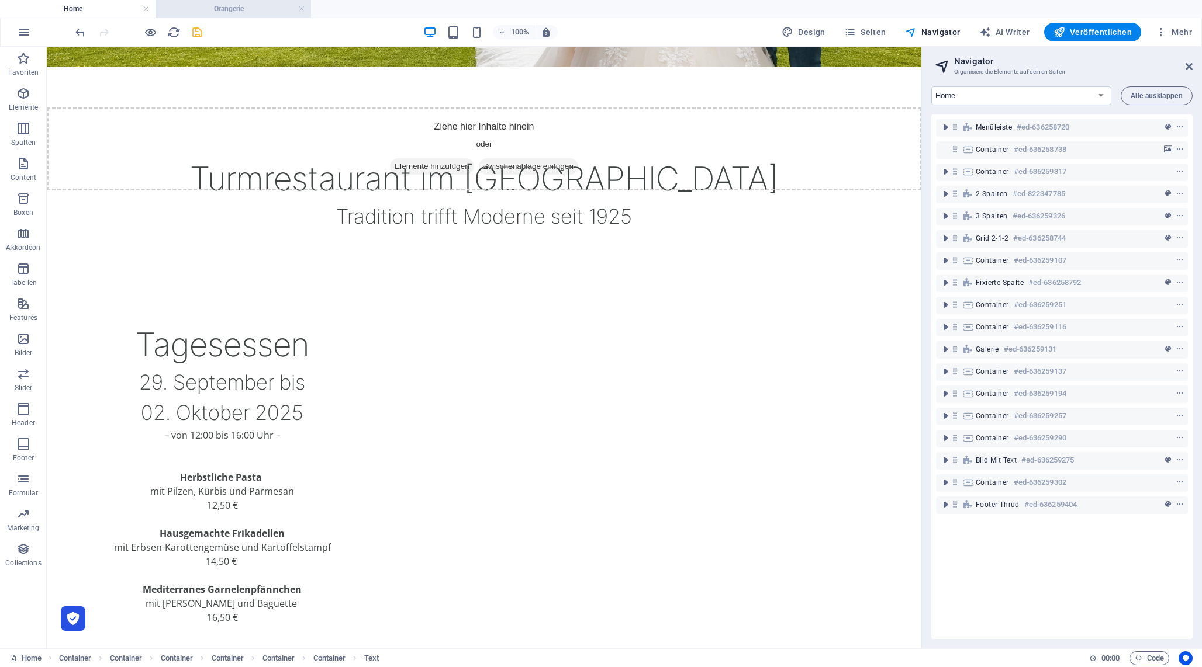
scroll to position [0, 0]
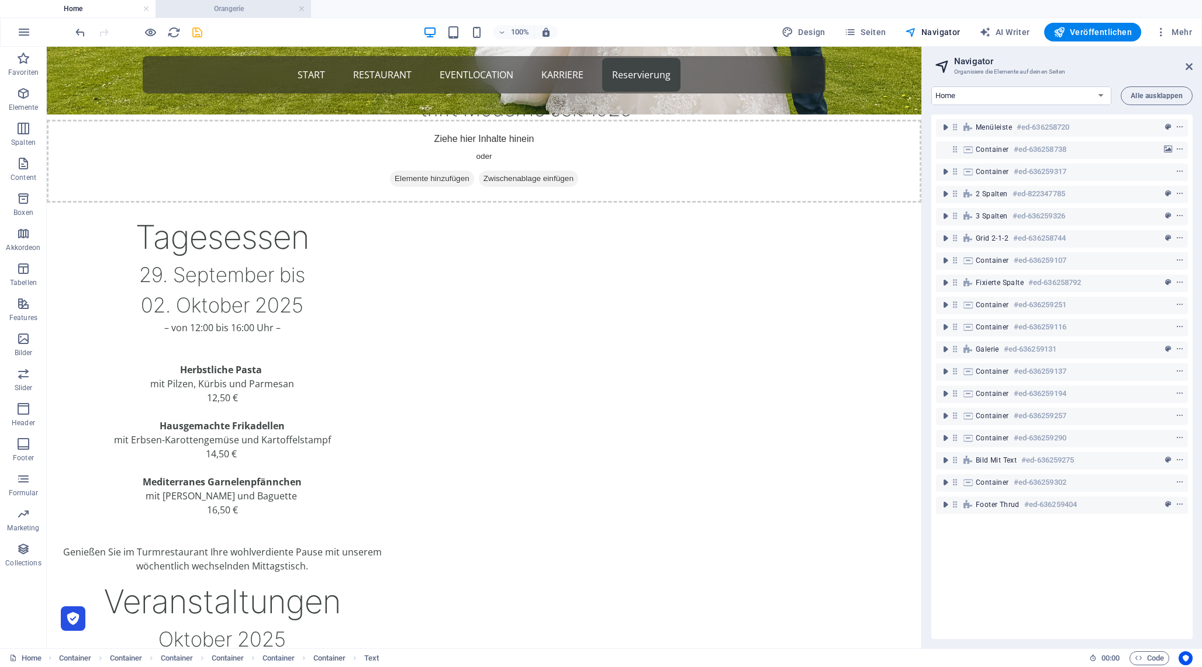
click at [235, 11] on h4 "Orangerie" at bounding box center [232, 8] width 155 height 13
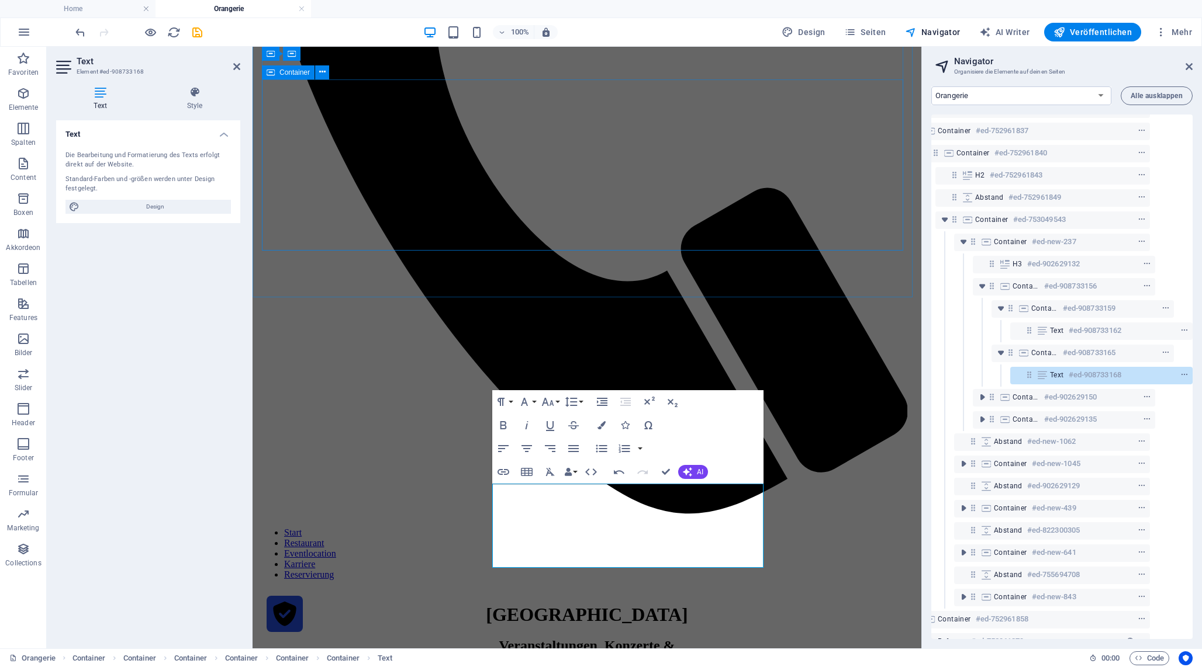
scroll to position [67, 40]
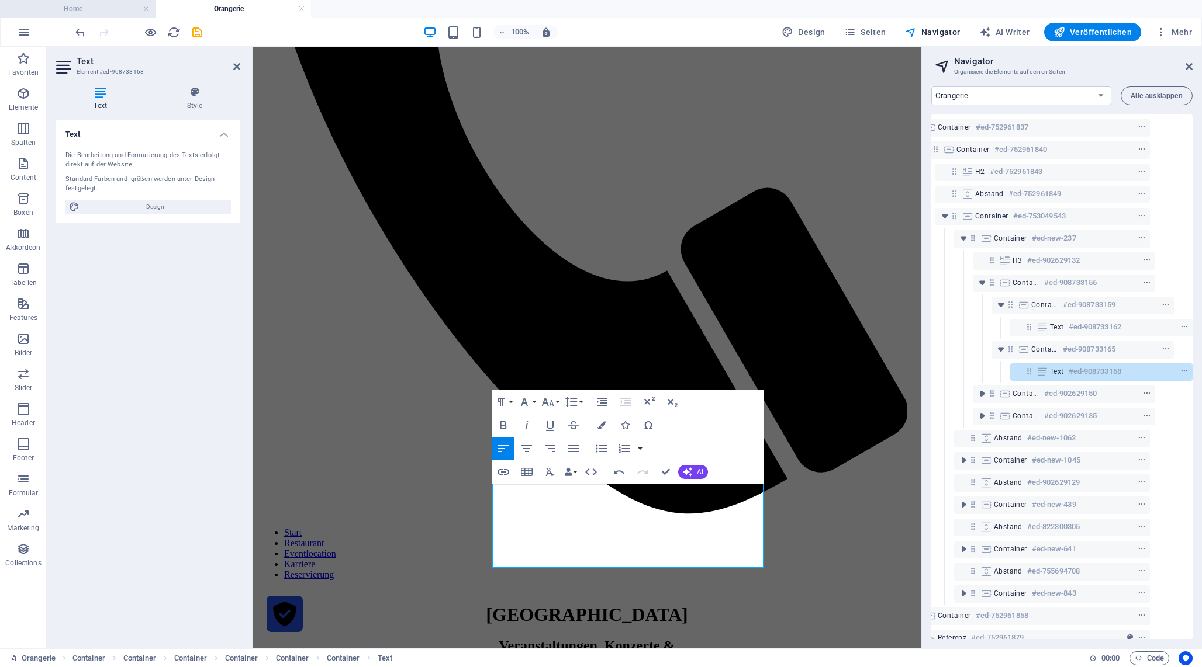
click at [85, 9] on h4 "Home" at bounding box center [77, 8] width 155 height 13
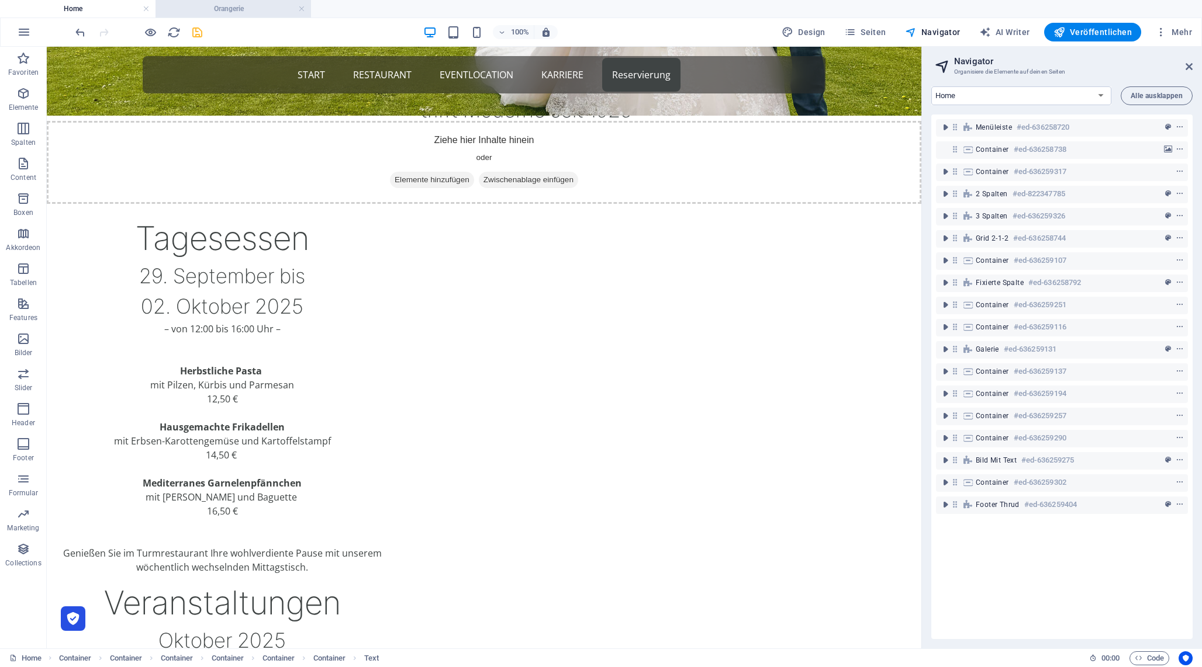
click at [238, 12] on h4 "Orangerie" at bounding box center [232, 8] width 155 height 13
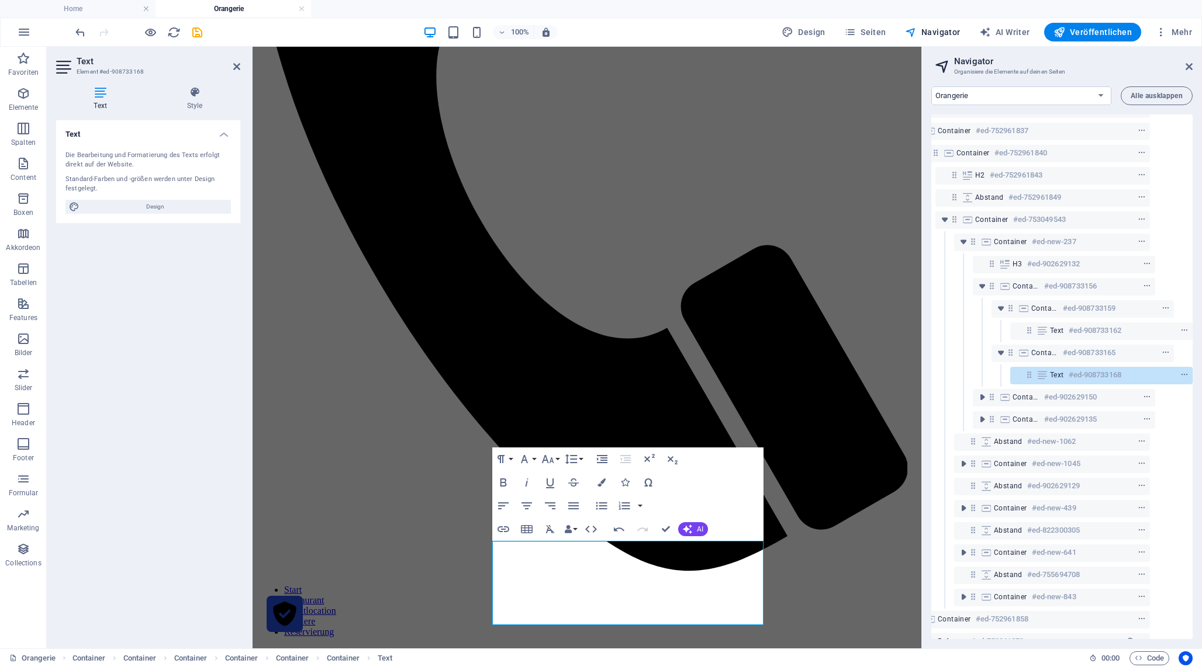
scroll to position [67, 40]
click at [89, 9] on h4 "Home" at bounding box center [77, 8] width 155 height 13
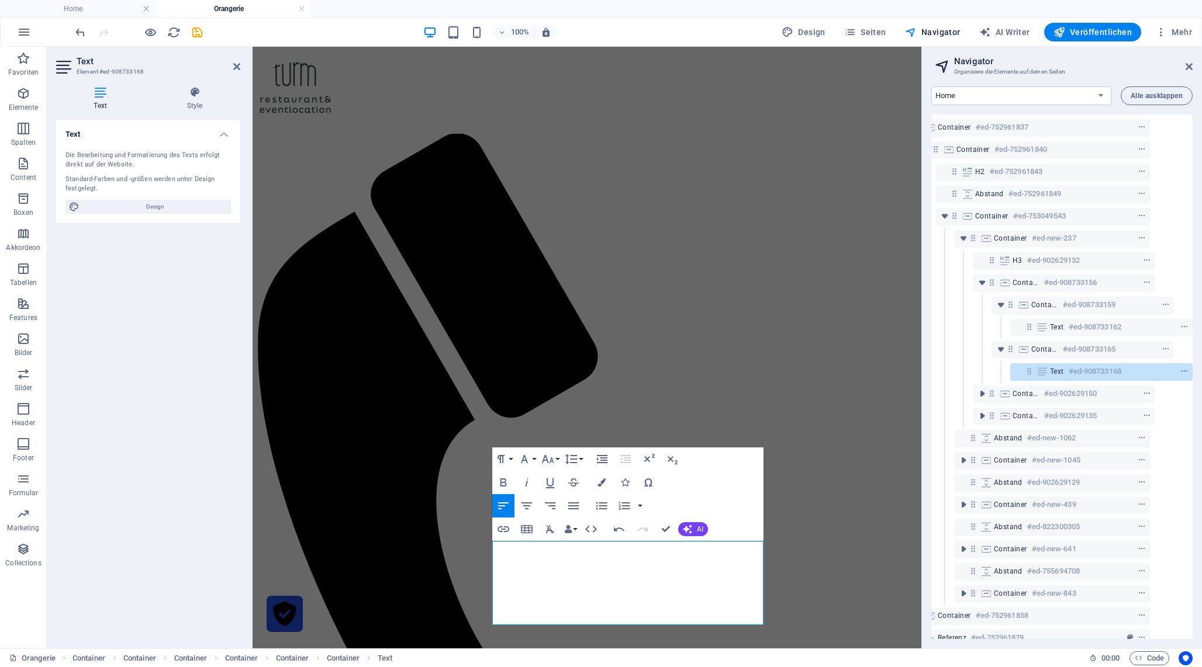
scroll to position [0, 0]
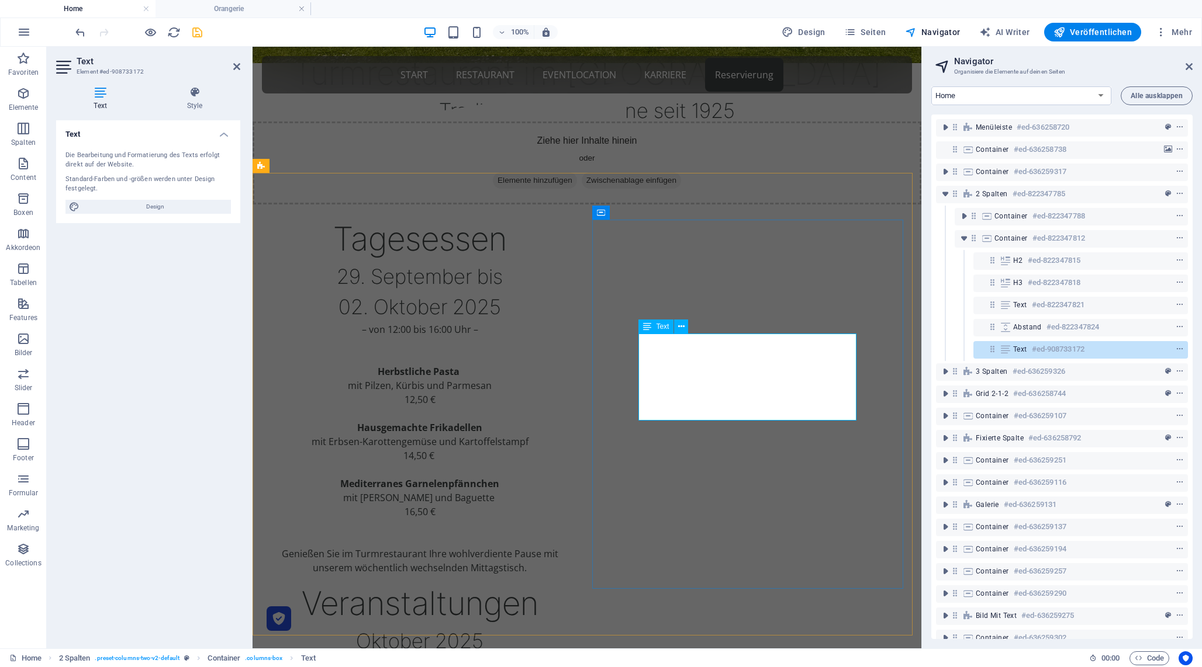
copy p "Bühne"
copy p "Open Air Bühne Konzertmuschel"
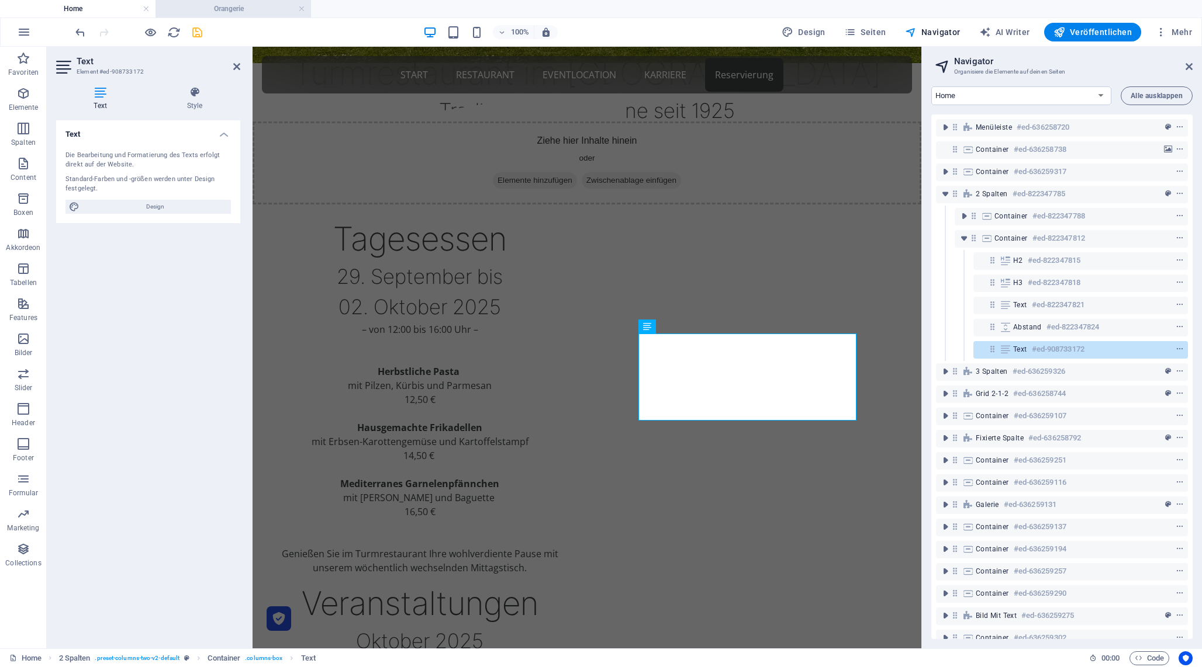
click at [219, 12] on h4 "Orangerie" at bounding box center [232, 8] width 155 height 13
select select "14618919-de"
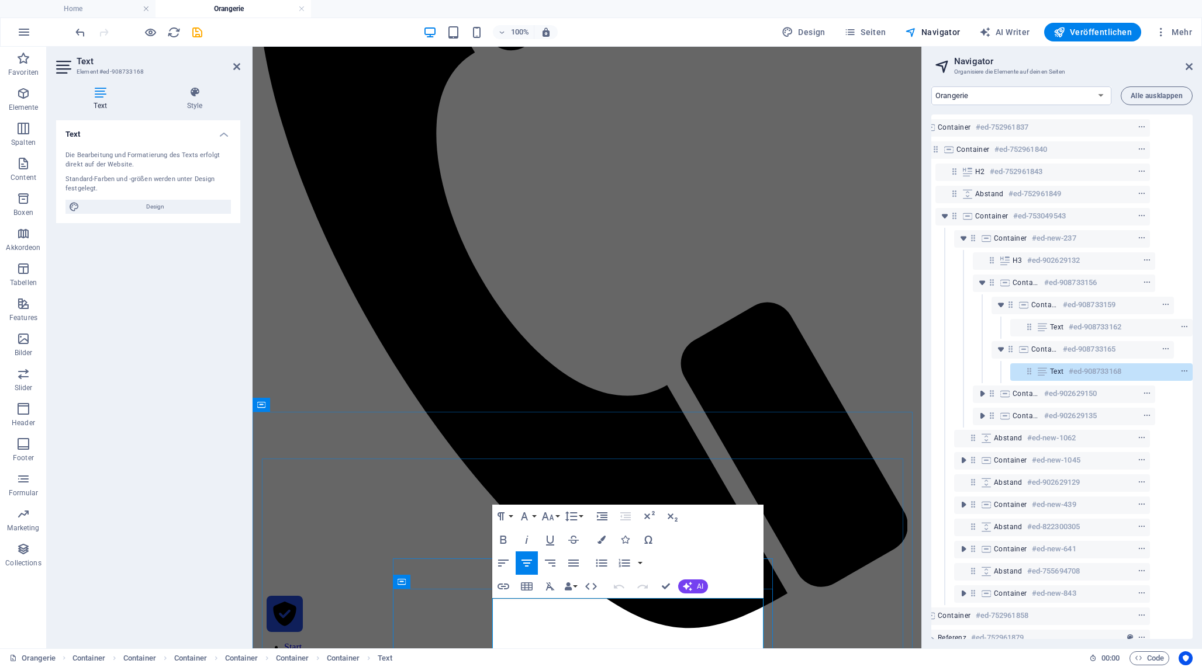
scroll to position [507, 0]
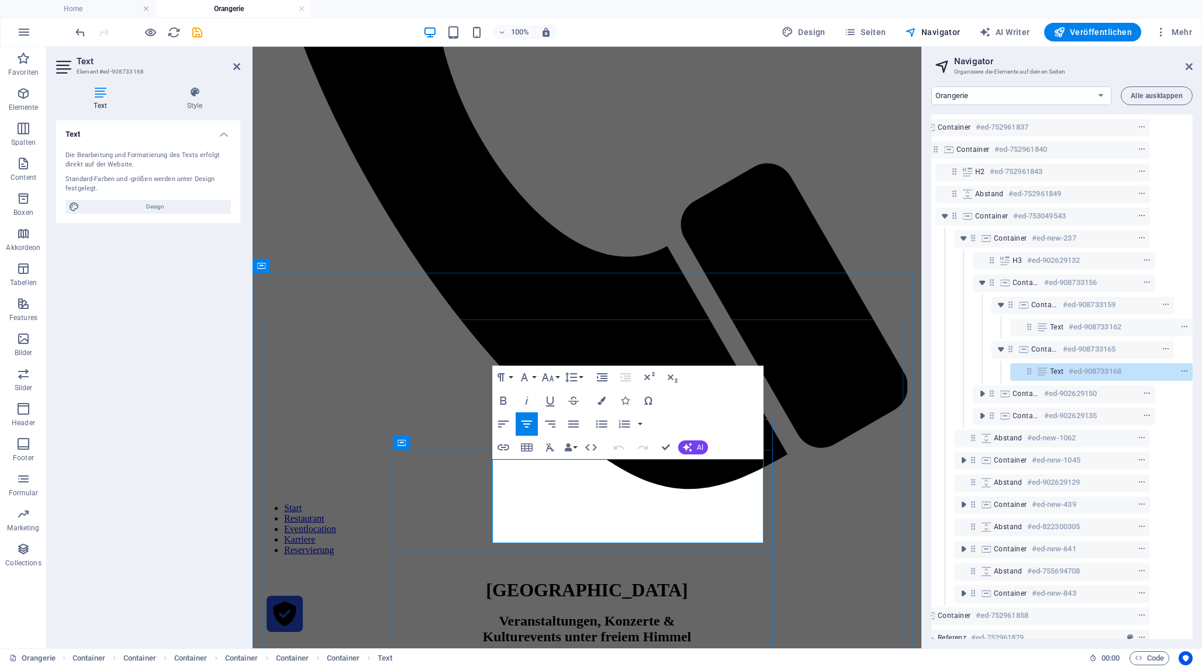
drag, startPoint x: 757, startPoint y: 507, endPoint x: 477, endPoint y: 493, distance: 279.7
copy p "[PERSON_NAME]-Trilogie, 3. Akt: [PERSON_NAME]: Soldat für die Demokratie , von …"
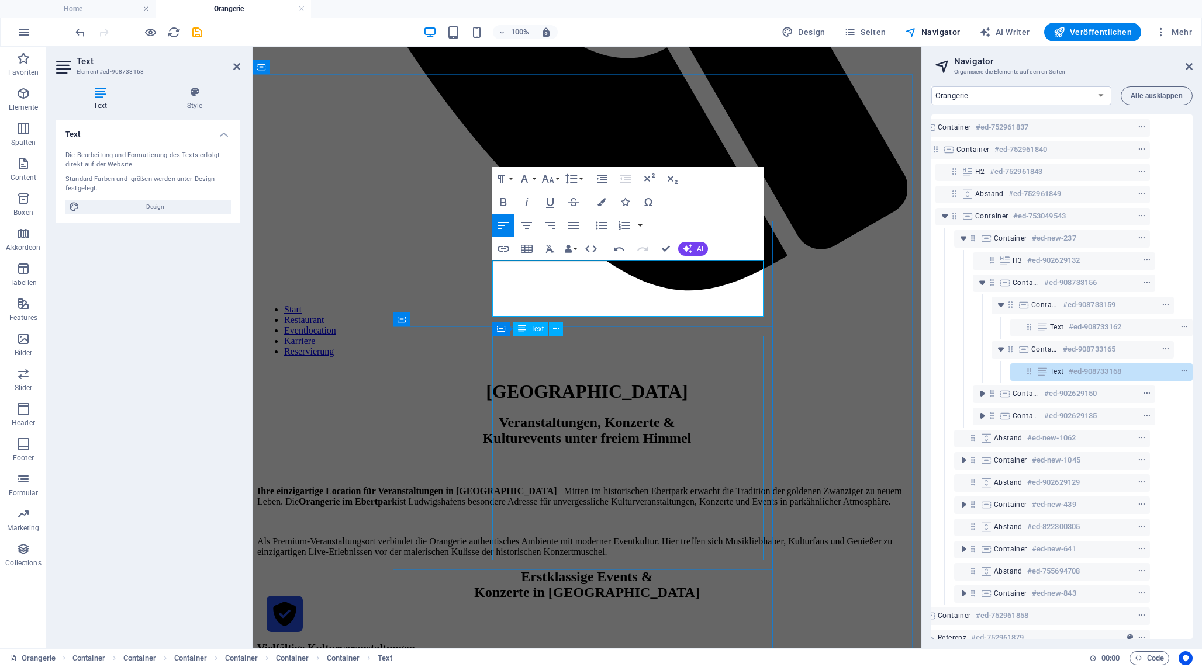
scroll to position [703, 0]
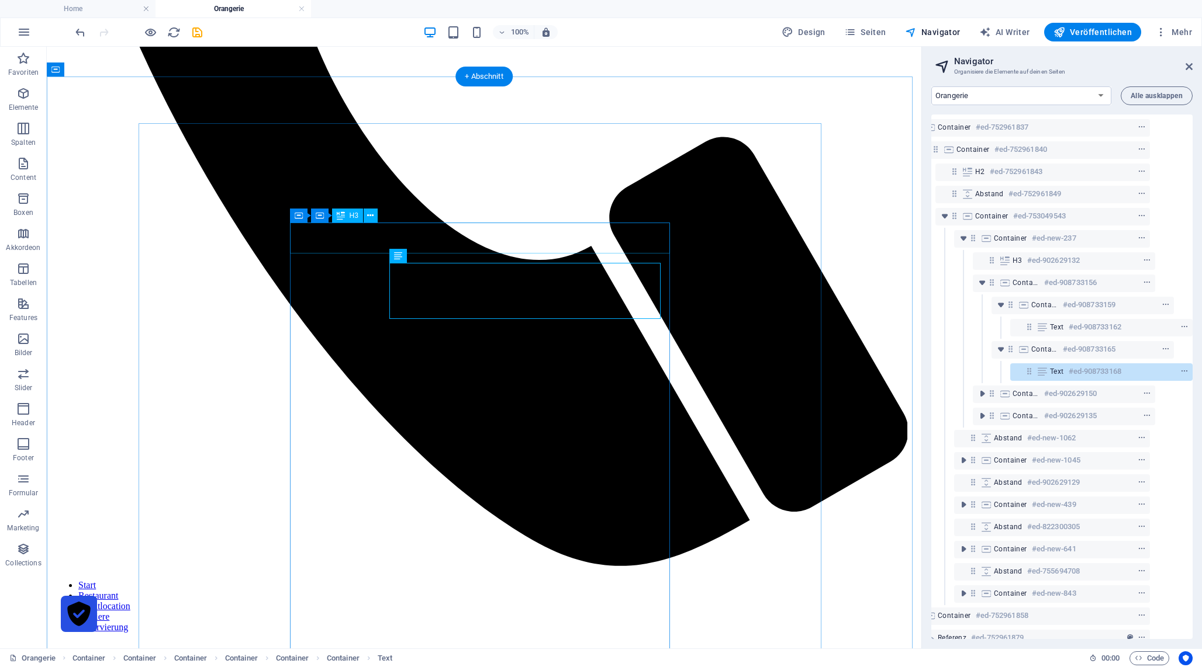
scroll to position [673, 0]
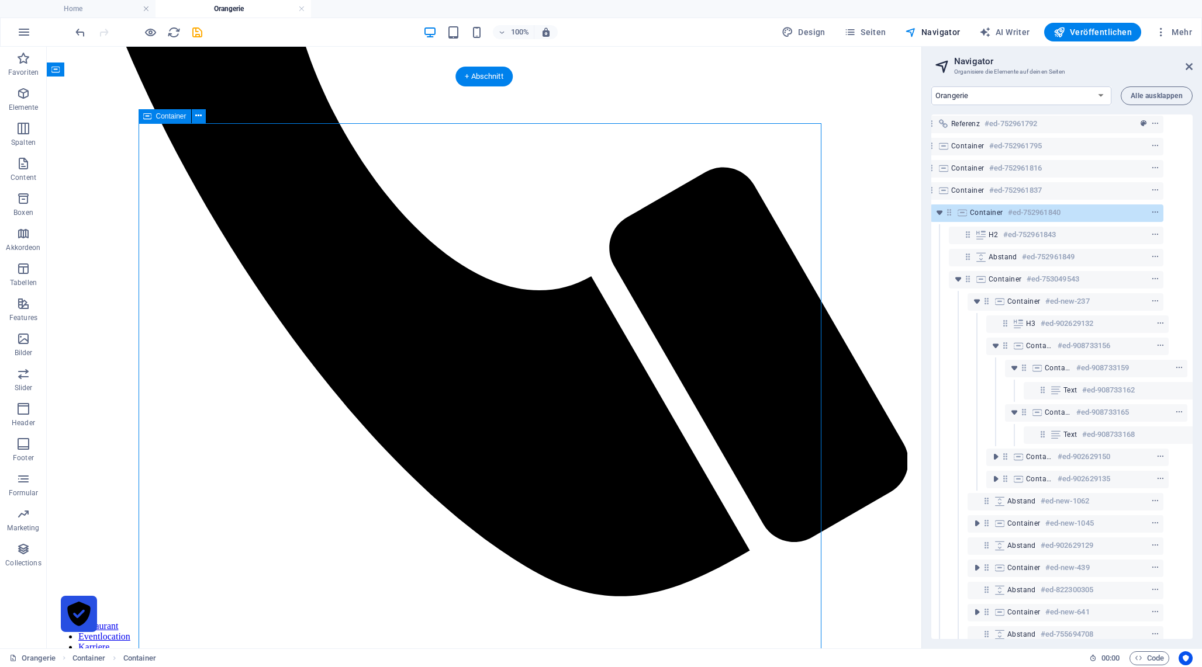
scroll to position [0, 23]
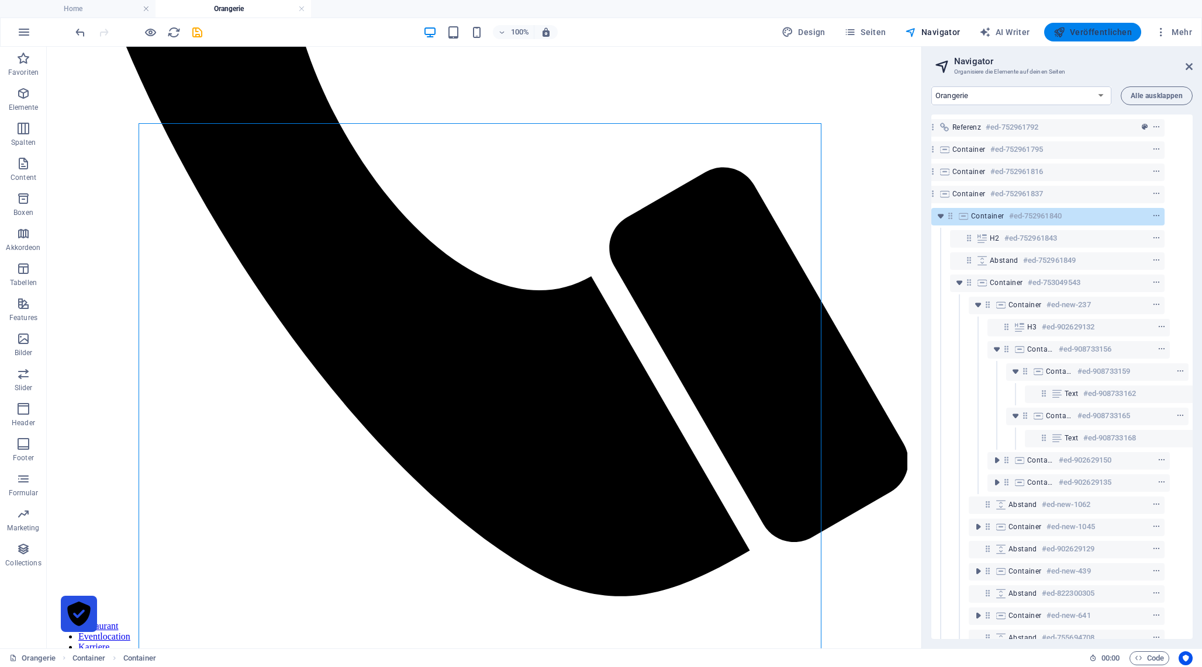
click at [1078, 34] on span "Veröffentlichen" at bounding box center [1092, 32] width 78 height 12
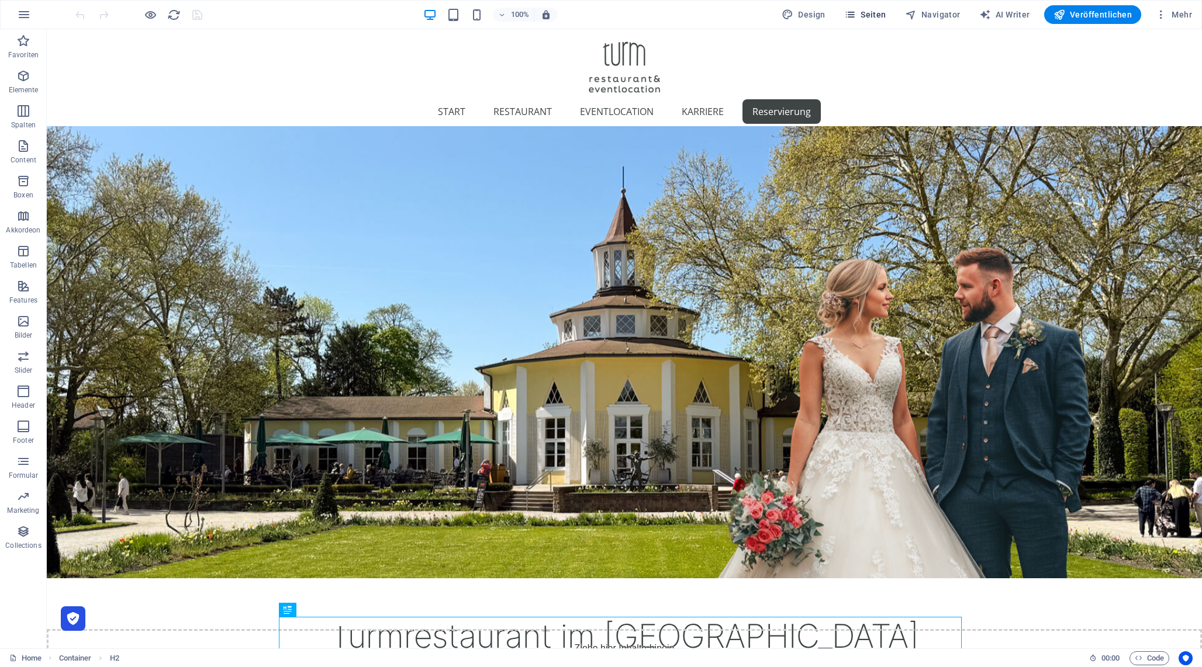
click at [866, 15] on span "Seiten" at bounding box center [865, 15] width 42 height 12
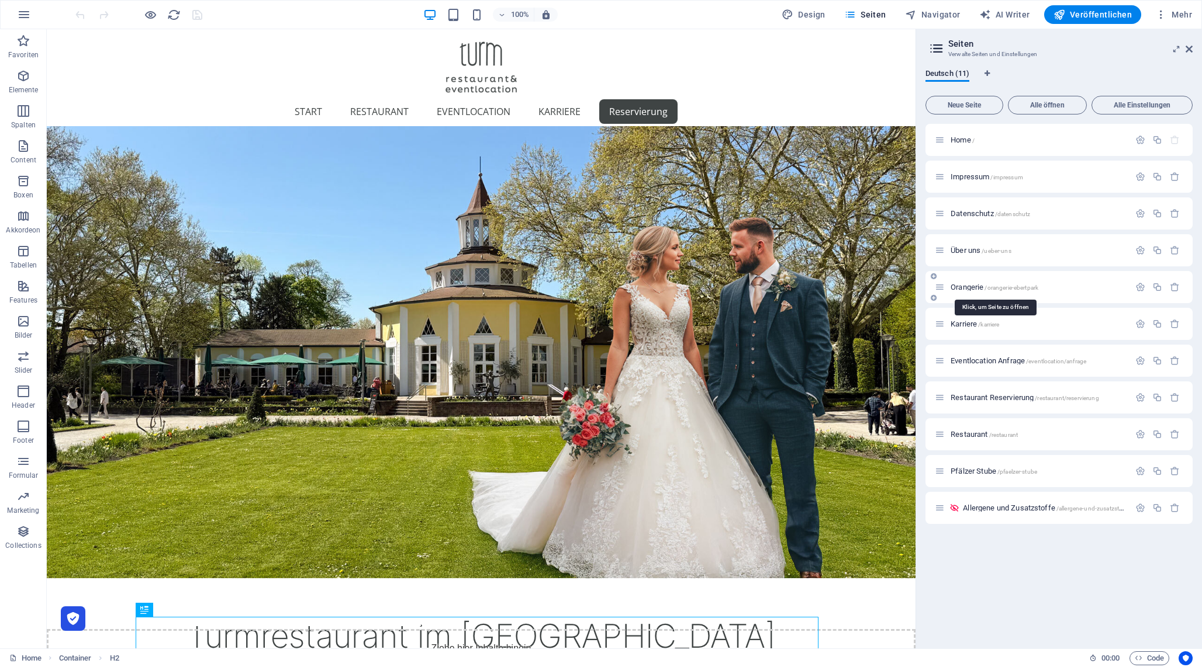
click at [972, 285] on span "Orangerie /orangerie-ebertpark" at bounding box center [994, 287] width 88 height 9
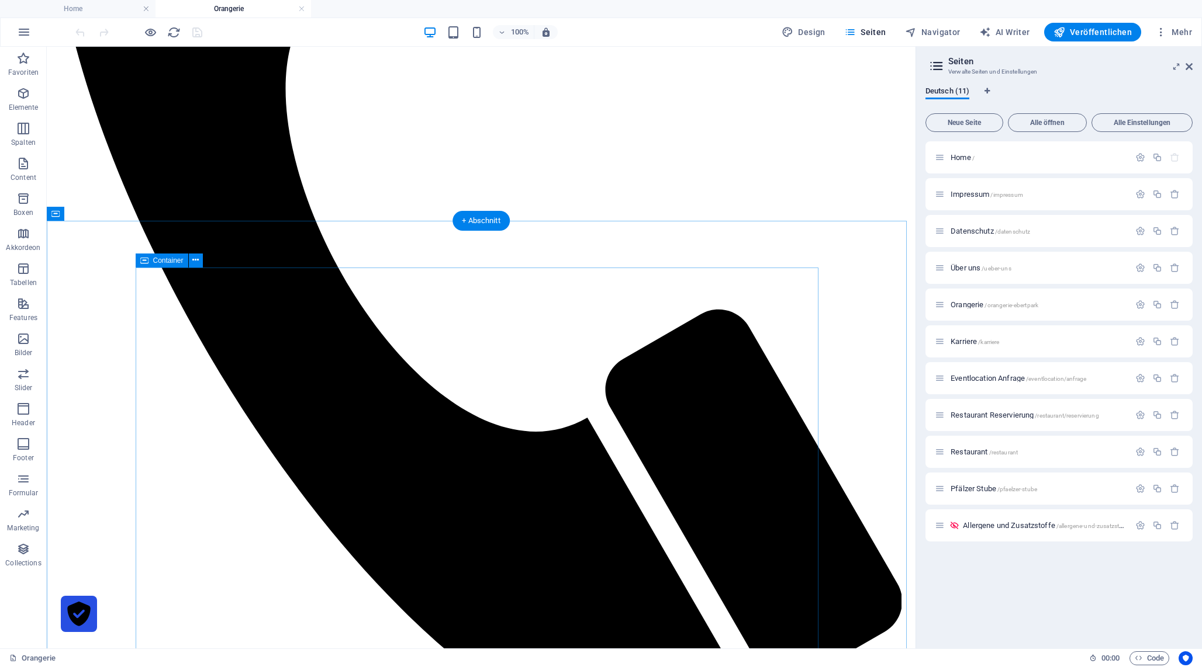
scroll to position [739, 0]
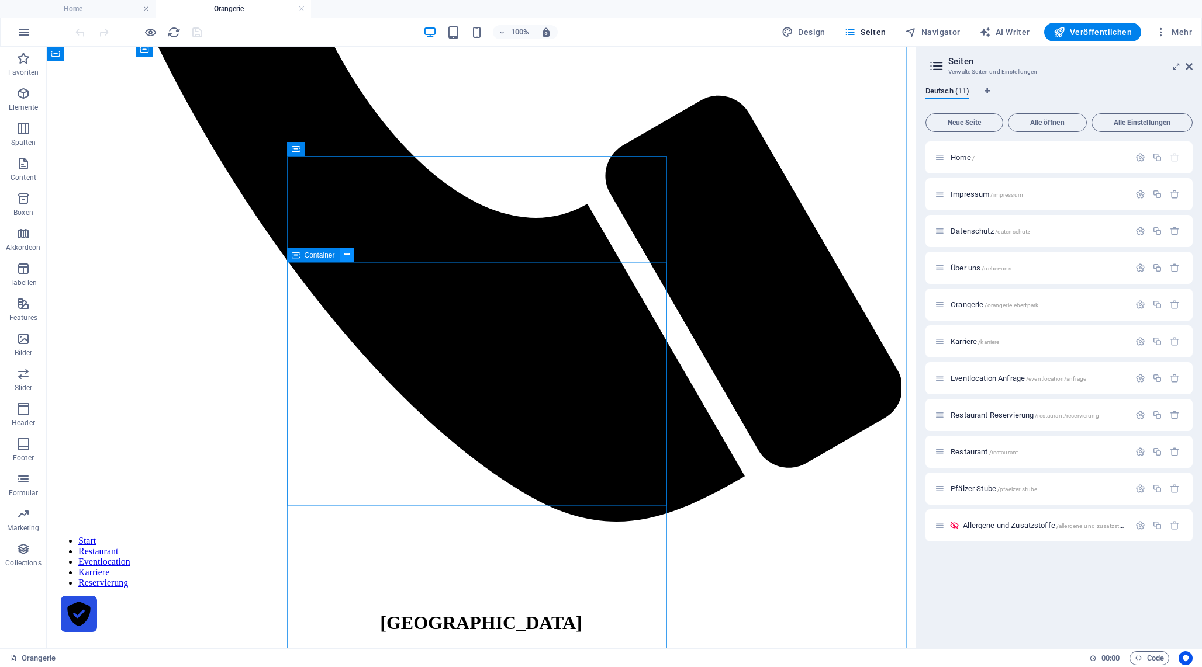
click at [350, 255] on button at bounding box center [347, 255] width 14 height 14
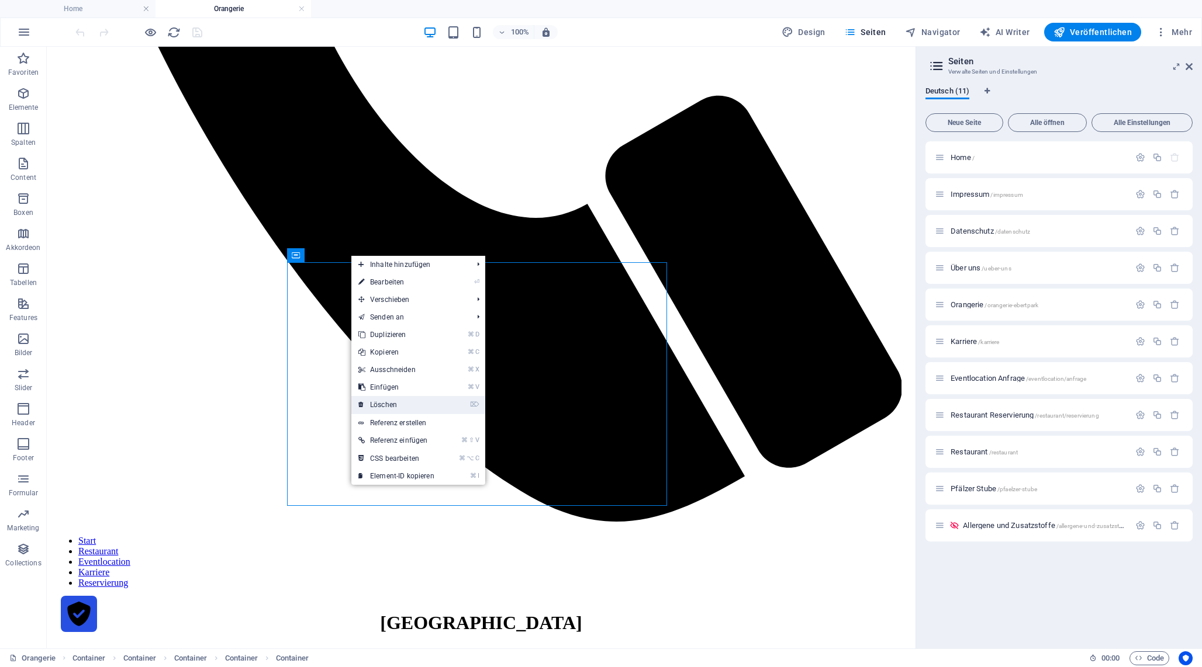
click at [406, 401] on link "⌦ Löschen" at bounding box center [396, 405] width 90 height 18
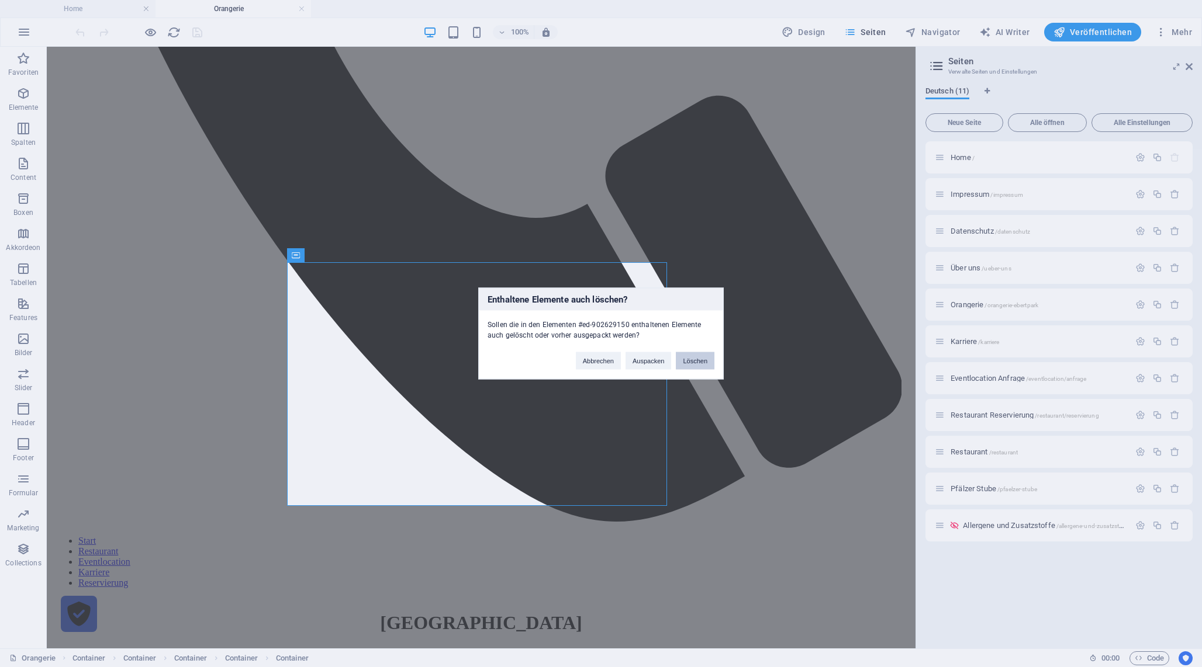
click at [686, 362] on button "Löschen" at bounding box center [695, 361] width 39 height 18
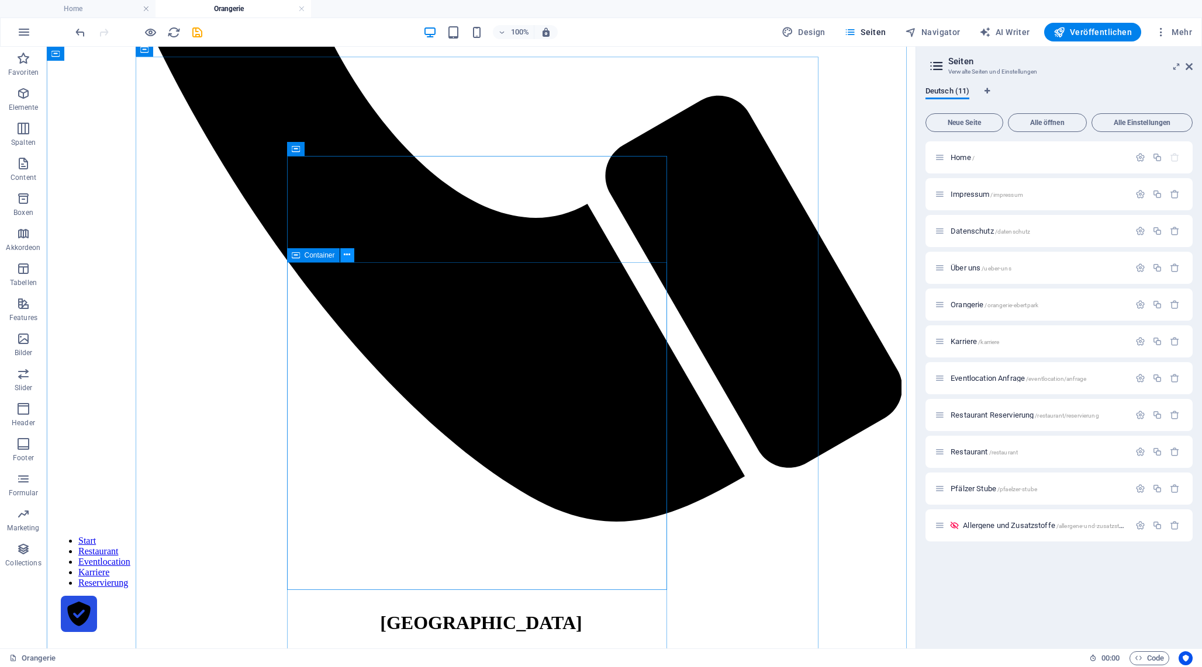
click at [347, 255] on icon at bounding box center [347, 255] width 6 height 12
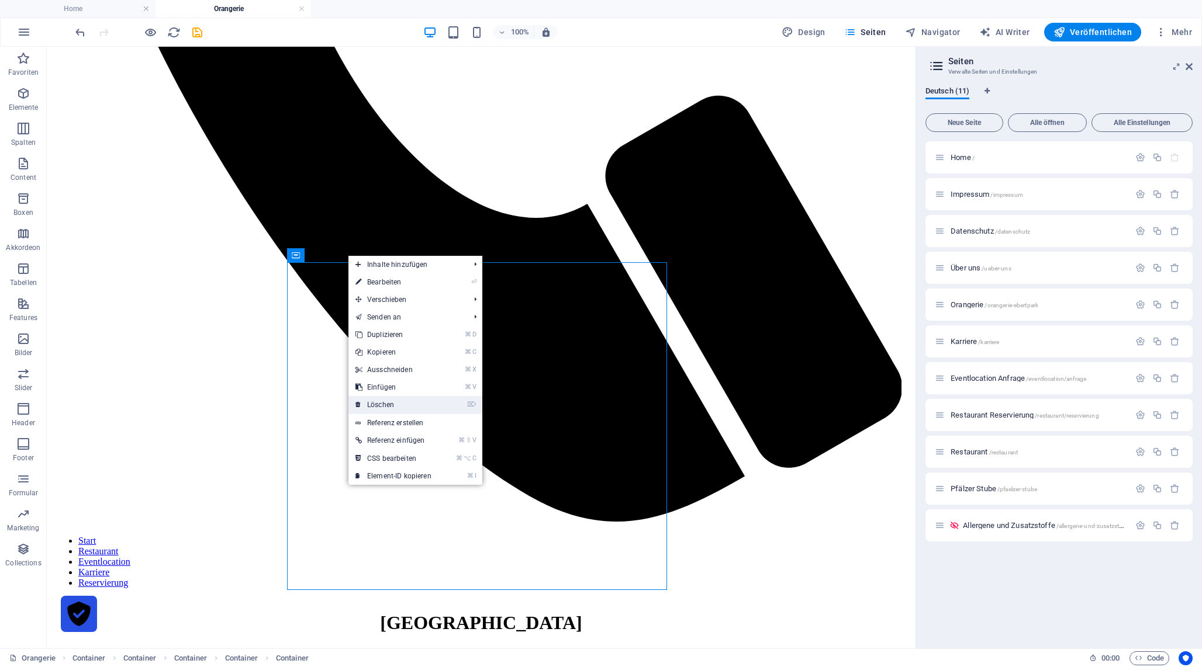
click at [411, 400] on link "⌦ Löschen" at bounding box center [393, 405] width 90 height 18
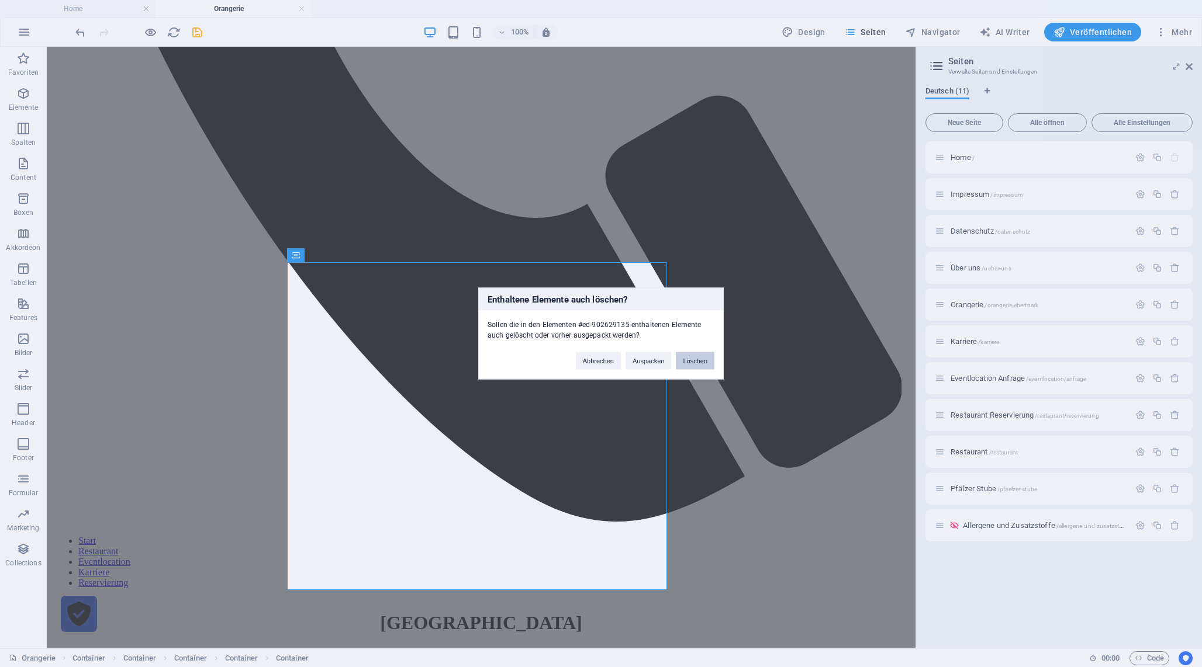
click at [700, 359] on button "Löschen" at bounding box center [695, 361] width 39 height 18
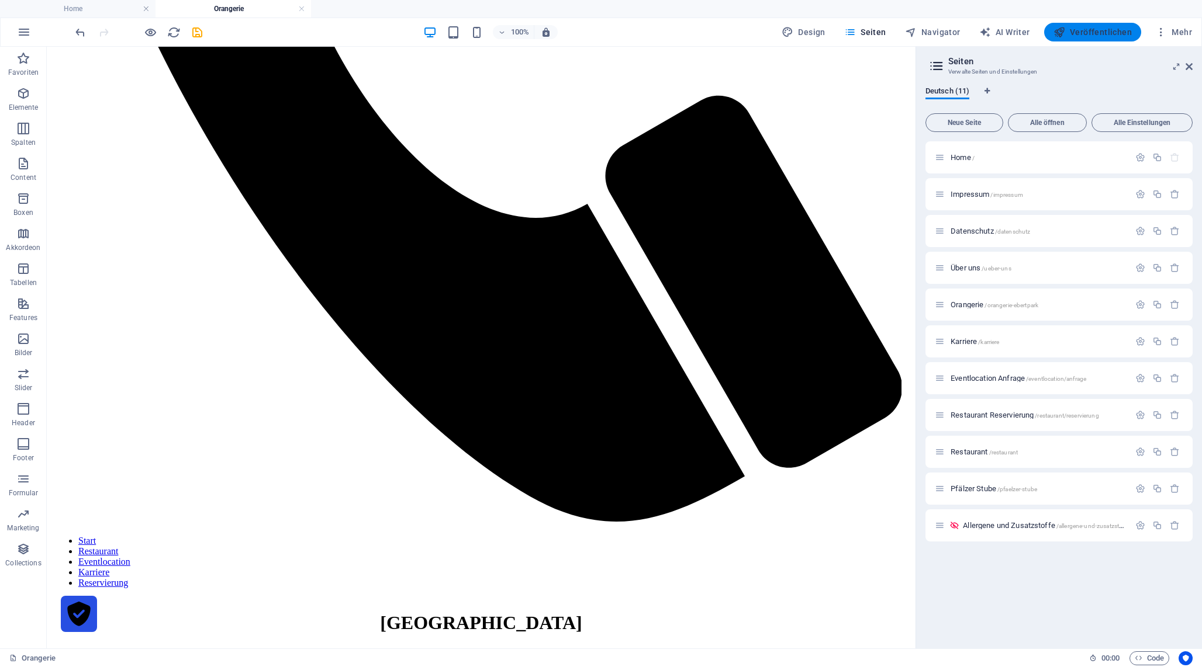
click at [1068, 33] on span "Veröffentlichen" at bounding box center [1092, 32] width 78 height 12
